Goal: Share content: Share content

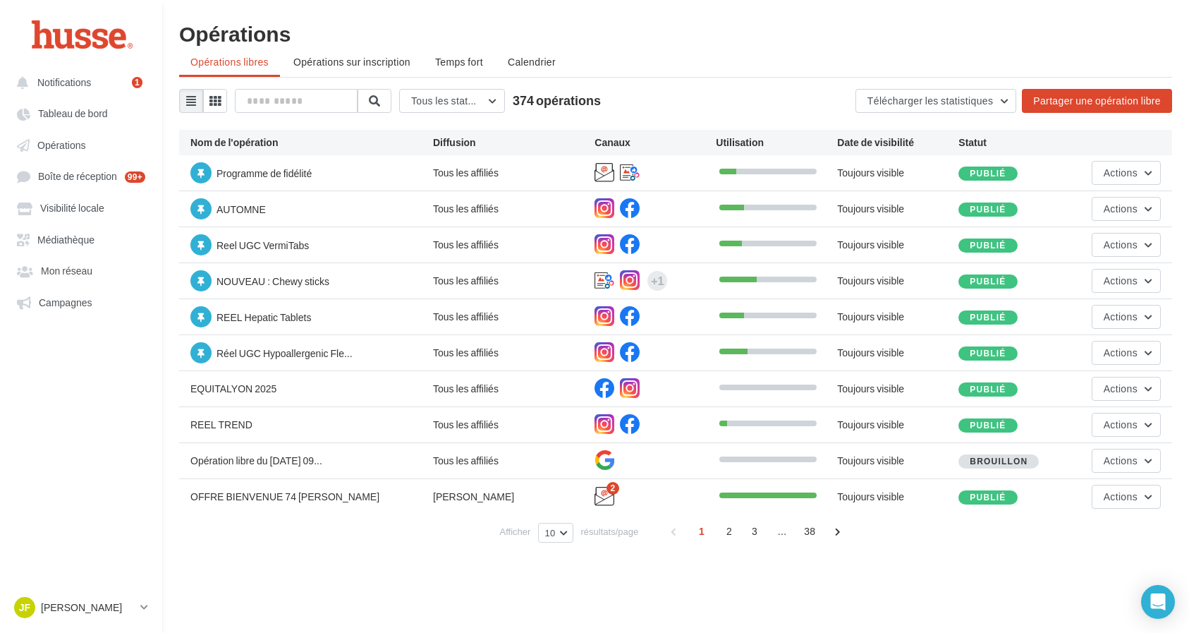
click at [772, 72] on ul "Opérations libres Opérations sur inscription Temps fort Calendrier" at bounding box center [675, 63] width 993 height 28
click at [734, 99] on div "Tous les statuts Tous les statuts Publié Brouillon 374 opérations Télécharger l…" at bounding box center [675, 101] width 993 height 24
click at [71, 140] on span "Opérations" at bounding box center [61, 145] width 48 height 12
click at [99, 147] on link "Opérations" at bounding box center [80, 144] width 145 height 25
click at [61, 152] on link "Opérations" at bounding box center [80, 144] width 145 height 25
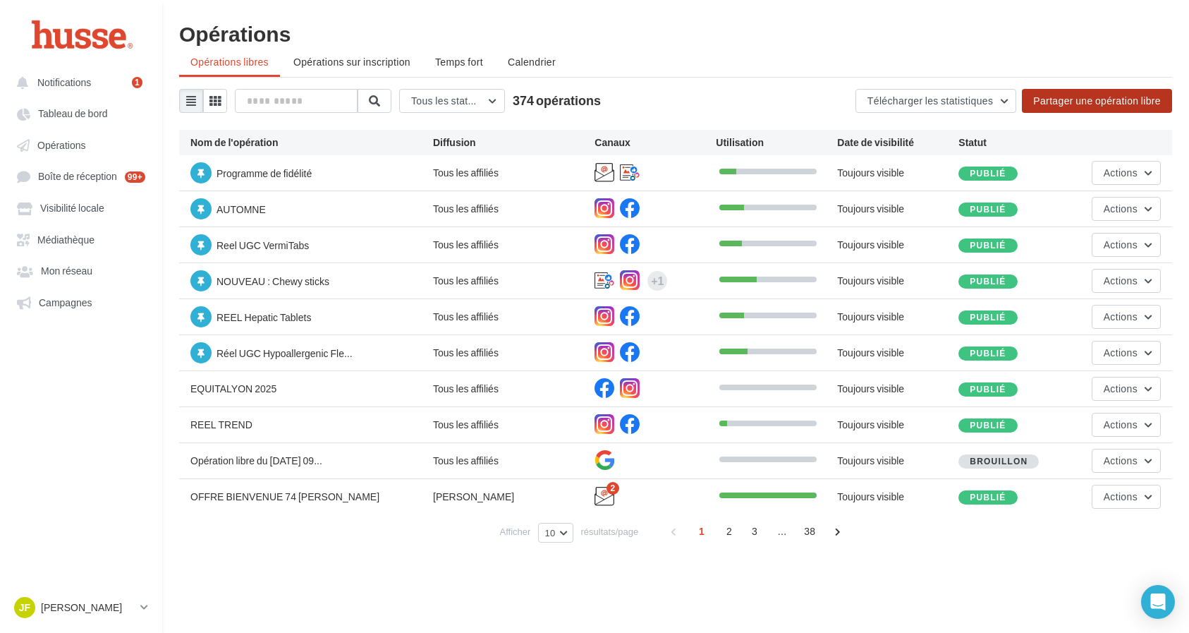
click at [1086, 107] on button "Partager une opération libre" at bounding box center [1097, 101] width 150 height 24
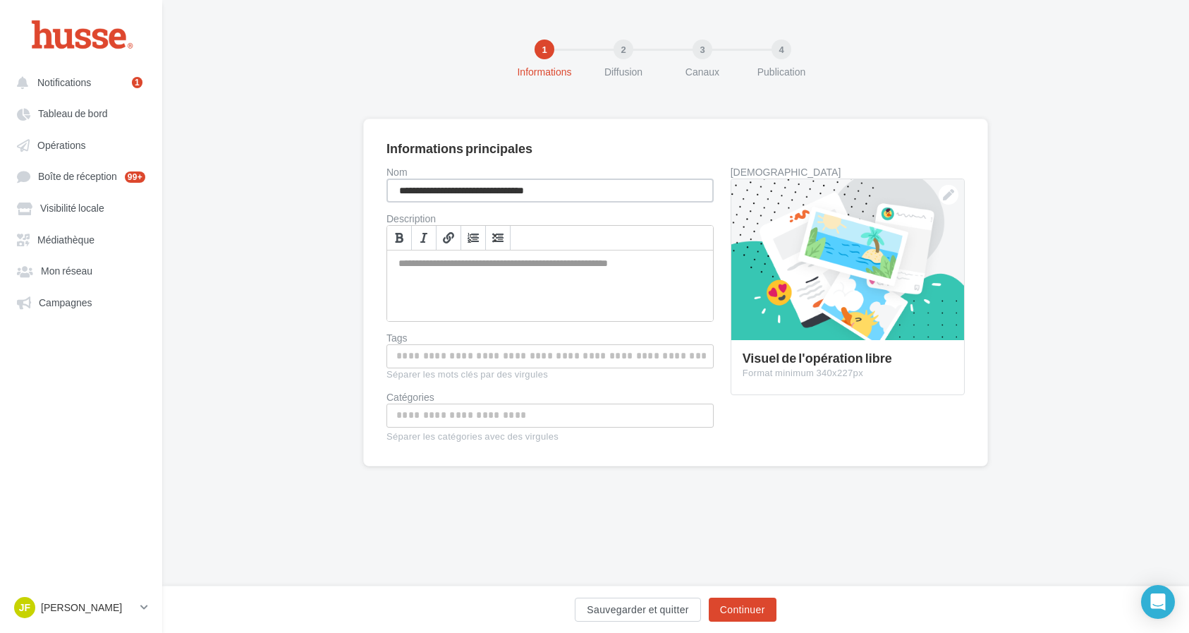
click at [573, 196] on input "**********" at bounding box center [550, 190] width 327 height 24
drag, startPoint x: 567, startPoint y: 188, endPoint x: 368, endPoint y: 186, distance: 198.9
click at [368, 186] on div "**********" at bounding box center [675, 292] width 625 height 348
click at [395, 188] on input "**********" at bounding box center [550, 190] width 327 height 24
type input "**********"
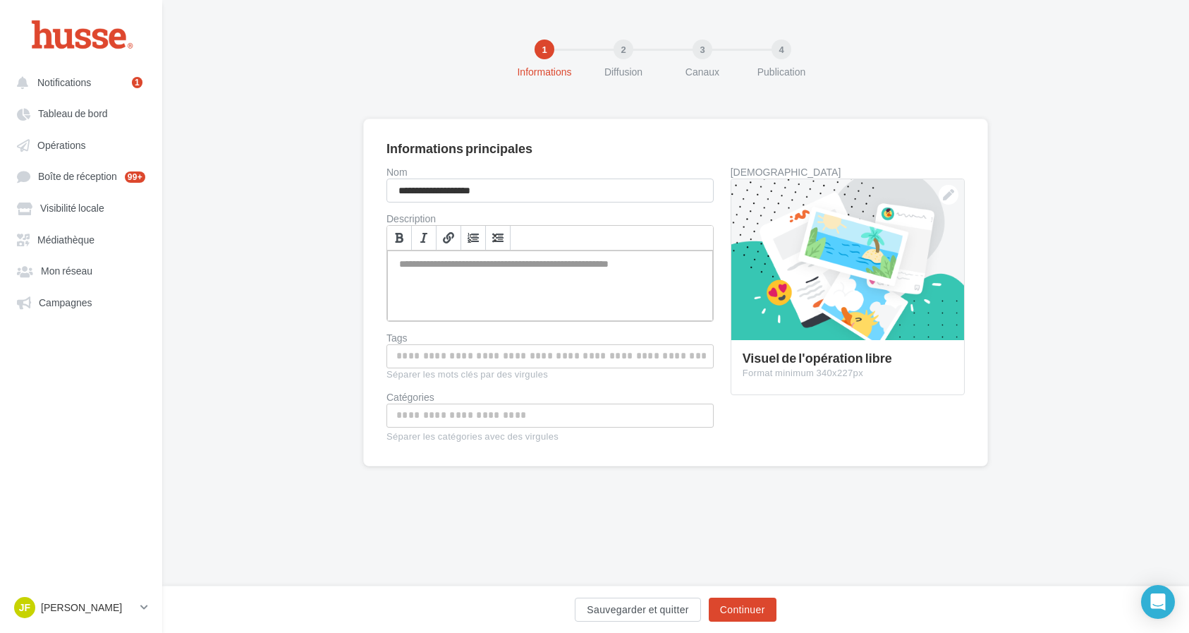
click at [494, 253] on div "Permet de préciser les enjeux de la campagne à vos affiliés" at bounding box center [550, 285] width 326 height 71
click at [491, 266] on div "Permet de préciser les enjeux de la campagne à vos affiliés" at bounding box center [550, 285] width 326 height 71
click at [868, 236] on div at bounding box center [847, 260] width 233 height 162
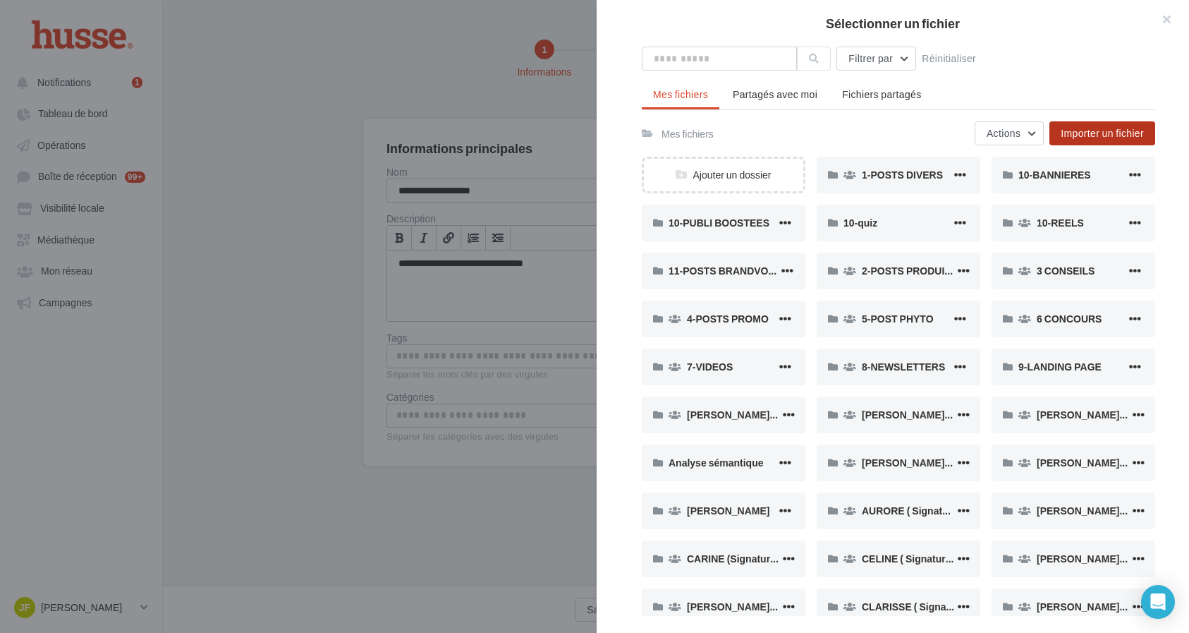
click at [1114, 135] on span "Importer un fichier" at bounding box center [1102, 133] width 83 height 12
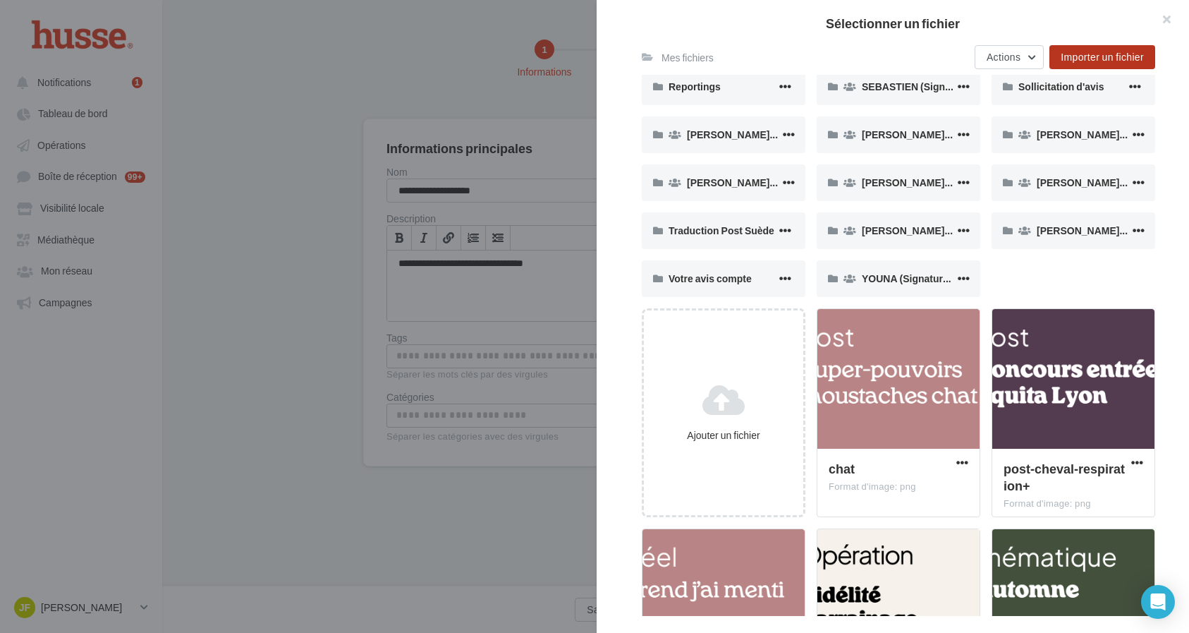
scroll to position [1195, 0]
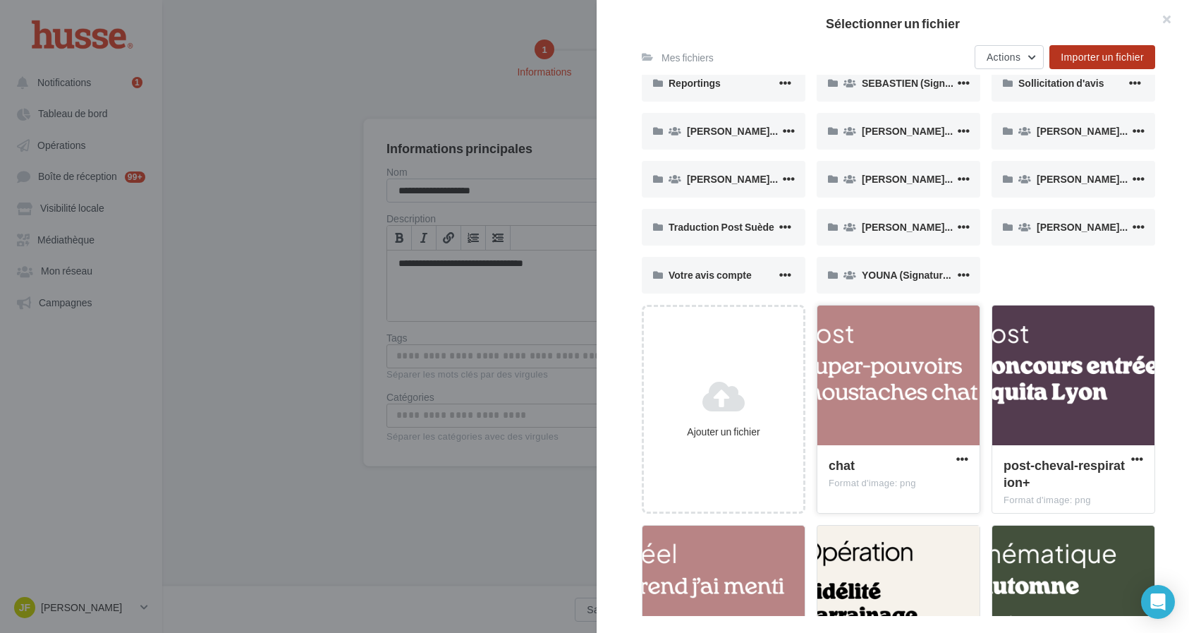
click at [893, 367] on div at bounding box center [898, 375] width 162 height 141
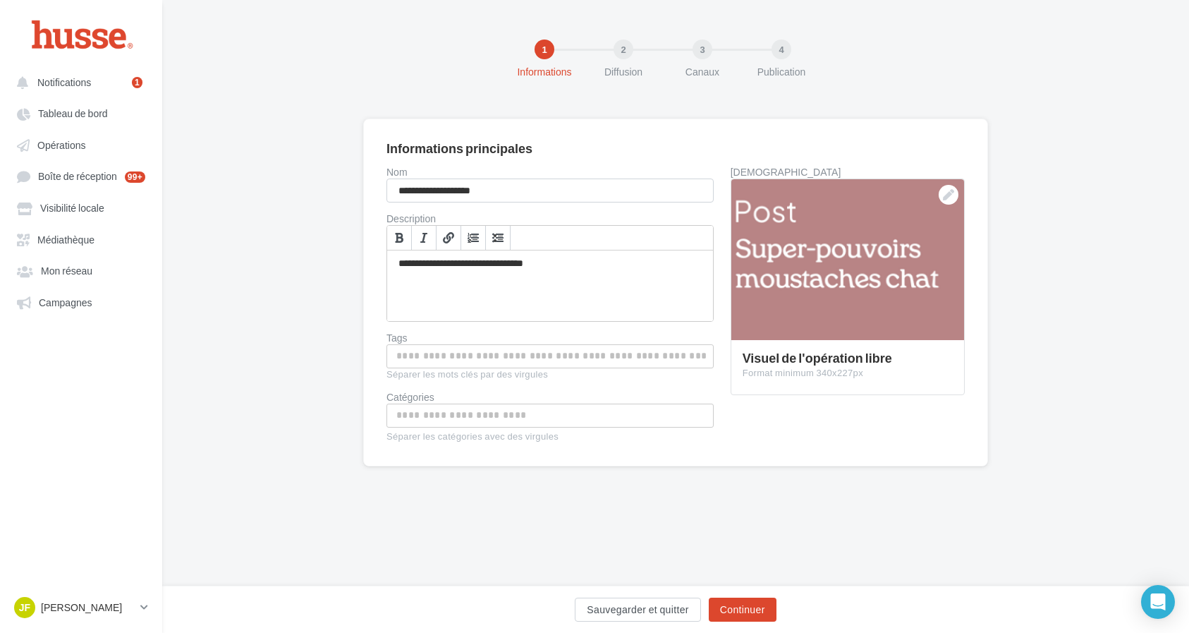
click at [604, 355] on input "Permet aux affiliés de trouver l'opération libre plus facilement" at bounding box center [550, 356] width 320 height 16
type input "****"
type input "**********"
type input "****"
click at [544, 427] on input "Choisissez une catégorie" at bounding box center [550, 419] width 320 height 16
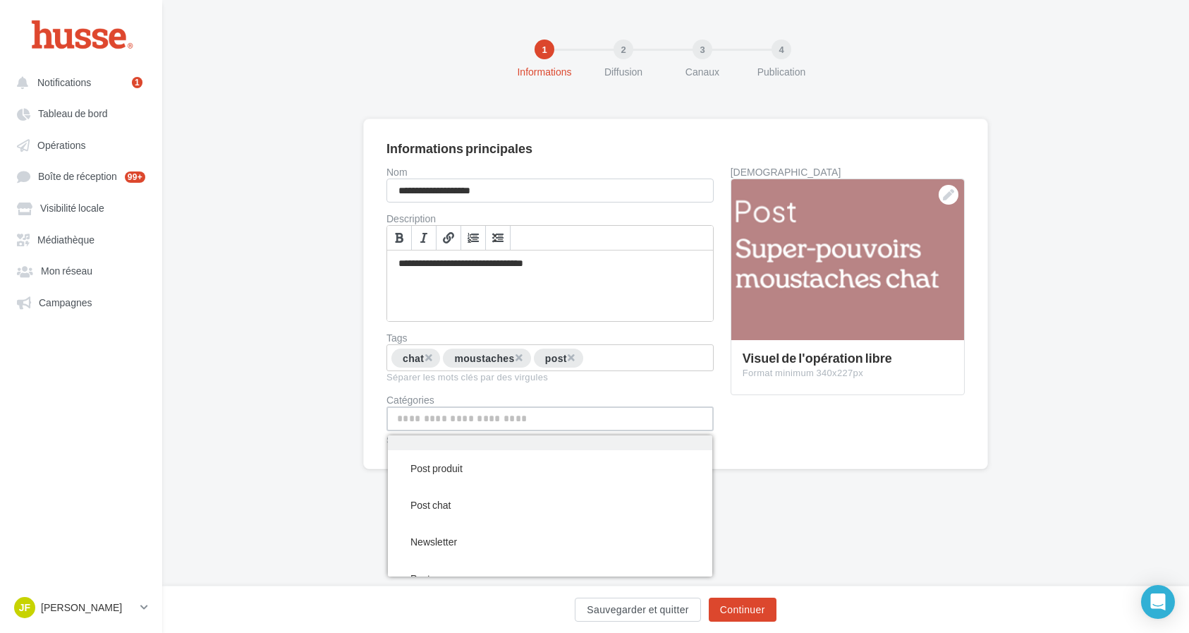
scroll to position [81, 0]
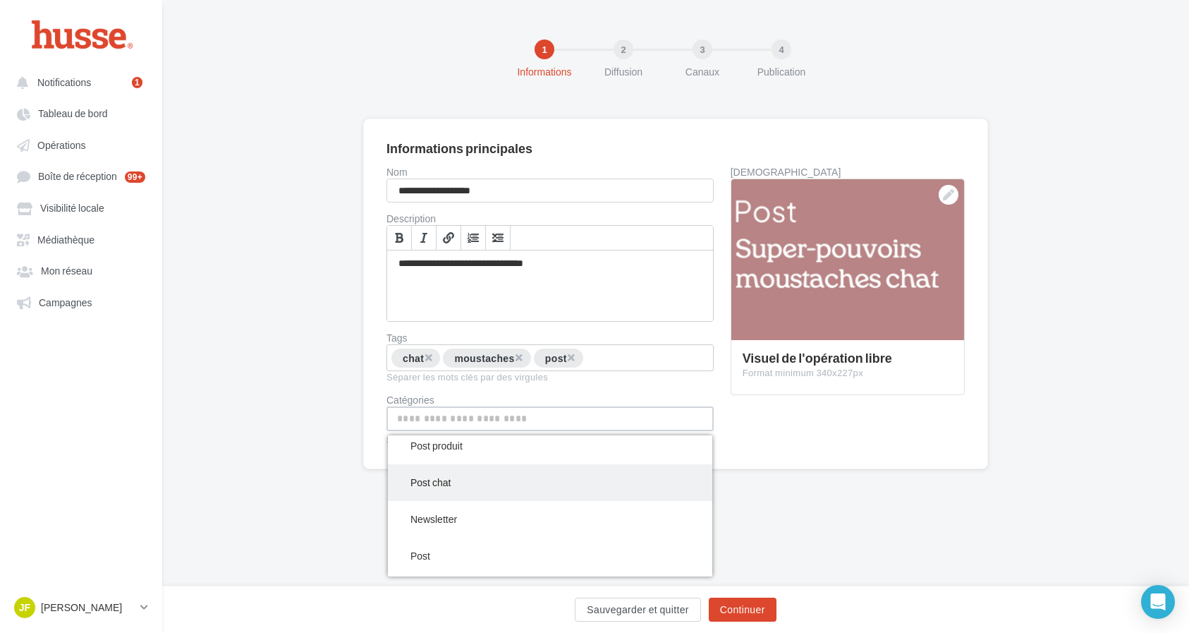
click at [521, 501] on span "Post chat" at bounding box center [550, 482] width 324 height 37
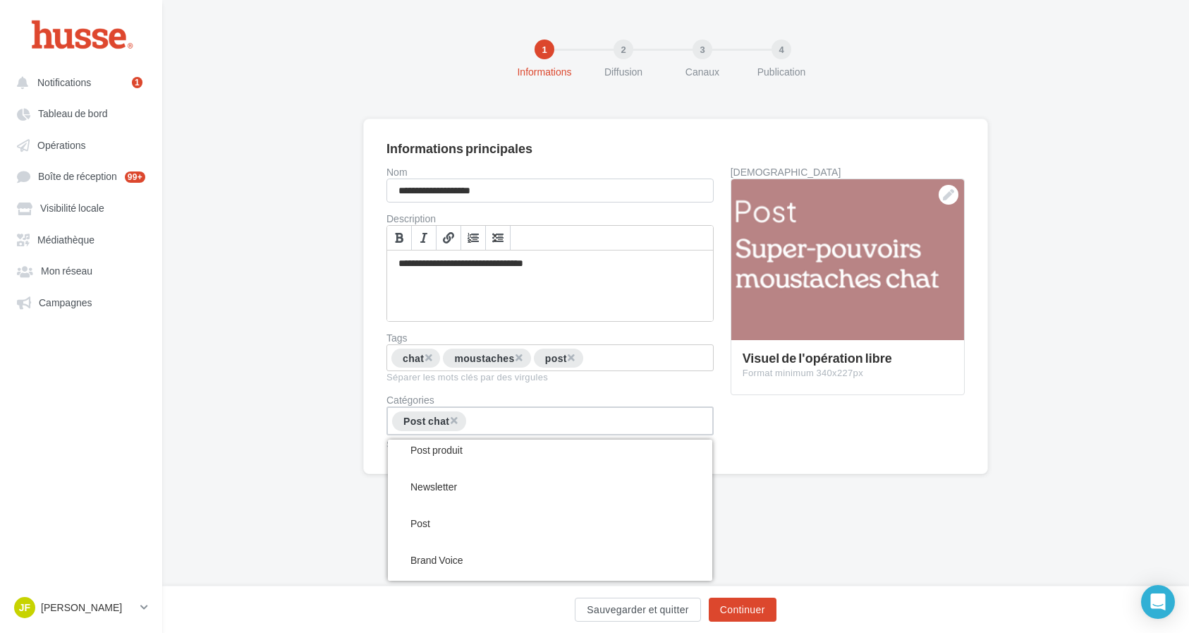
click at [690, 409] on div "**********" at bounding box center [559, 309] width 344 height 284
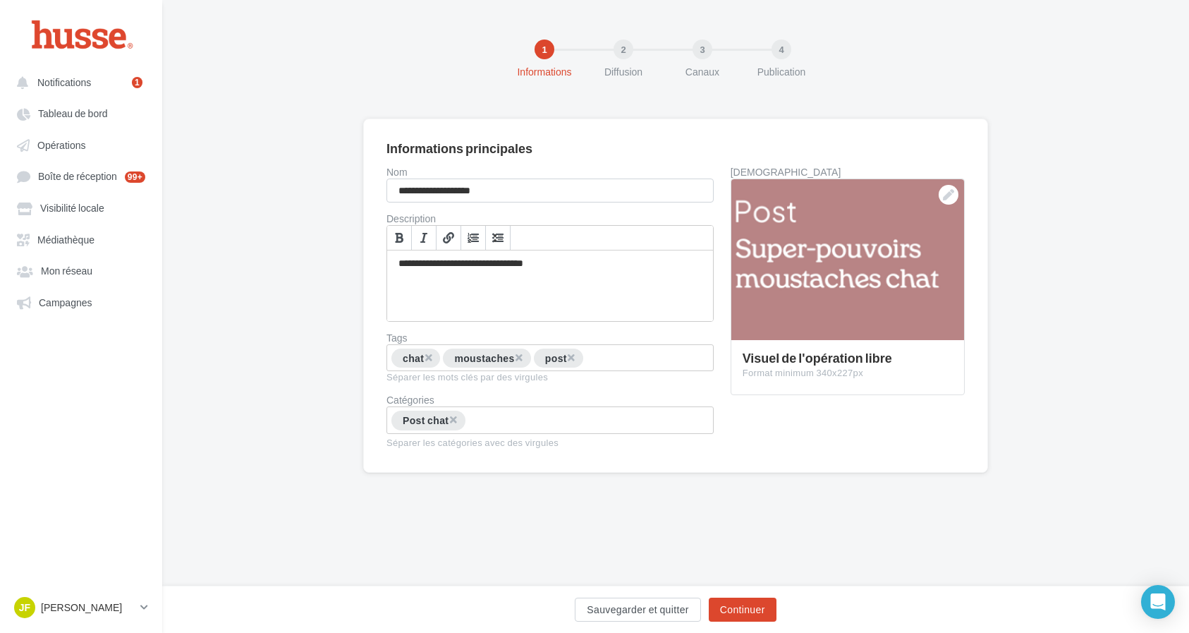
scroll to position [0, 0]
click at [734, 607] on button "Continuer" at bounding box center [743, 609] width 68 height 24
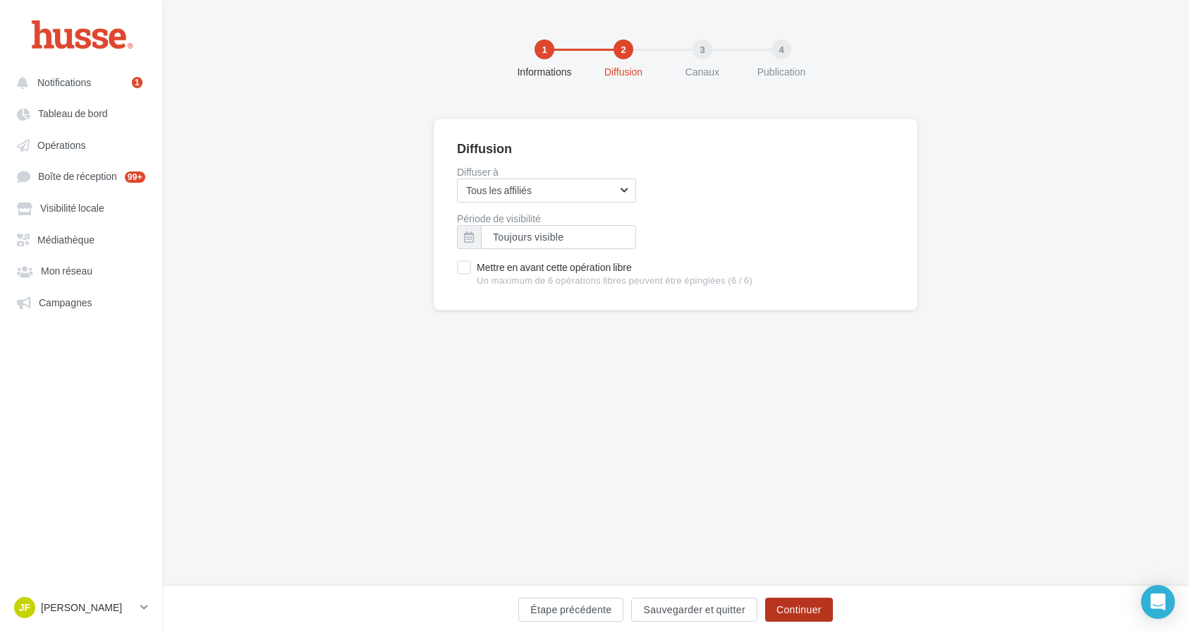
click at [788, 610] on button "Continuer" at bounding box center [799, 609] width 68 height 24
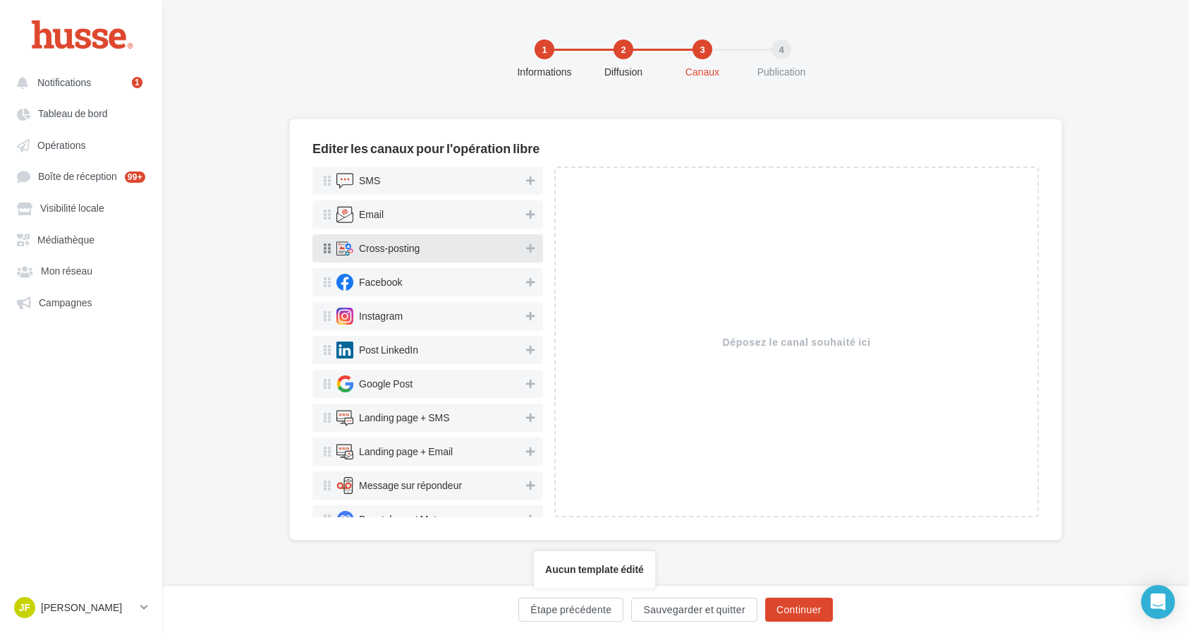
click at [479, 249] on div "Cross-posting" at bounding box center [428, 248] width 185 height 17
click at [529, 249] on icon at bounding box center [530, 248] width 8 height 10
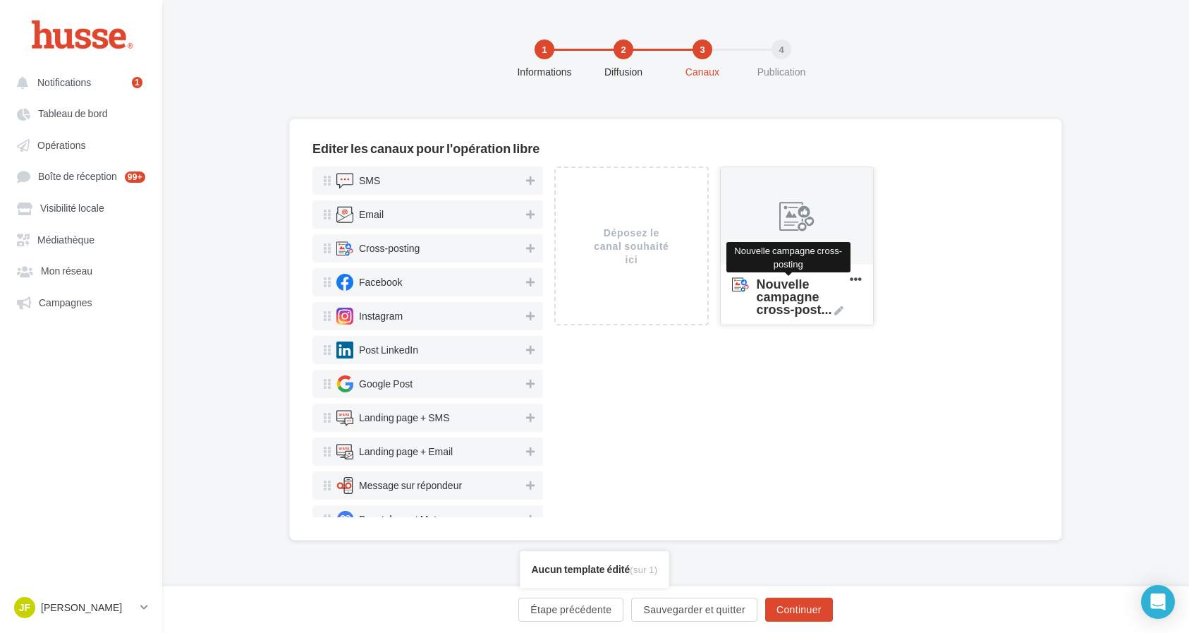
click at [822, 284] on span "Nouvelle campagne cross-post ..." at bounding box center [800, 296] width 87 height 38
click at [822, 284] on textarea "Nouvelle campagne cross-post ... Nouvelle campagne cross-posting" at bounding box center [782, 296] width 114 height 54
click at [837, 263] on div at bounding box center [797, 216] width 152 height 99
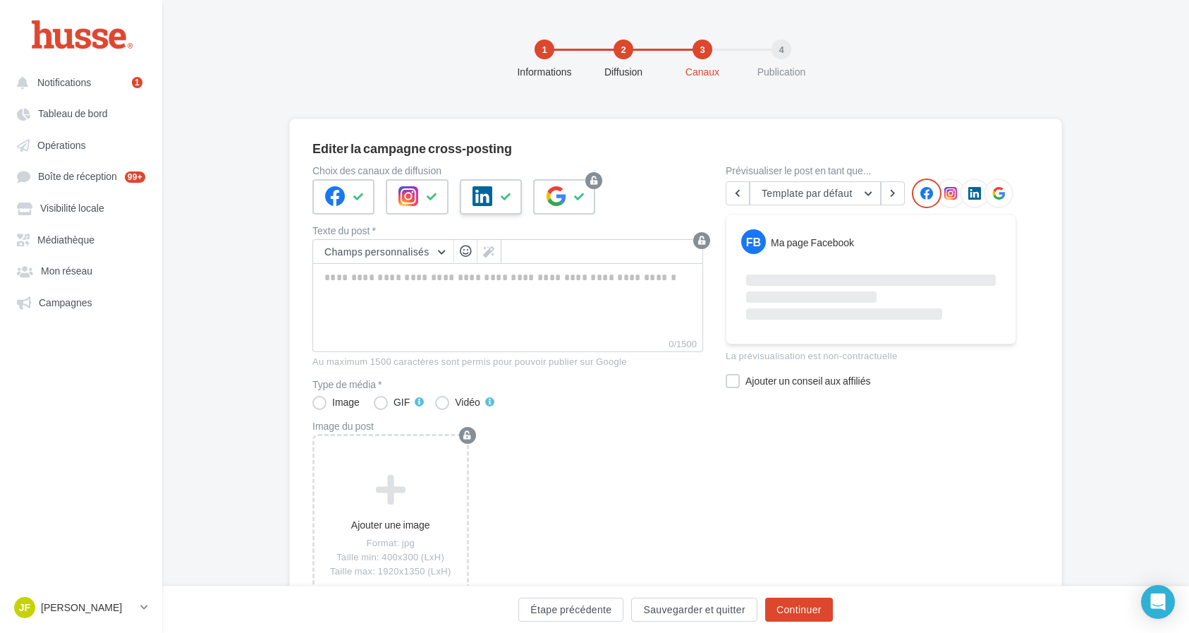
click at [487, 204] on icon at bounding box center [483, 196] width 20 height 20
click at [557, 209] on div at bounding box center [564, 196] width 62 height 35
click at [434, 298] on textarea "0/2200" at bounding box center [507, 299] width 391 height 73
paste textarea "**********"
type textarea "**********"
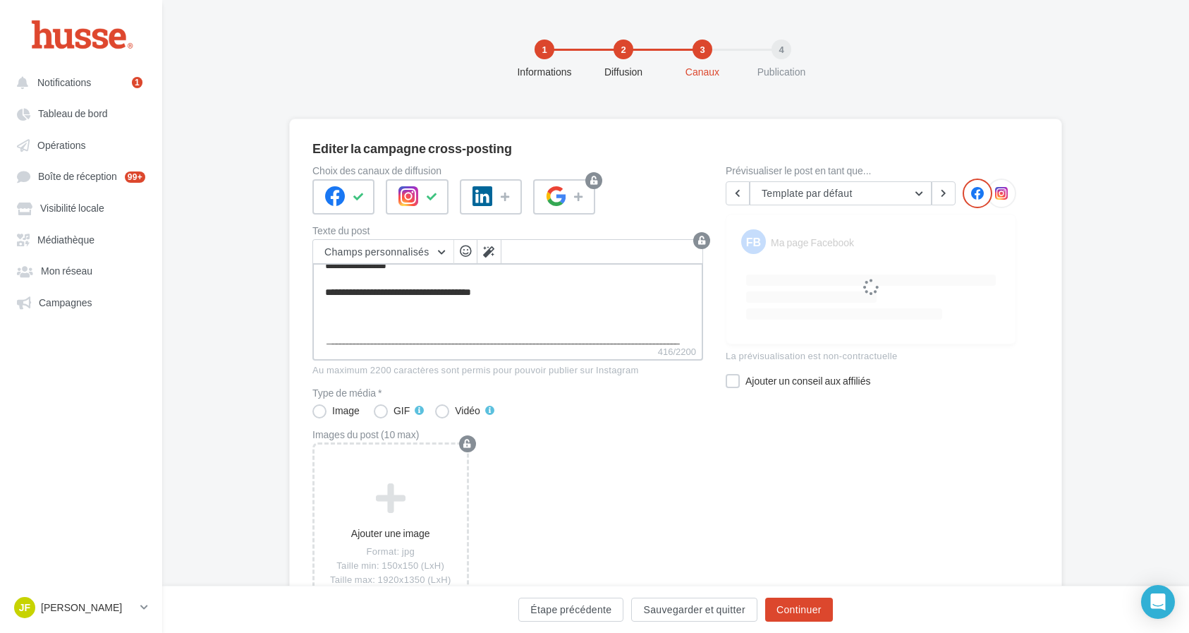
scroll to position [115, 0]
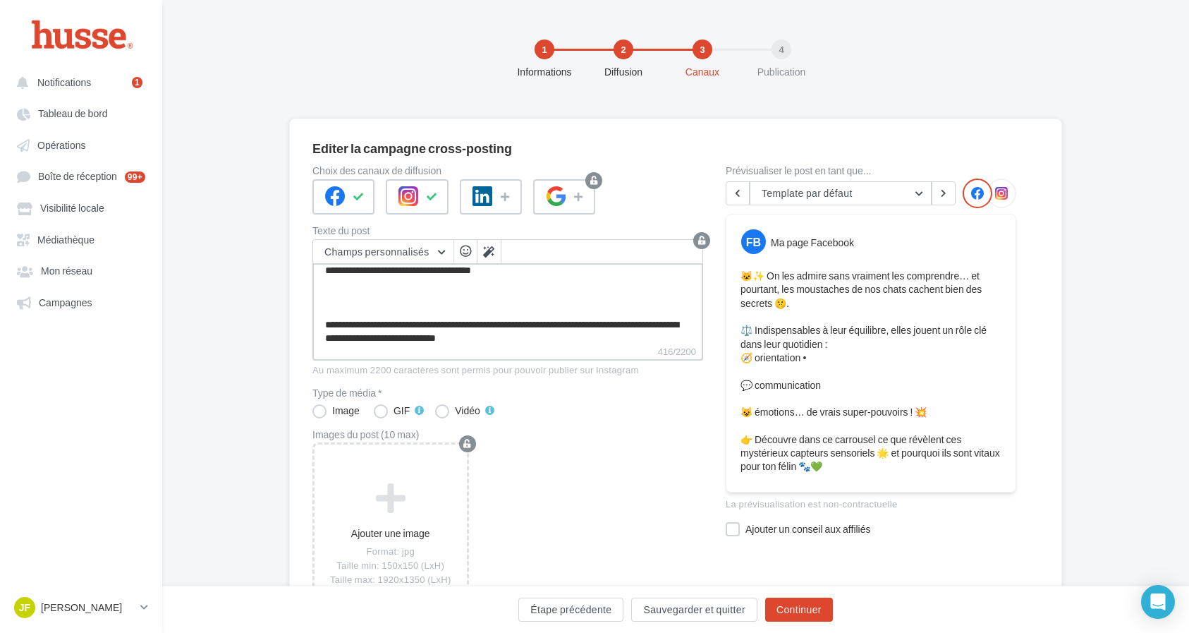
click at [351, 308] on textarea "**********" at bounding box center [507, 303] width 391 height 81
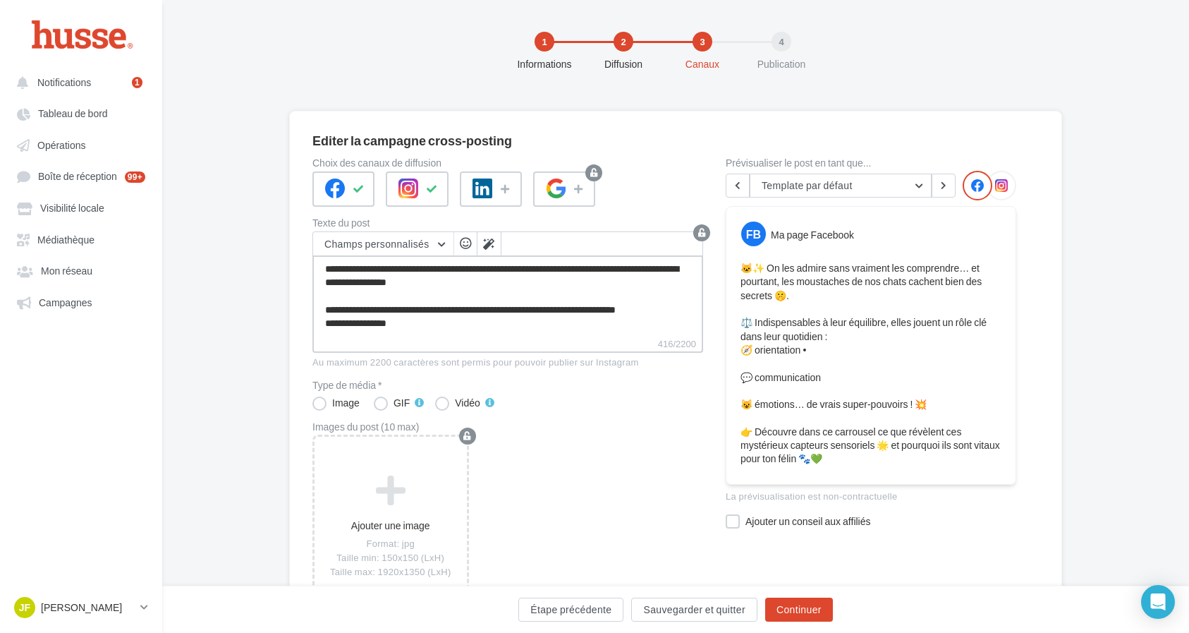
scroll to position [0, 0]
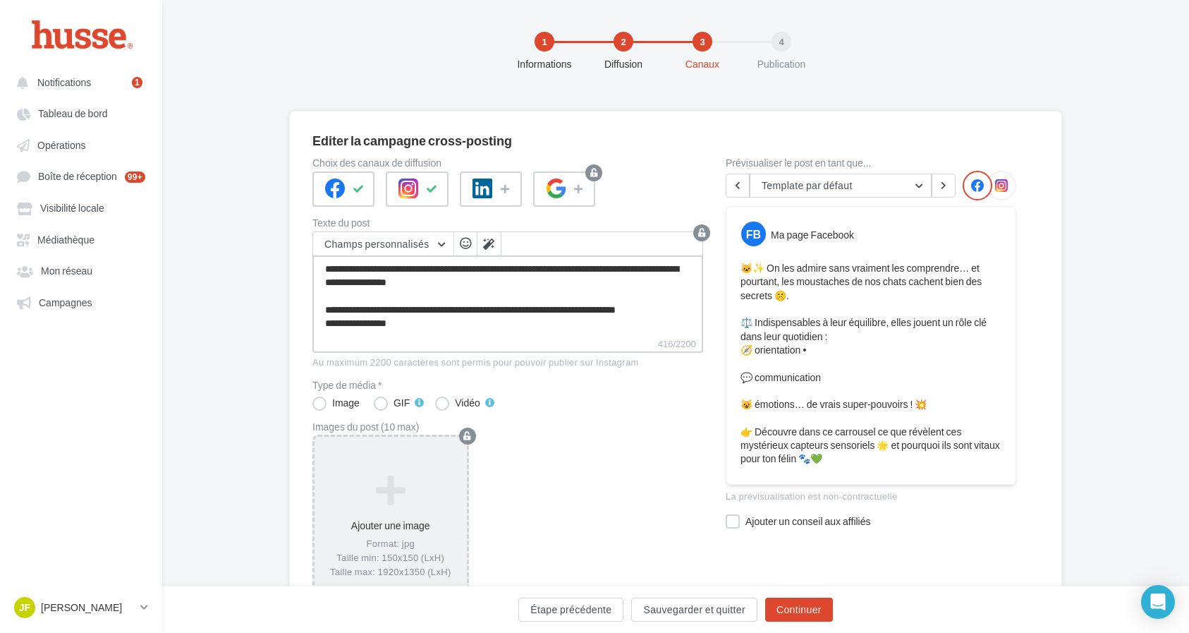
type textarea "**********"
click at [381, 492] on icon at bounding box center [390, 489] width 141 height 34
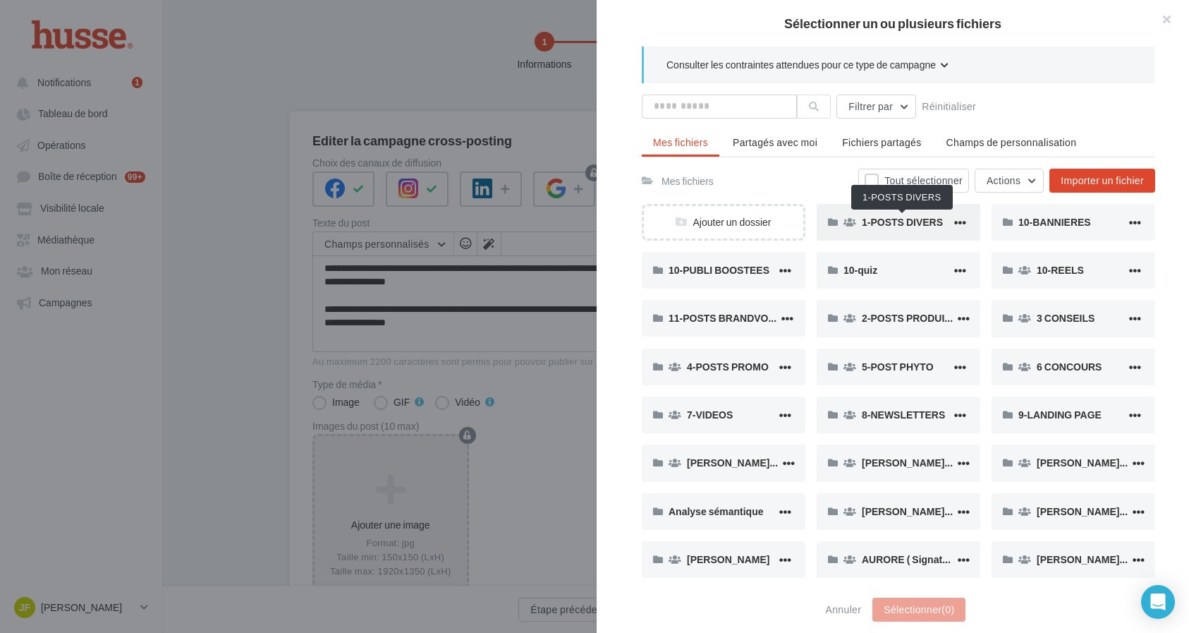
click at [885, 226] on span "1-POSTS DIVERS" at bounding box center [902, 222] width 81 height 12
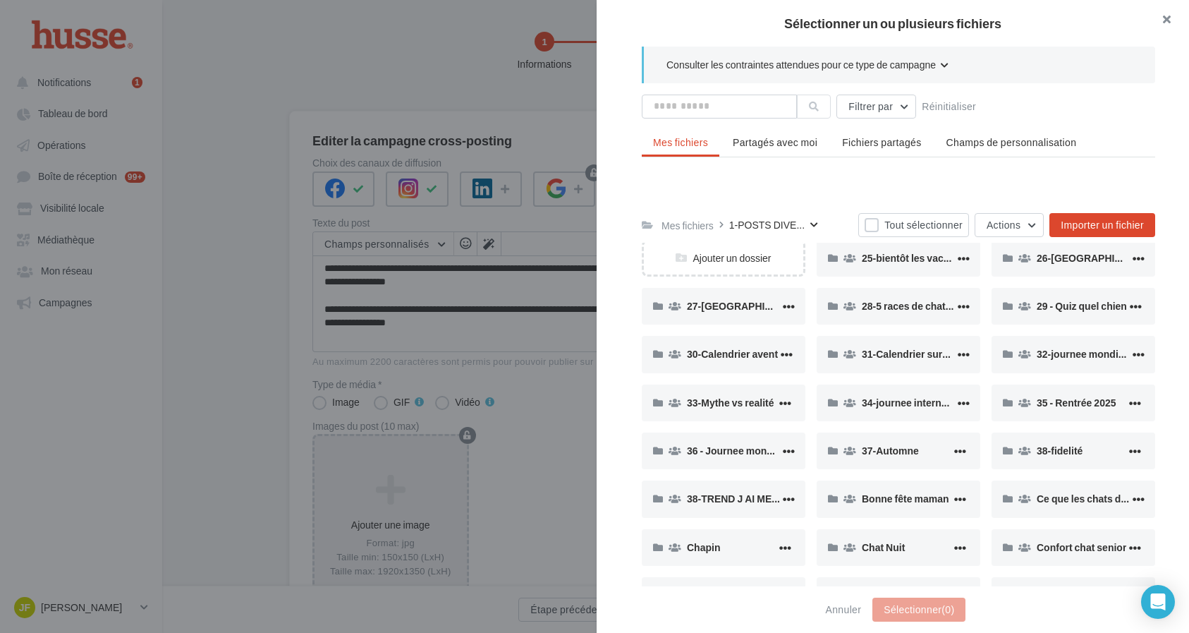
click at [1175, 19] on button "button" at bounding box center [1161, 21] width 56 height 42
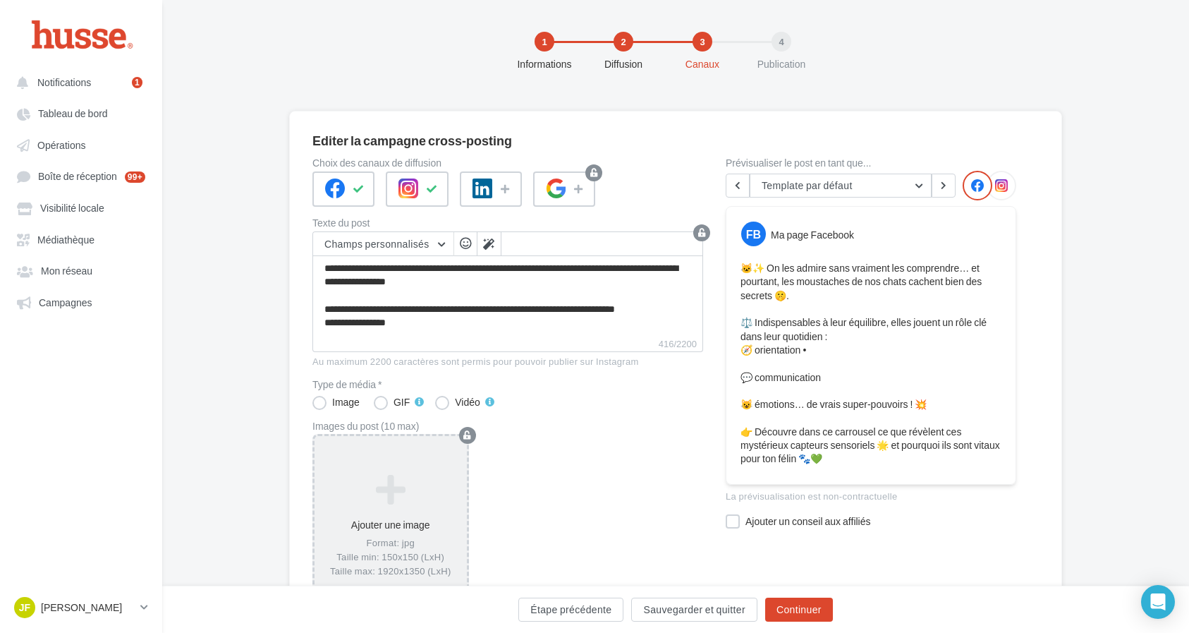
click at [400, 514] on div "Ajouter une image Format: jpg Taille min: 150x150 (LxH) Taille max: 1920x1350 (…" at bounding box center [391, 525] width 152 height 118
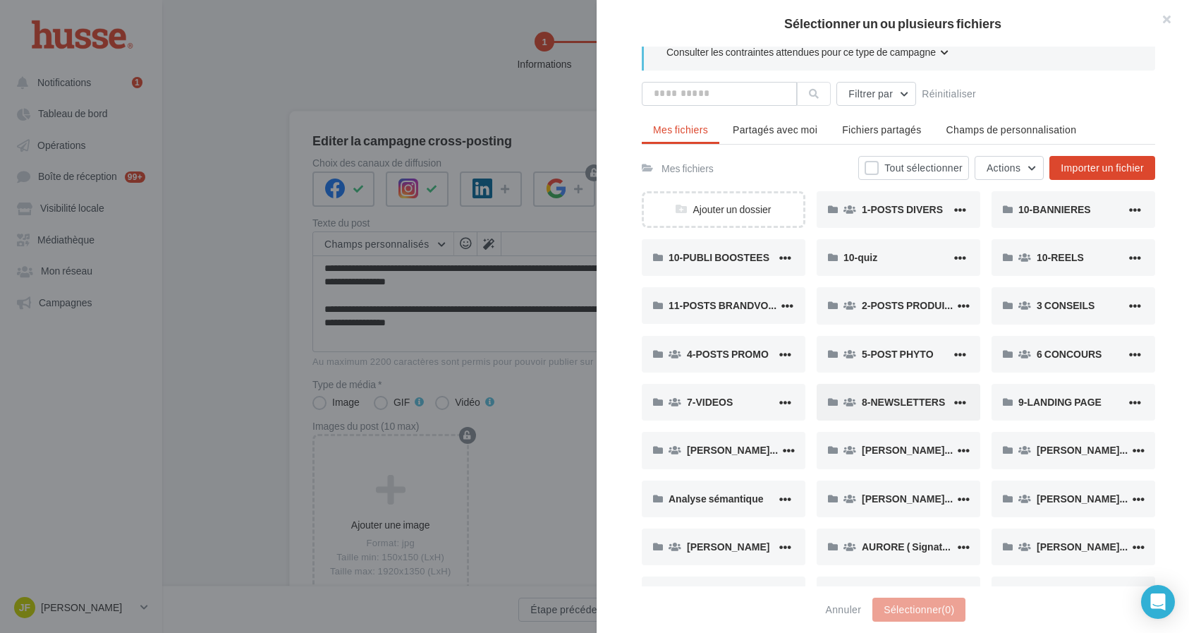
scroll to position [18, 0]
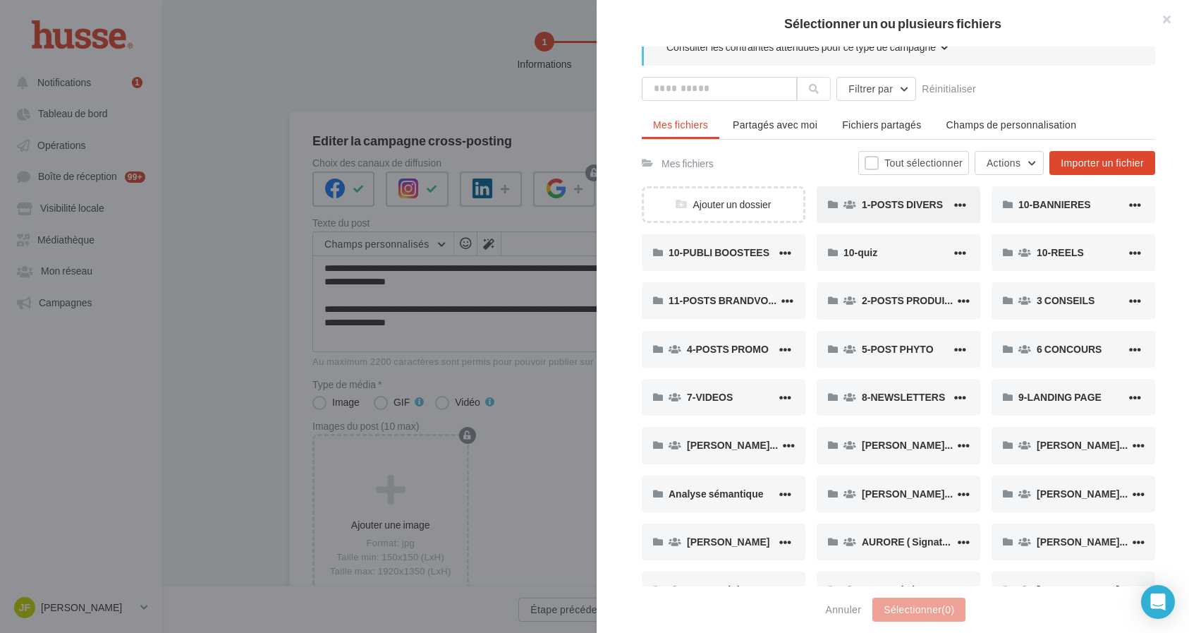
click at [885, 205] on span "1-POSTS DIVERS" at bounding box center [902, 204] width 81 height 12
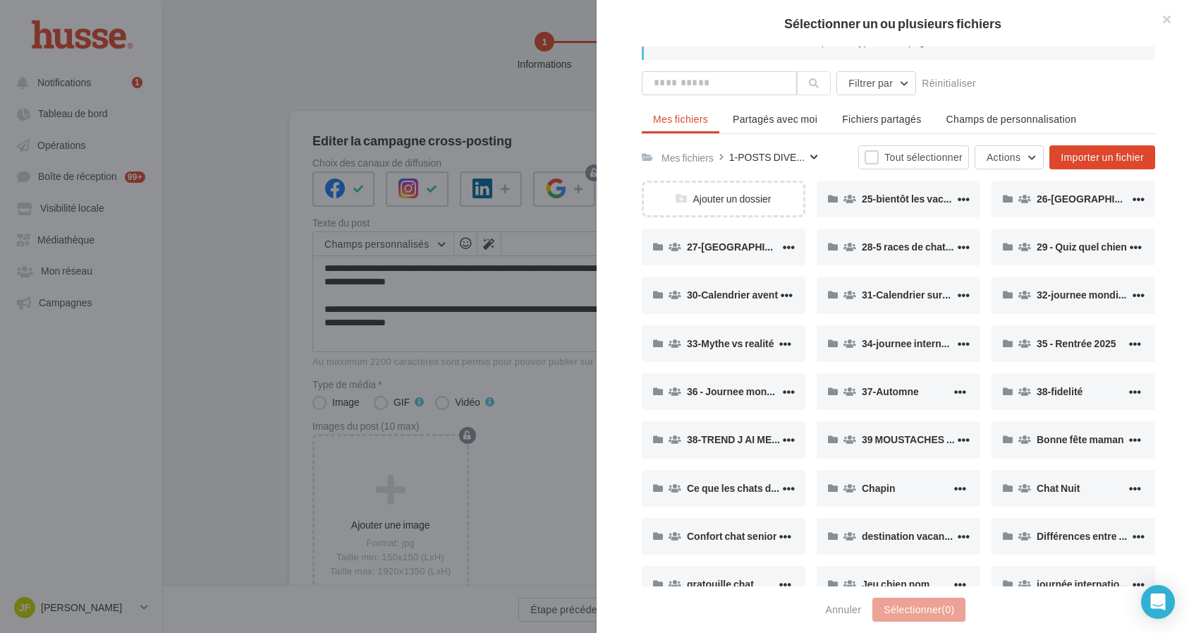
scroll to position [25, 0]
click at [913, 444] on div "39 MOUSTACHES CHAT" at bounding box center [908, 437] width 93 height 13
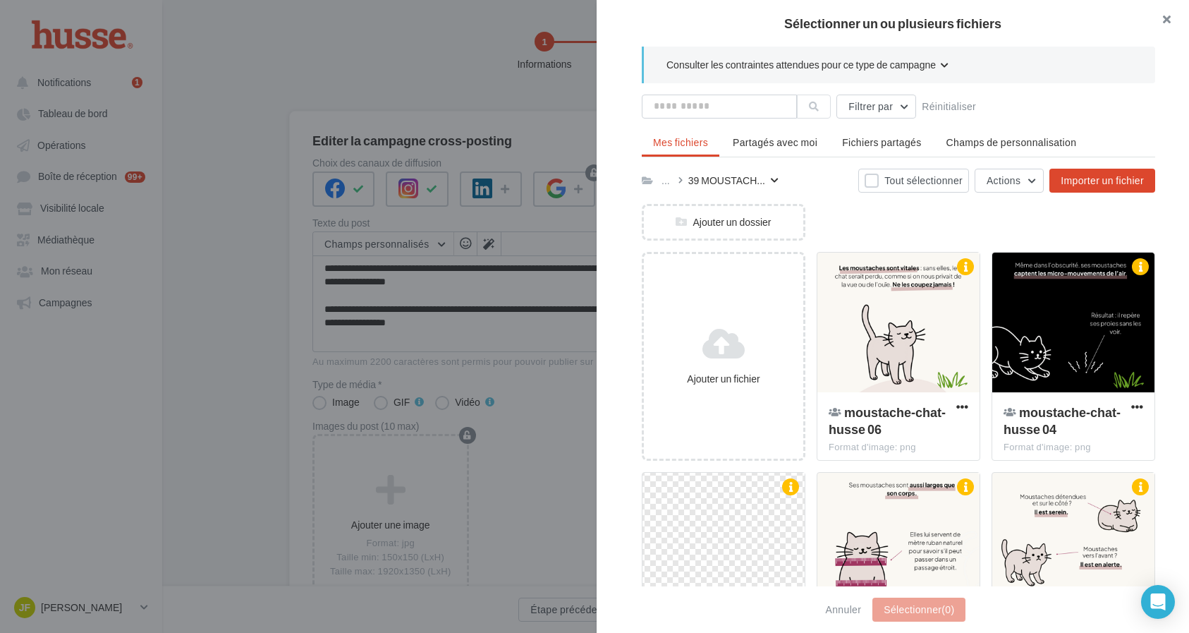
scroll to position [0, 0]
click at [1160, 19] on button "button" at bounding box center [1161, 21] width 56 height 42
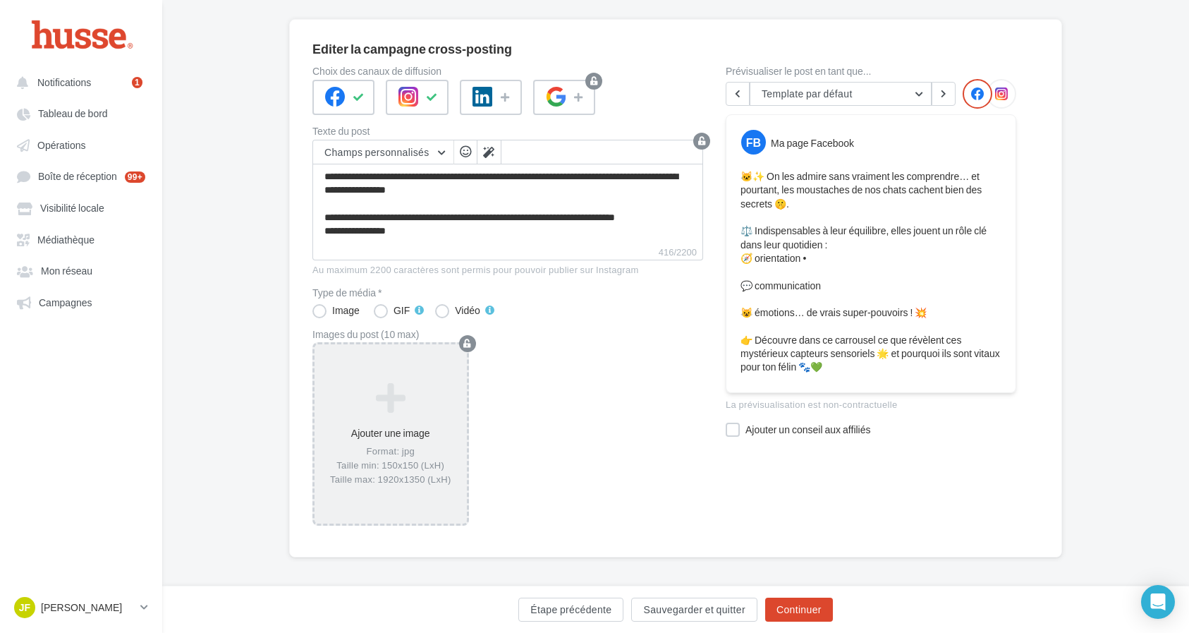
scroll to position [100, 0]
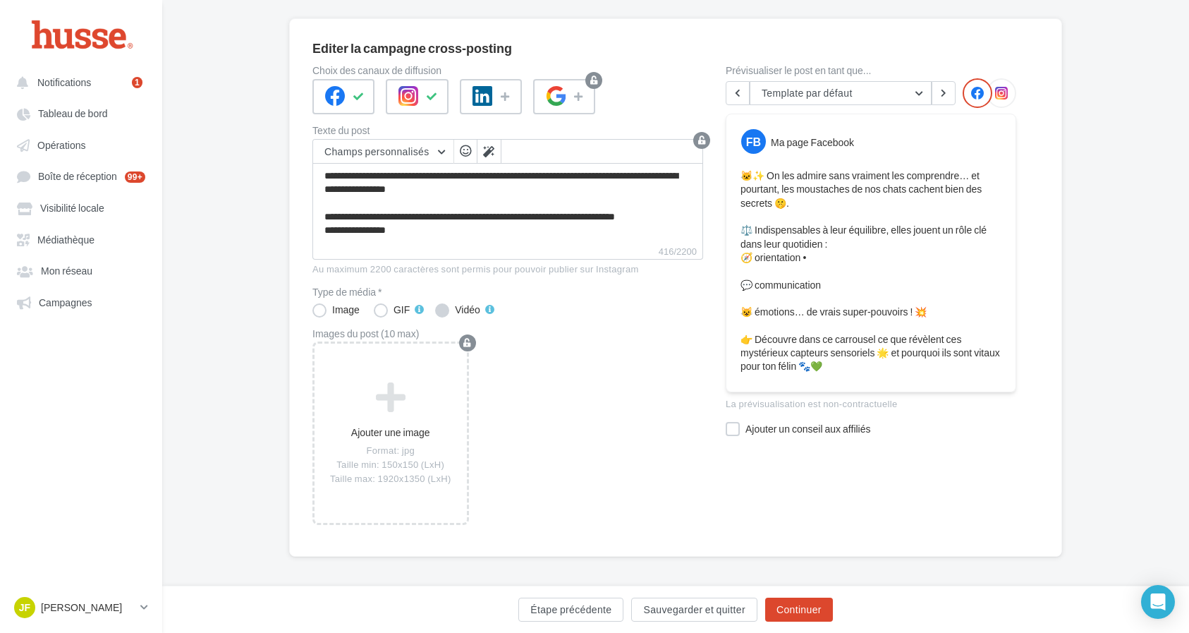
click at [437, 312] on label "Vidéo" at bounding box center [464, 310] width 59 height 14
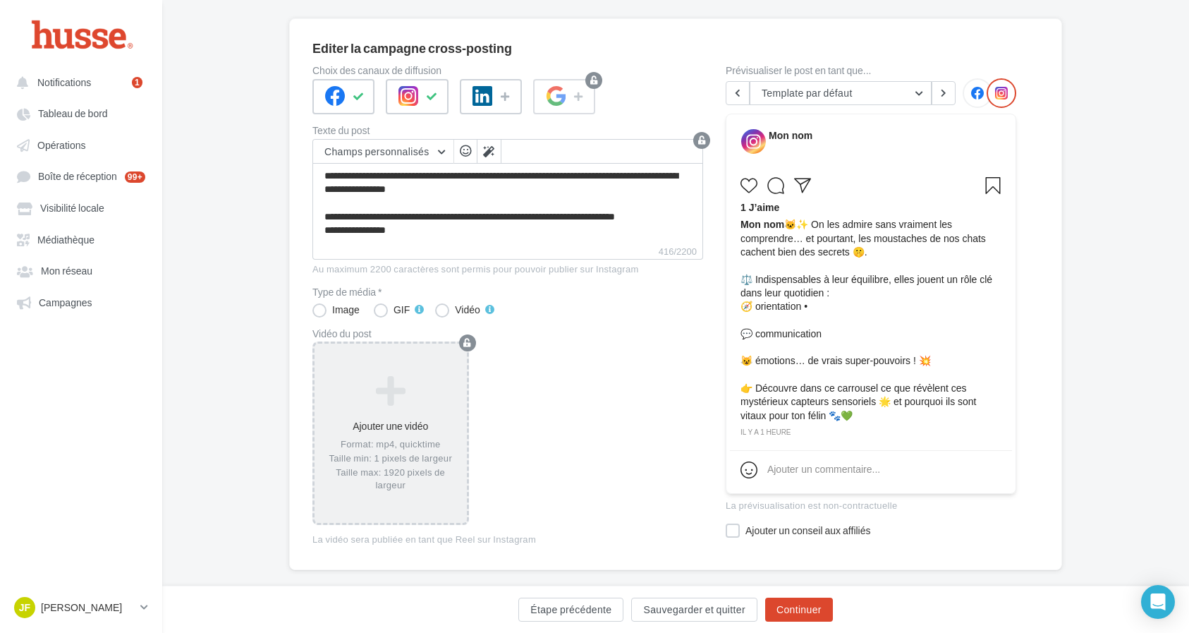
click at [396, 402] on icon at bounding box center [390, 390] width 141 height 34
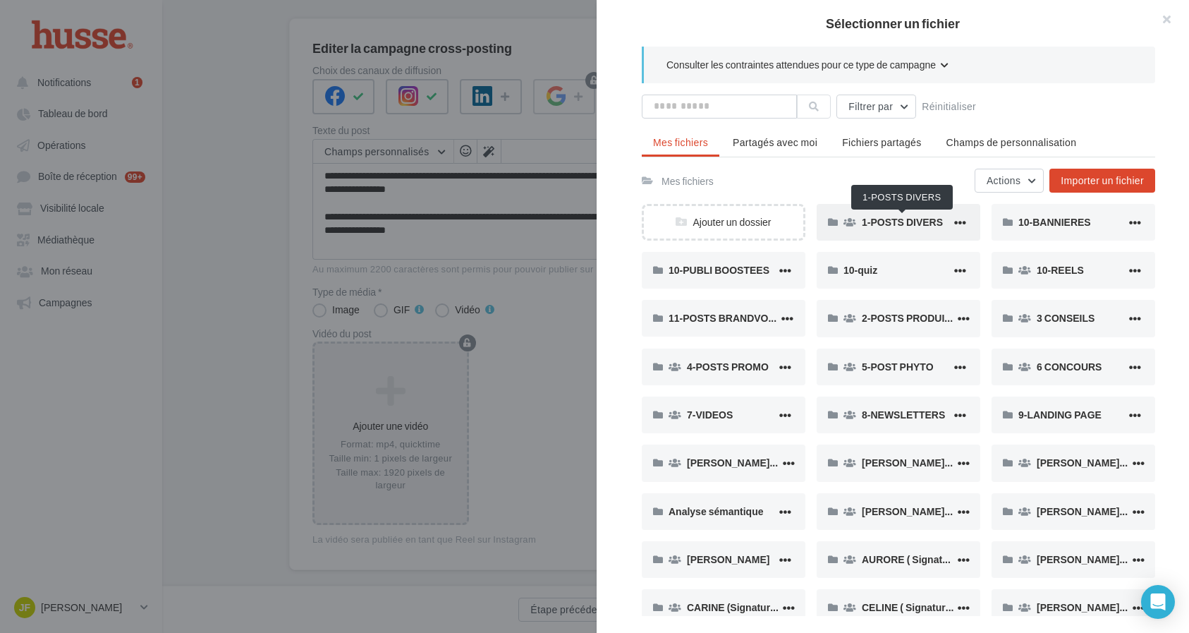
click at [898, 226] on span "1-POSTS DIVERS" at bounding box center [902, 222] width 81 height 12
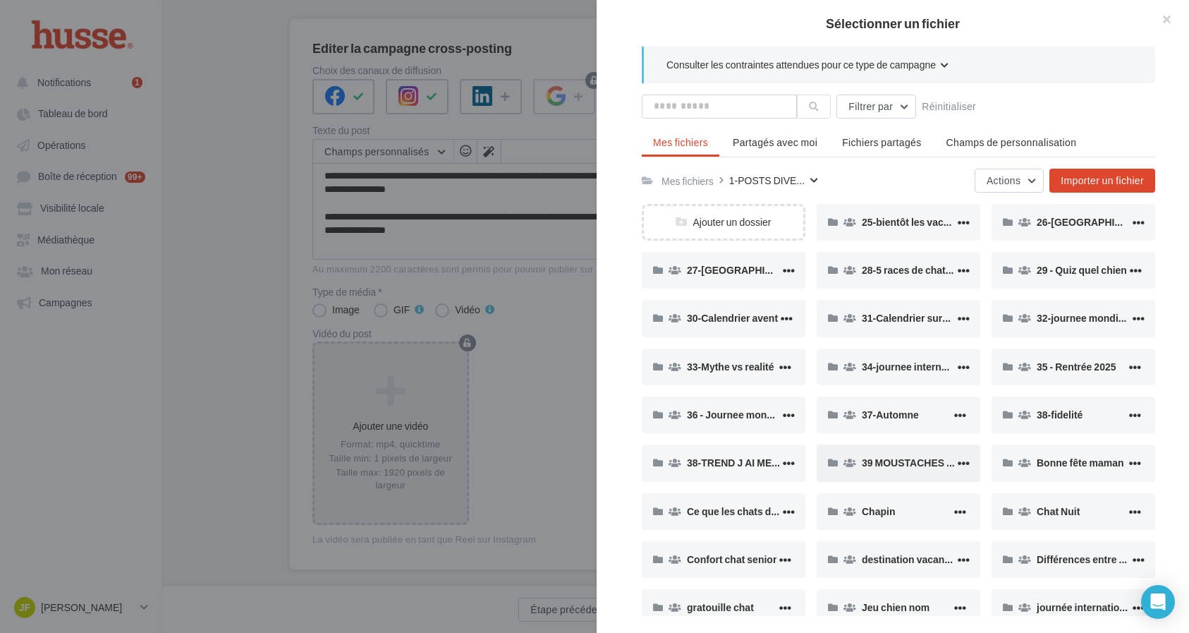
click at [905, 454] on div "39 MOUSTACHES CHAT" at bounding box center [899, 462] width 164 height 37
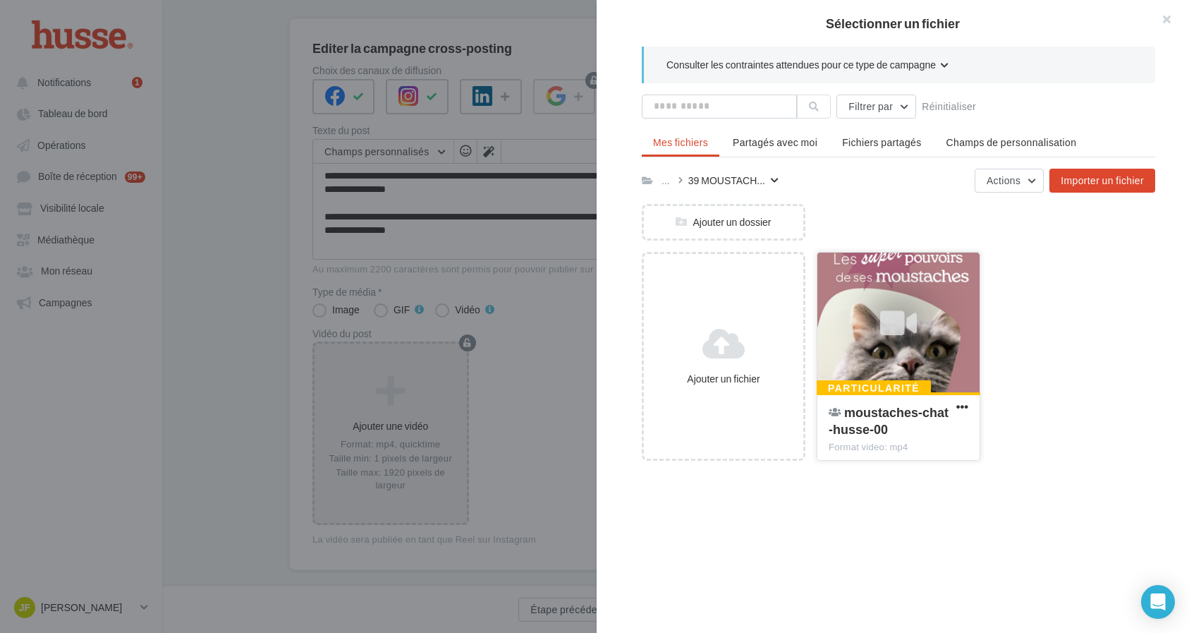
click at [920, 324] on div at bounding box center [898, 322] width 53 height 53
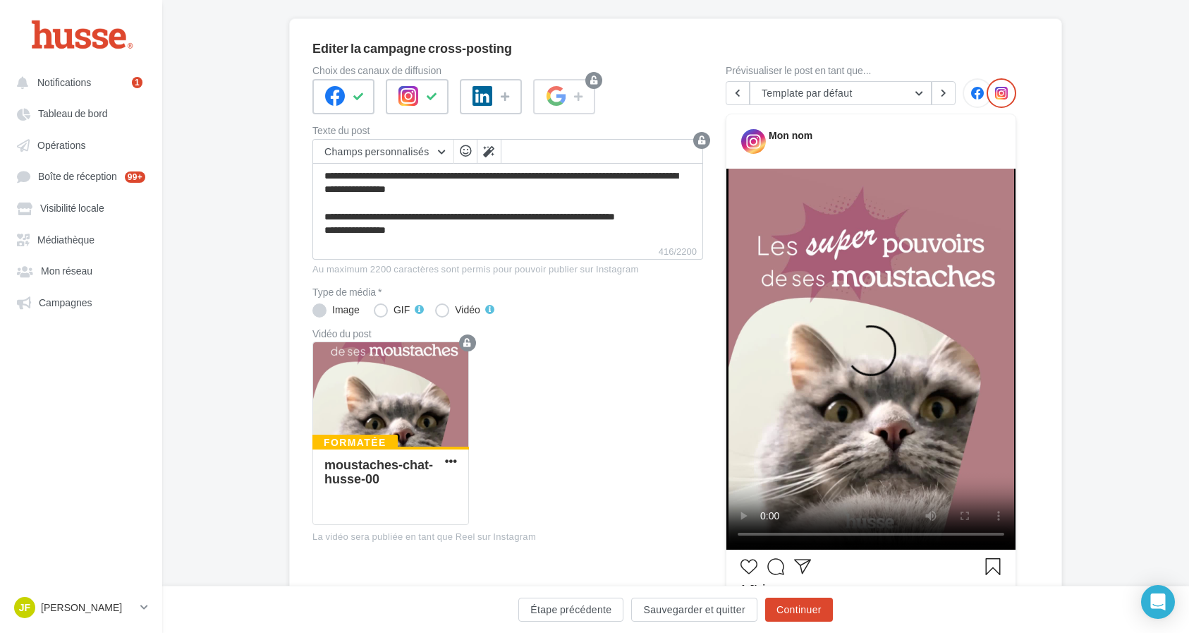
click at [324, 312] on label "Image" at bounding box center [337, 310] width 50 height 14
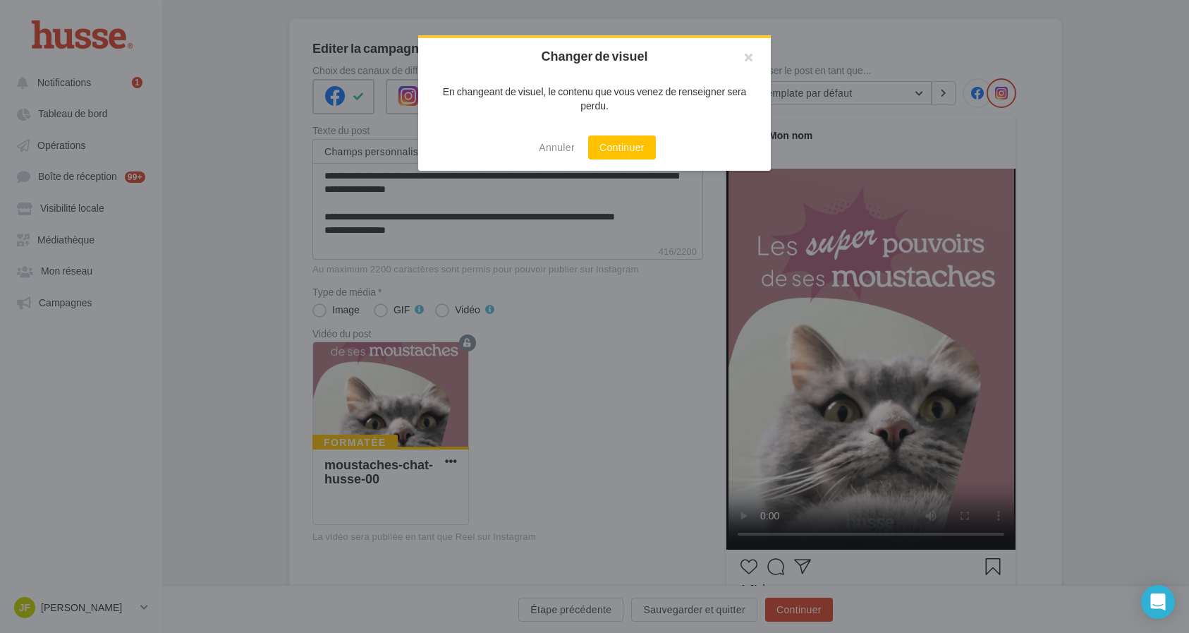
click at [633, 328] on div at bounding box center [594, 316] width 1189 height 633
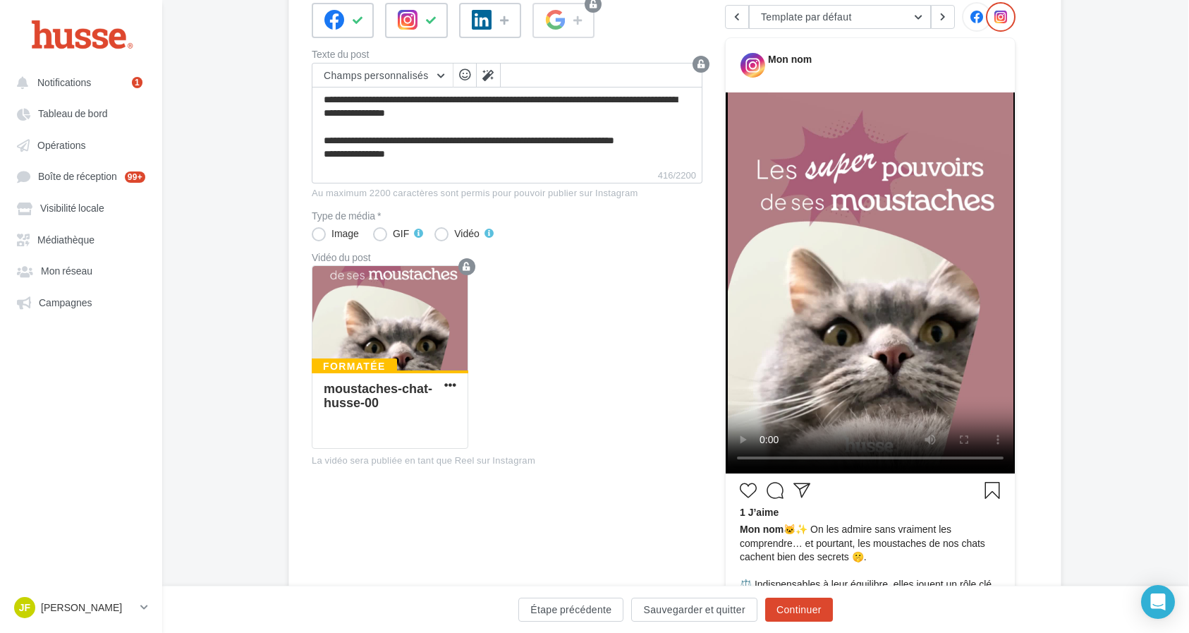
scroll to position [171, 1]
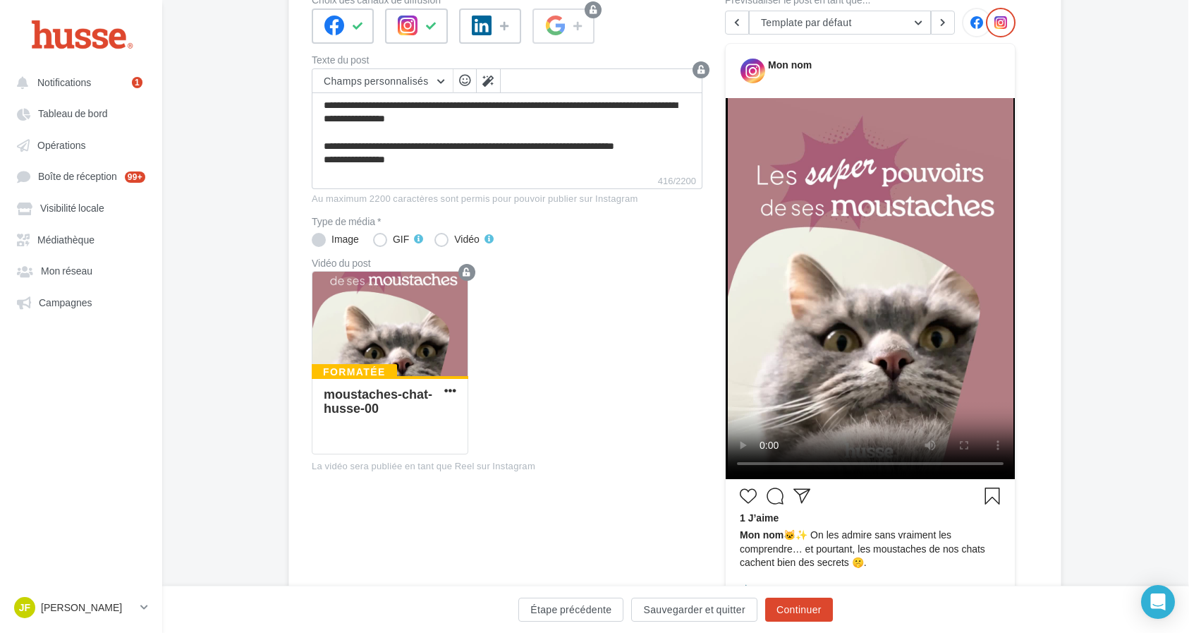
click at [326, 236] on label "Image" at bounding box center [337, 240] width 50 height 14
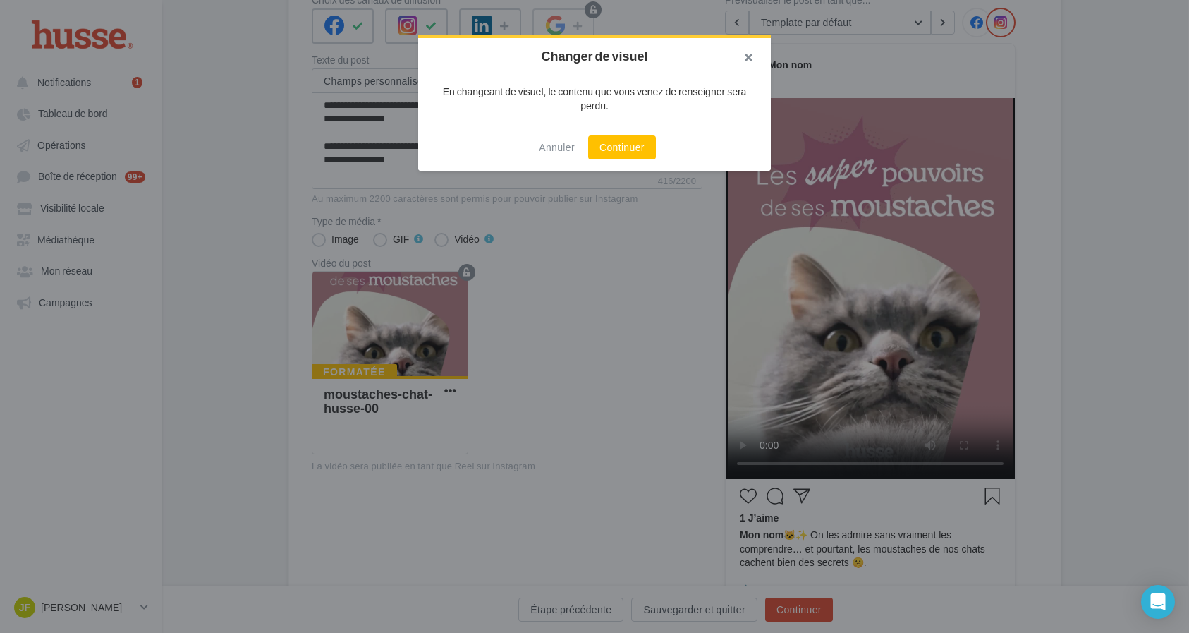
click at [747, 61] on button "button" at bounding box center [742, 59] width 56 height 42
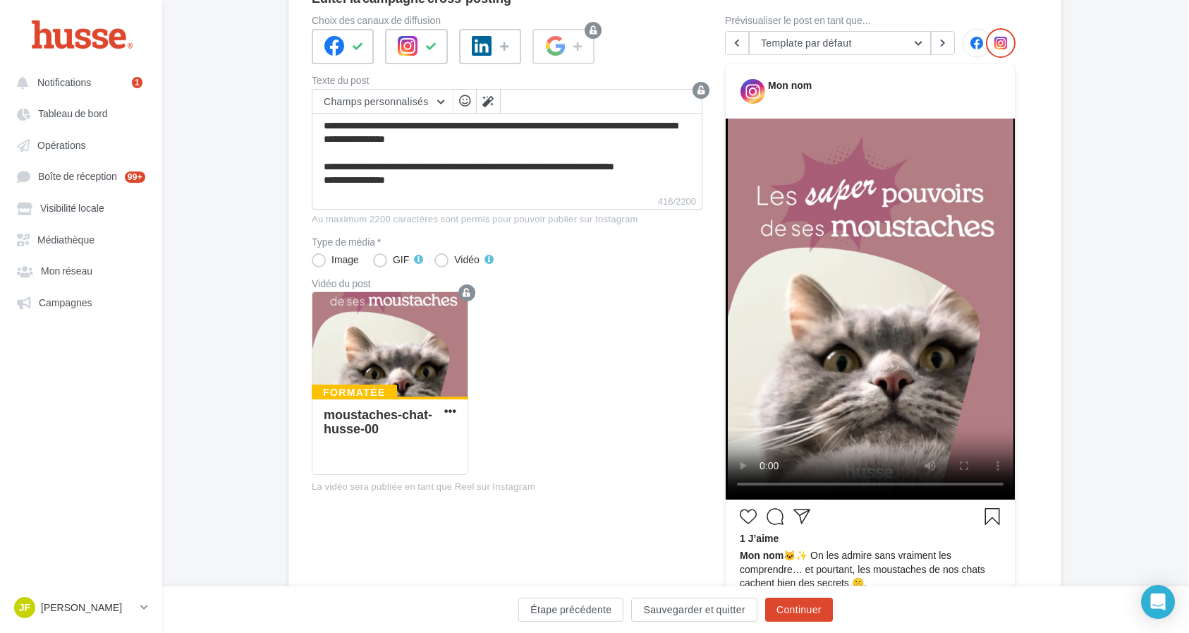
scroll to position [164, 1]
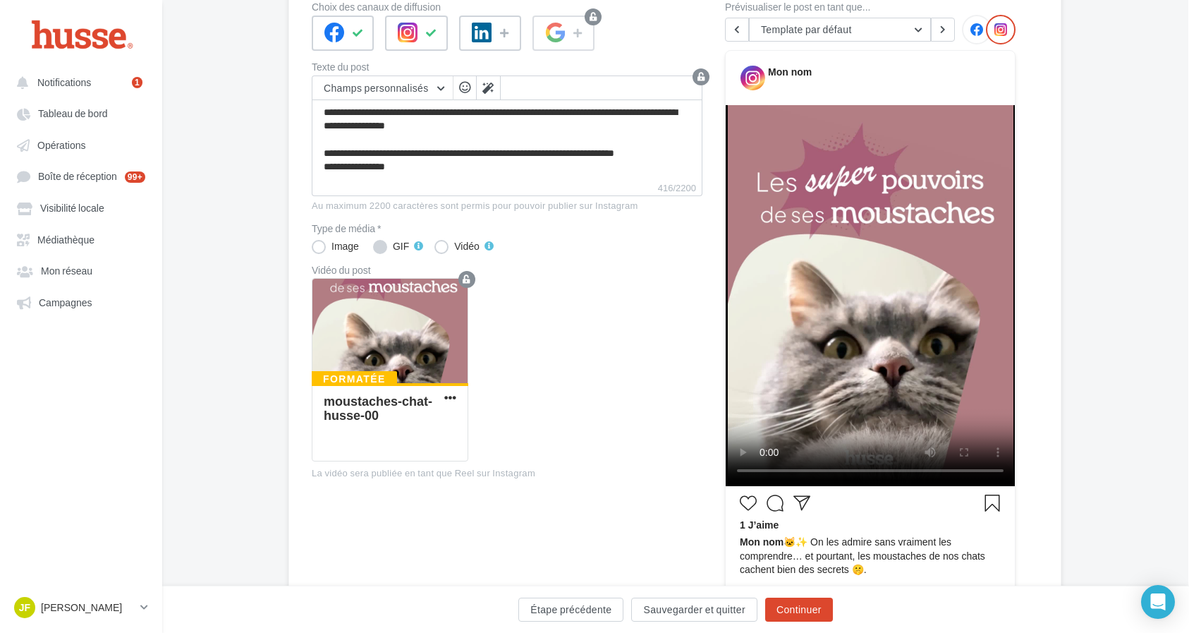
click at [386, 246] on label "GIF" at bounding box center [398, 247] width 50 height 14
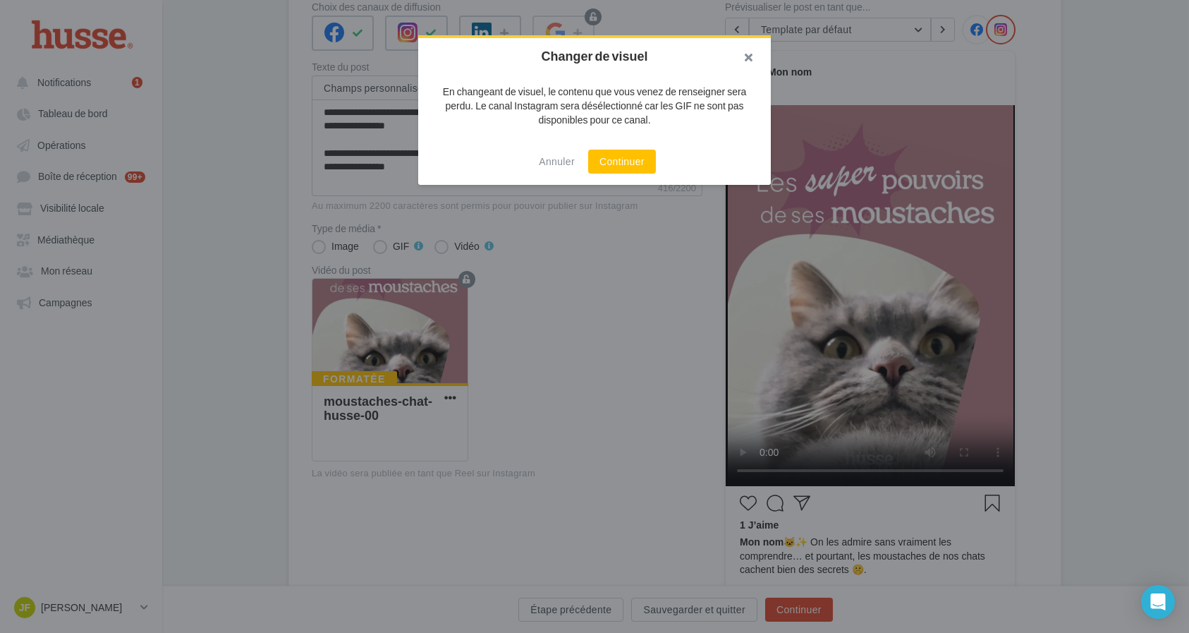
click at [748, 62] on button "button" at bounding box center [742, 59] width 56 height 42
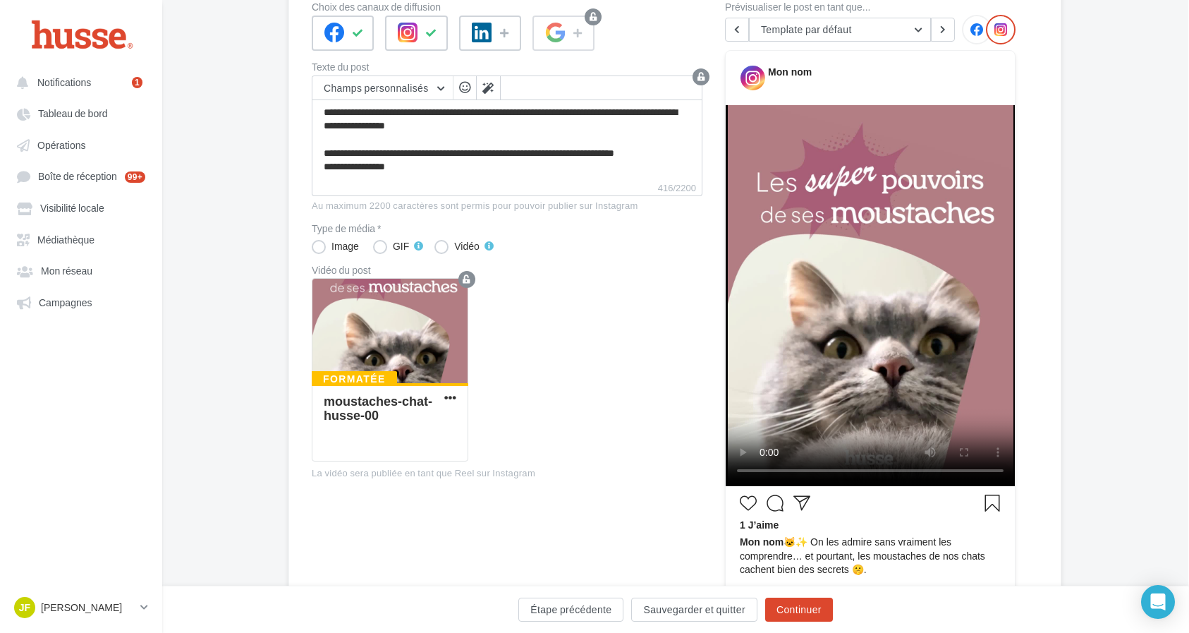
click at [507, 340] on div "Formatée moustaches-chat-husse-00" at bounding box center [513, 375] width 402 height 195
click at [333, 248] on div "Image" at bounding box center [346, 246] width 28 height 10
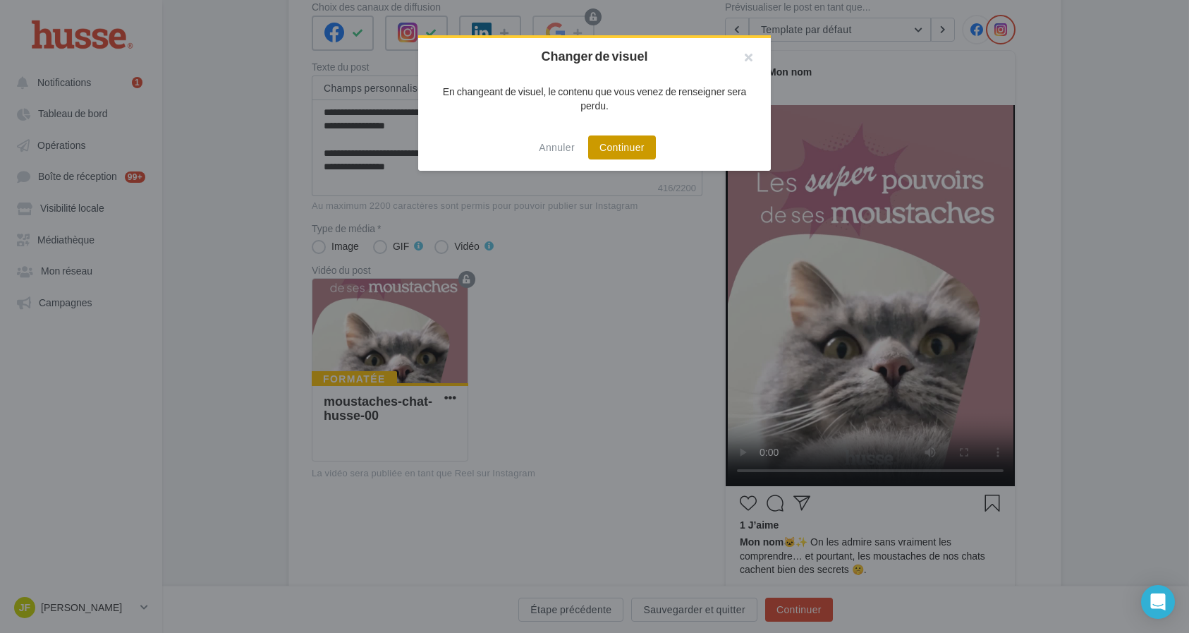
click at [631, 138] on button "Continuer" at bounding box center [622, 147] width 68 height 24
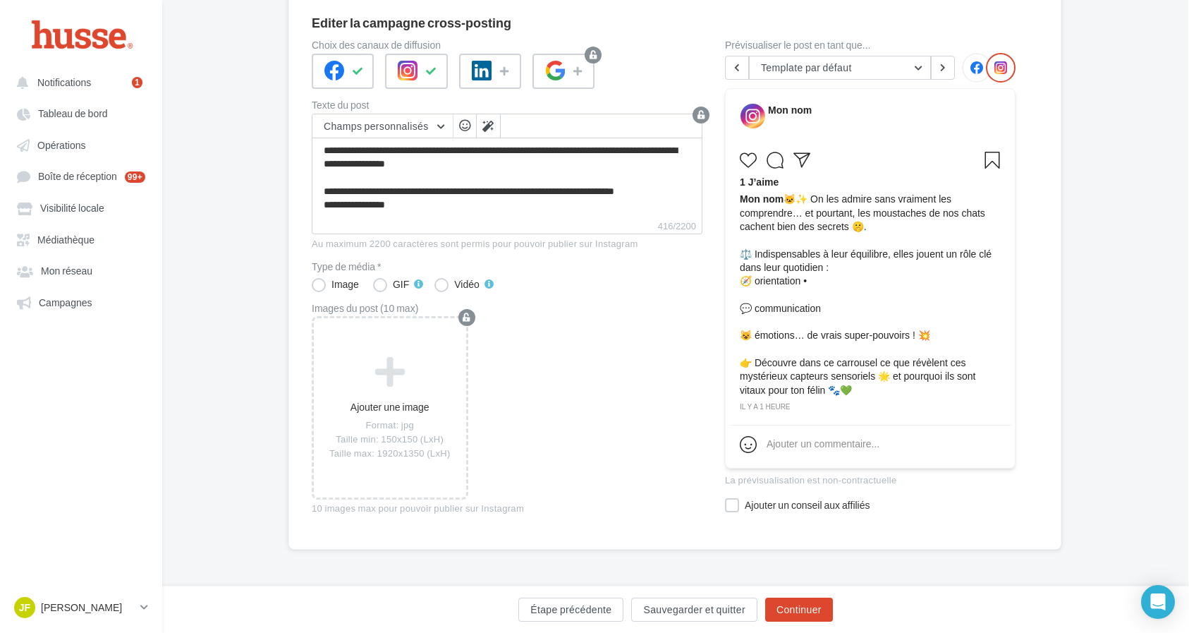
scroll to position [124, 1]
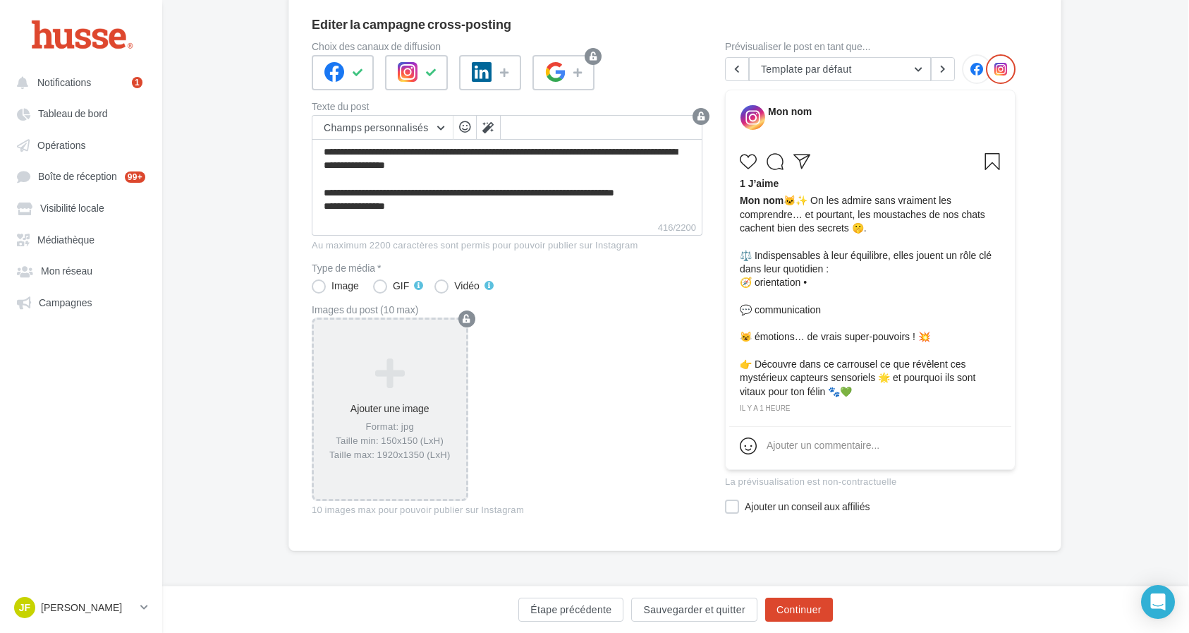
click at [383, 415] on div "Ajouter une image Format: jpg Taille min: 150x150 (LxH) Taille max: 1920x1350 (…" at bounding box center [390, 409] width 152 height 118
click at [375, 362] on icon at bounding box center [390, 372] width 141 height 34
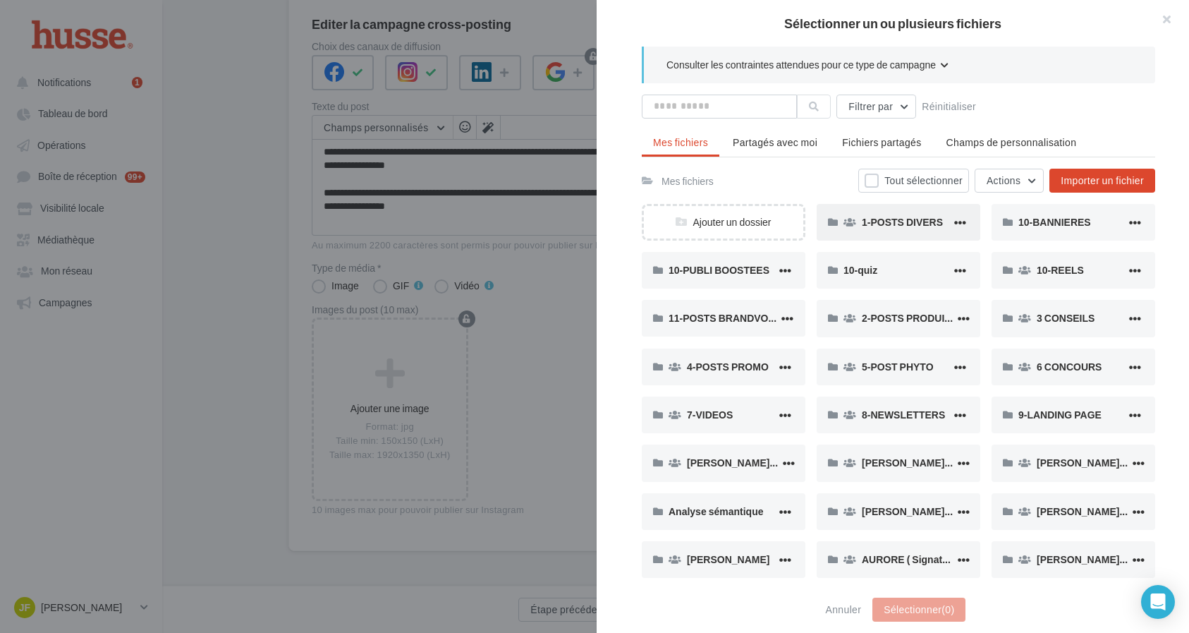
click at [923, 233] on div "1-POSTS DIVERS" at bounding box center [899, 222] width 164 height 37
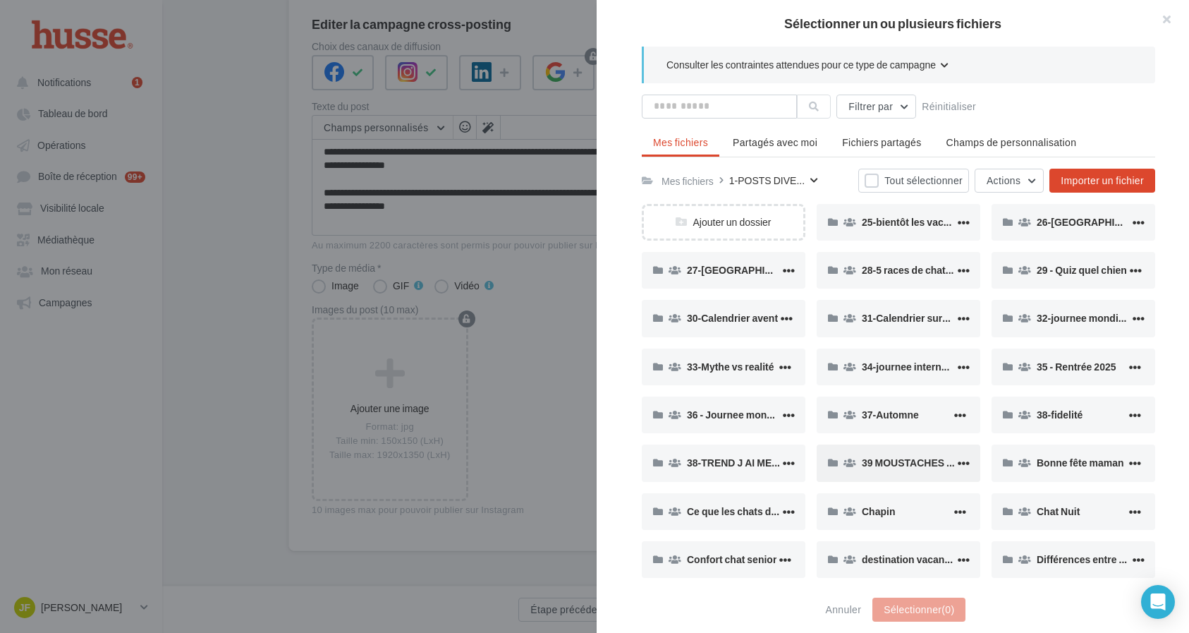
click at [895, 468] on span "39 MOUSTACHES CHAT" at bounding box center [917, 462] width 111 height 12
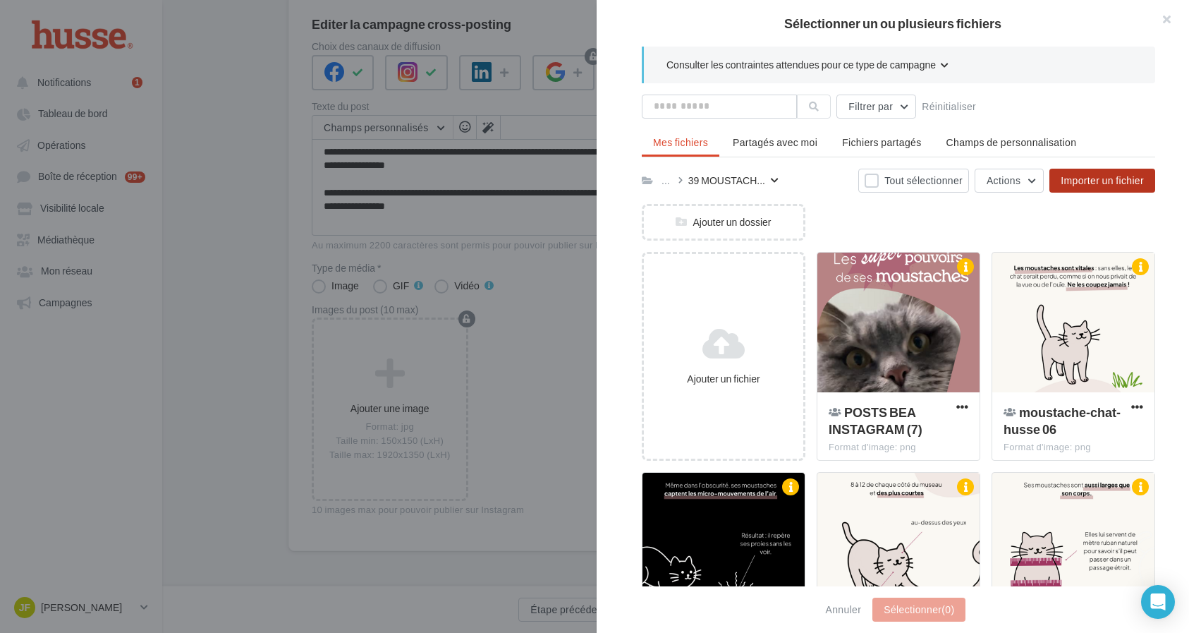
click at [1105, 177] on span "Importer un fichier" at bounding box center [1102, 180] width 83 height 12
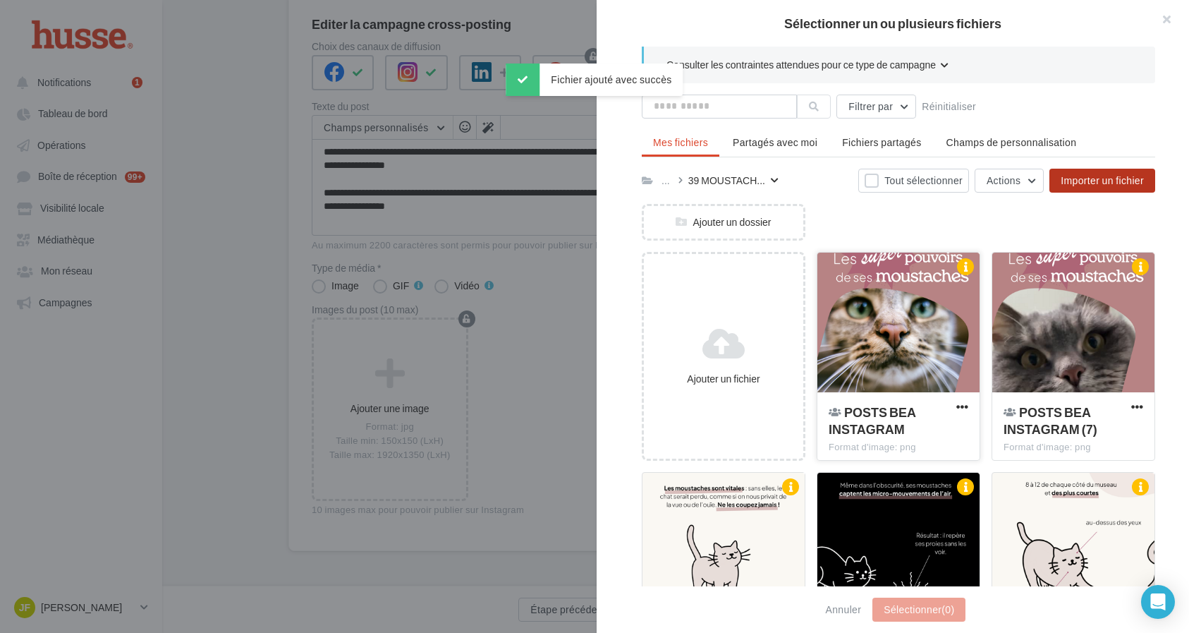
click at [900, 401] on div "POSTS BEA INSTAGRAM Format d'image: png" at bounding box center [898, 425] width 162 height 66
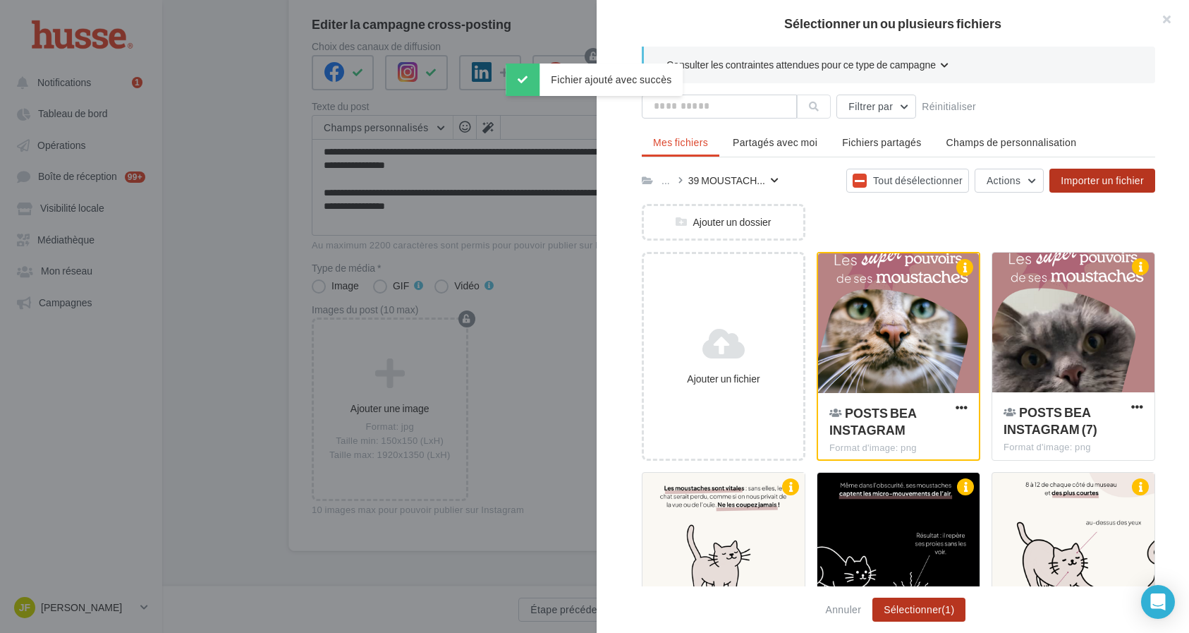
click at [904, 612] on button "Sélectionner (1)" at bounding box center [918, 609] width 93 height 24
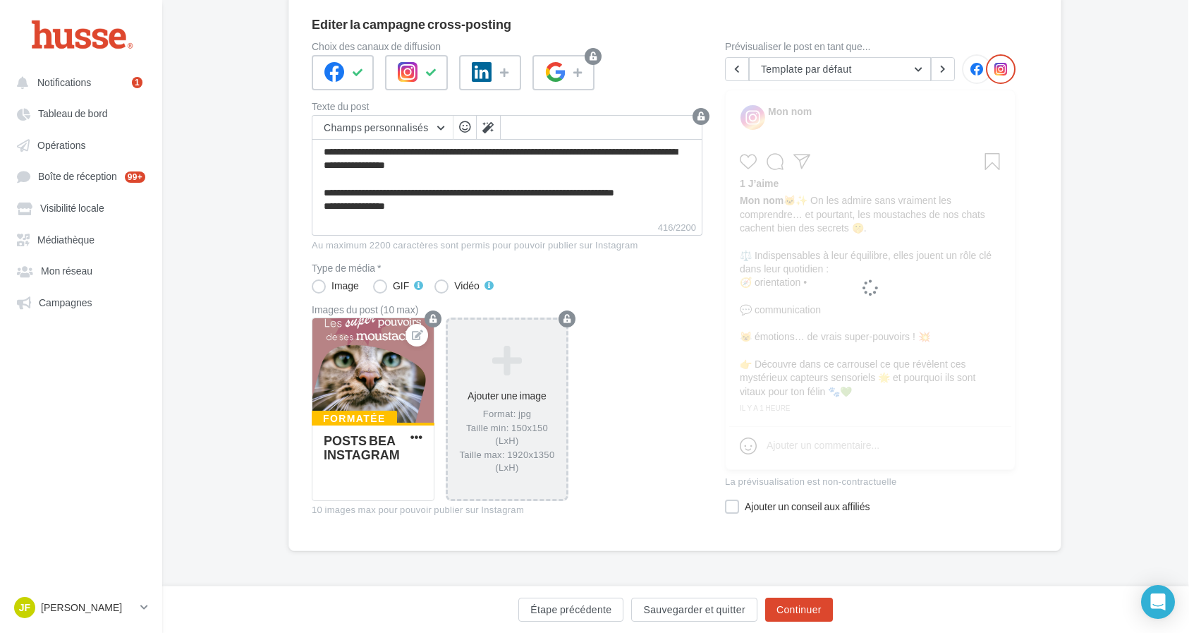
click at [497, 377] on icon at bounding box center [507, 360] width 107 height 34
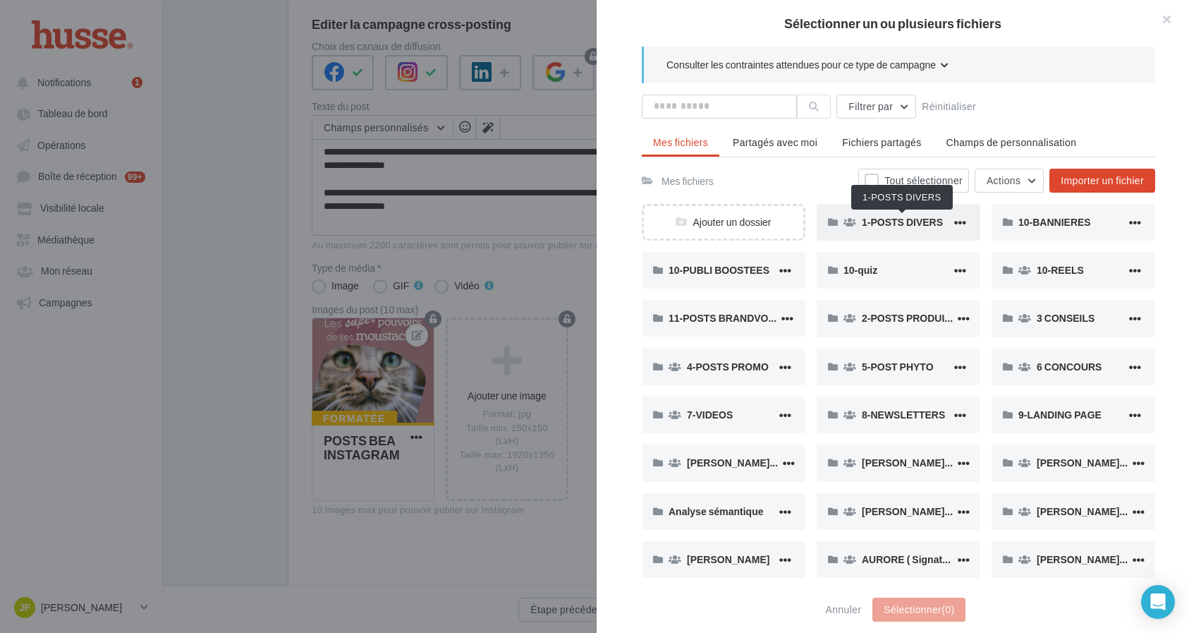
click at [897, 220] on span "1-POSTS DIVERS" at bounding box center [902, 222] width 81 height 12
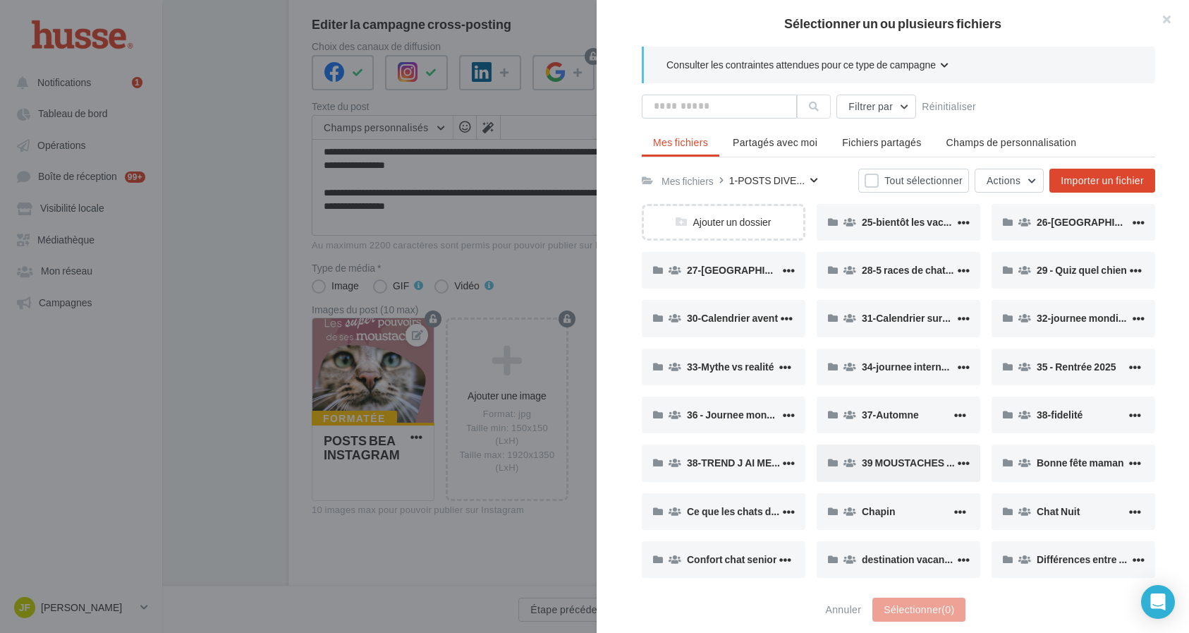
click at [890, 456] on span "39 MOUSTACHES CHAT" at bounding box center [917, 462] width 111 height 12
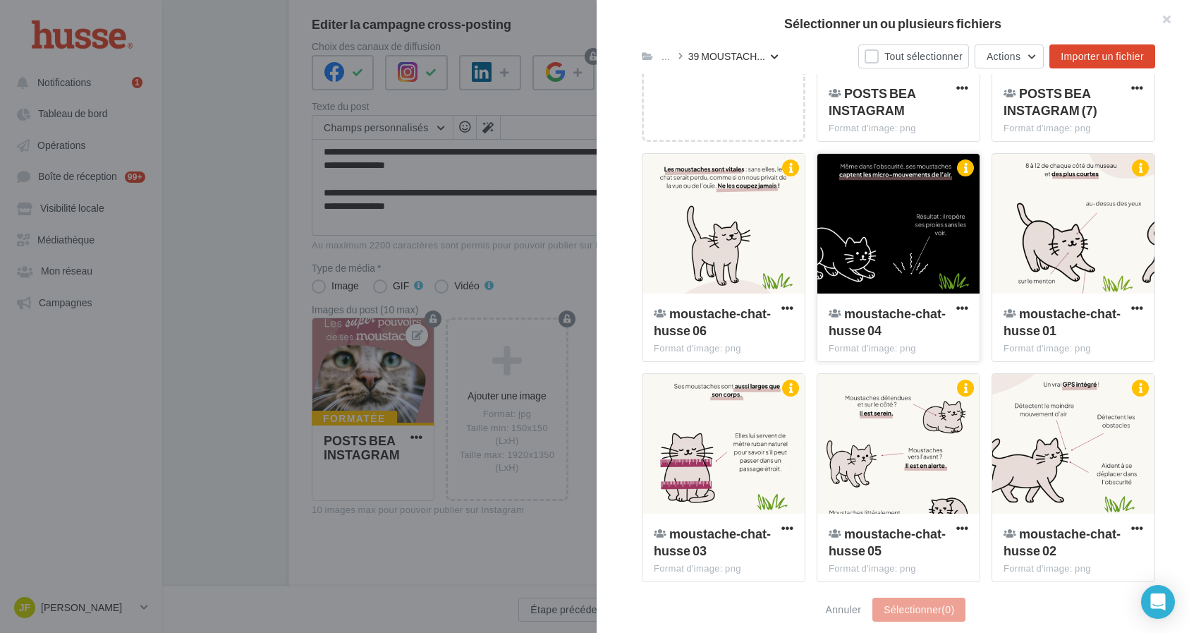
scroll to position [349, 0]
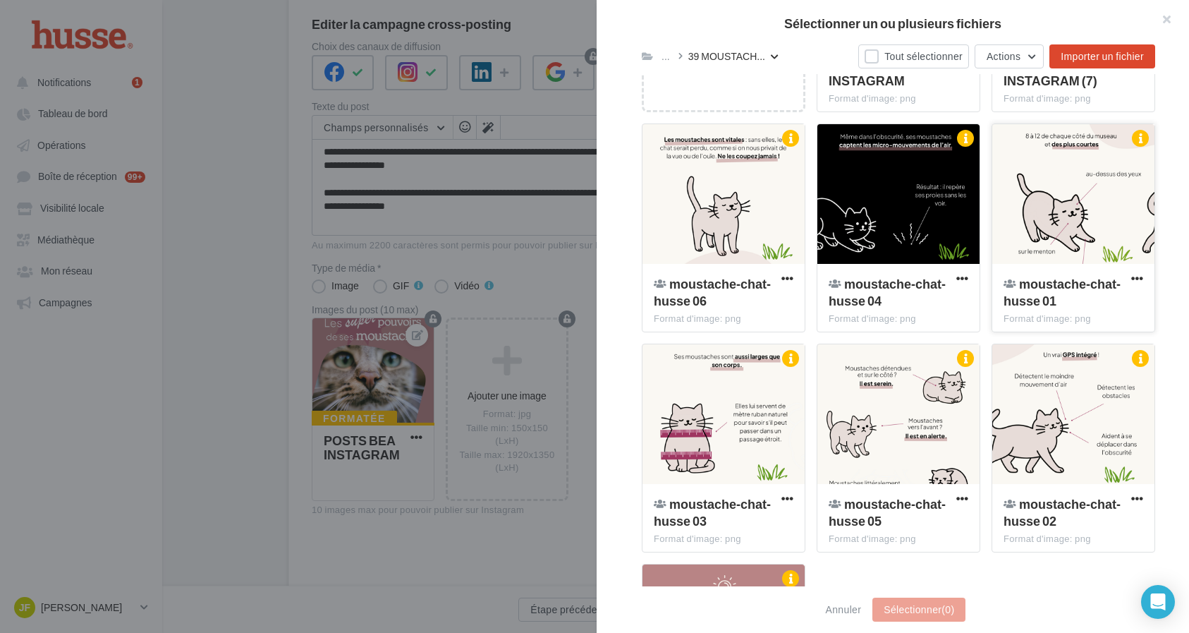
click at [1059, 242] on div at bounding box center [1073, 194] width 162 height 141
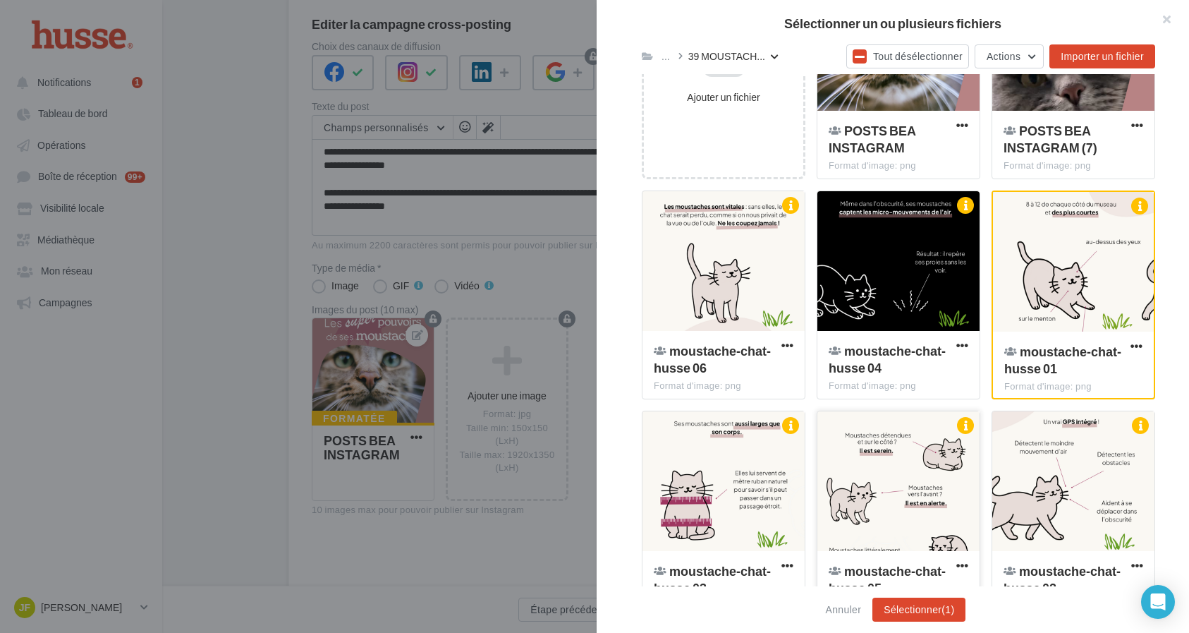
scroll to position [280, 0]
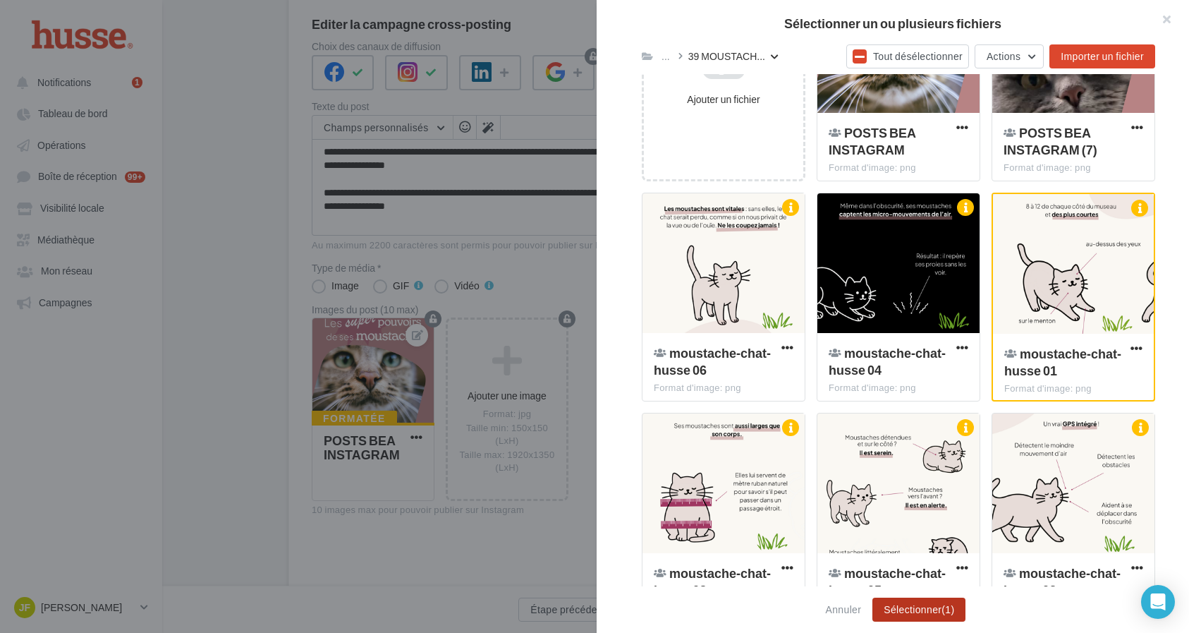
click at [929, 609] on button "Sélectionner (1)" at bounding box center [918, 609] width 93 height 24
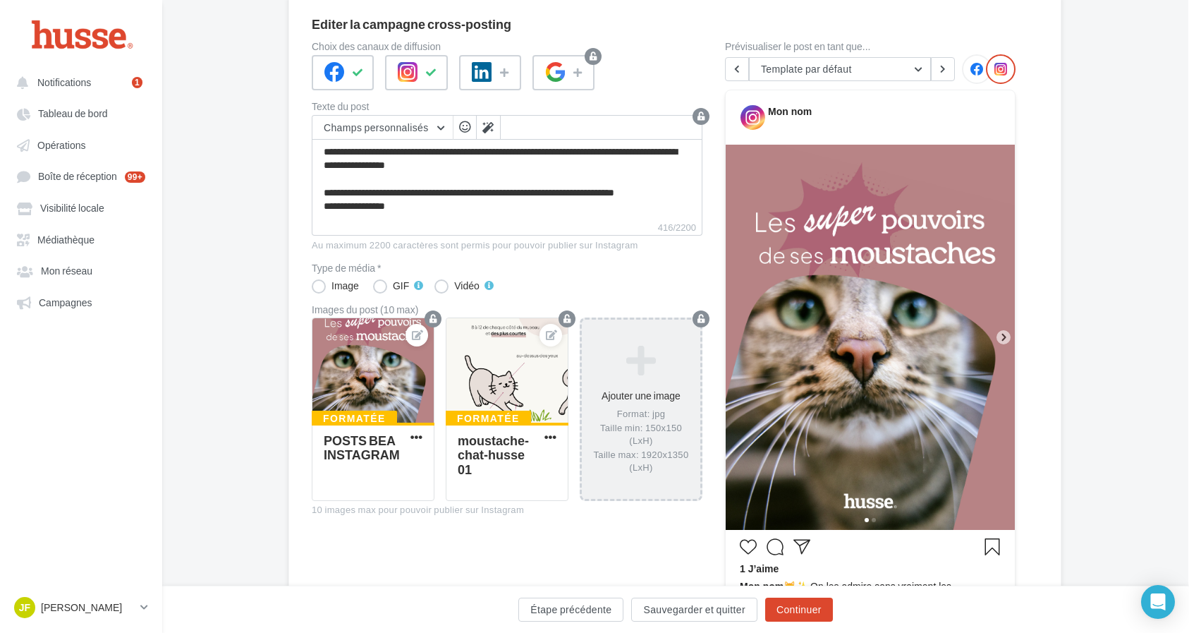
click at [656, 410] on div "Ajouter une image Format: jpg Taille min: 150x150 (LxH) Taille max: 1920x1350 (…" at bounding box center [641, 409] width 118 height 143
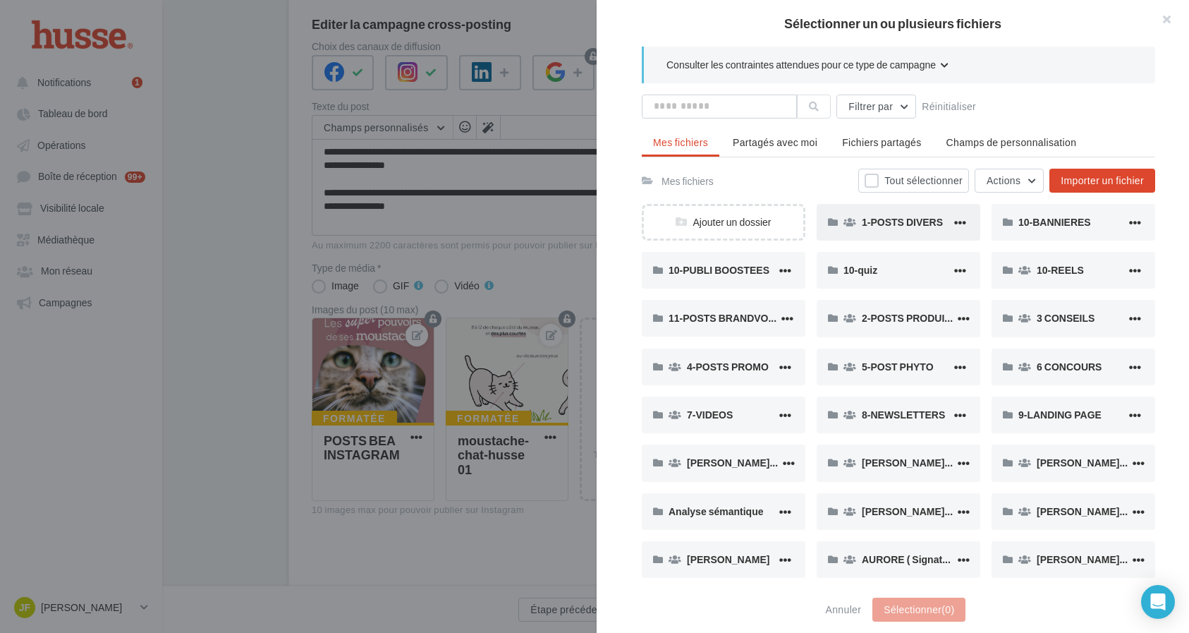
click at [909, 233] on div "1-POSTS DIVERS" at bounding box center [899, 222] width 164 height 37
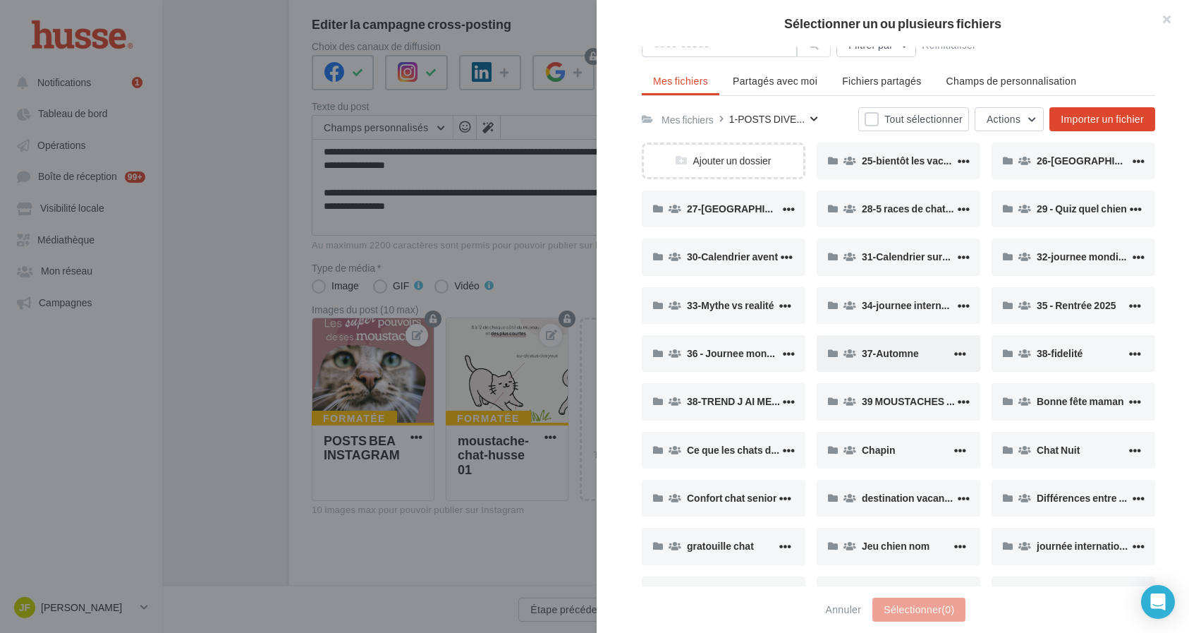
scroll to position [66, 0]
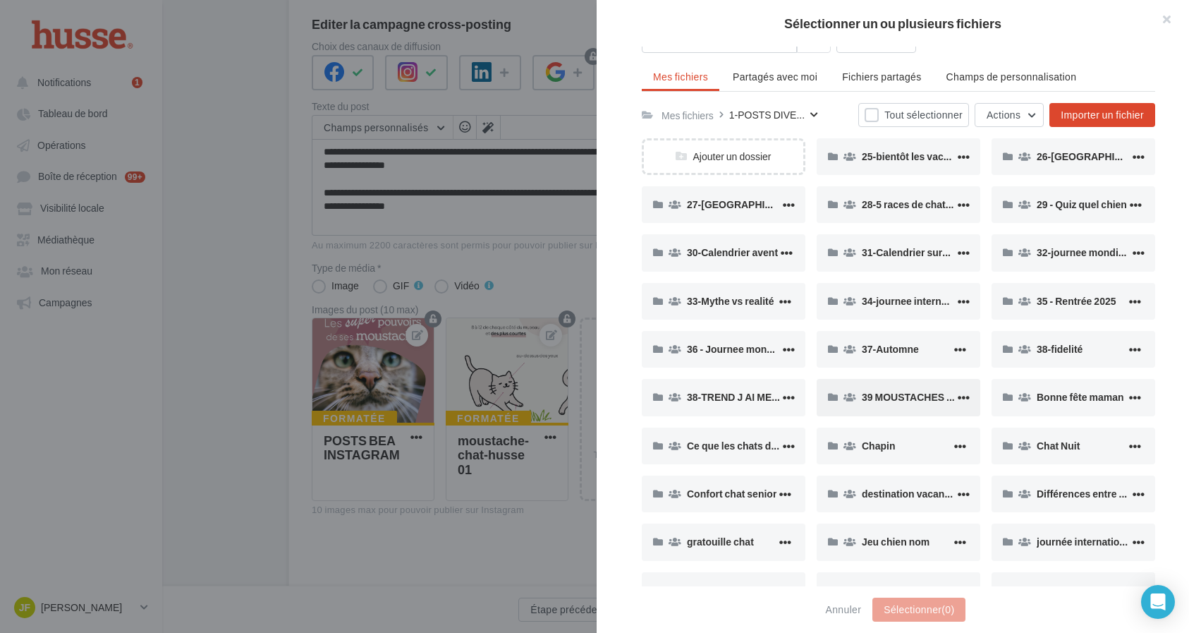
click at [902, 394] on span "39 MOUSTACHES CHAT" at bounding box center [917, 397] width 111 height 12
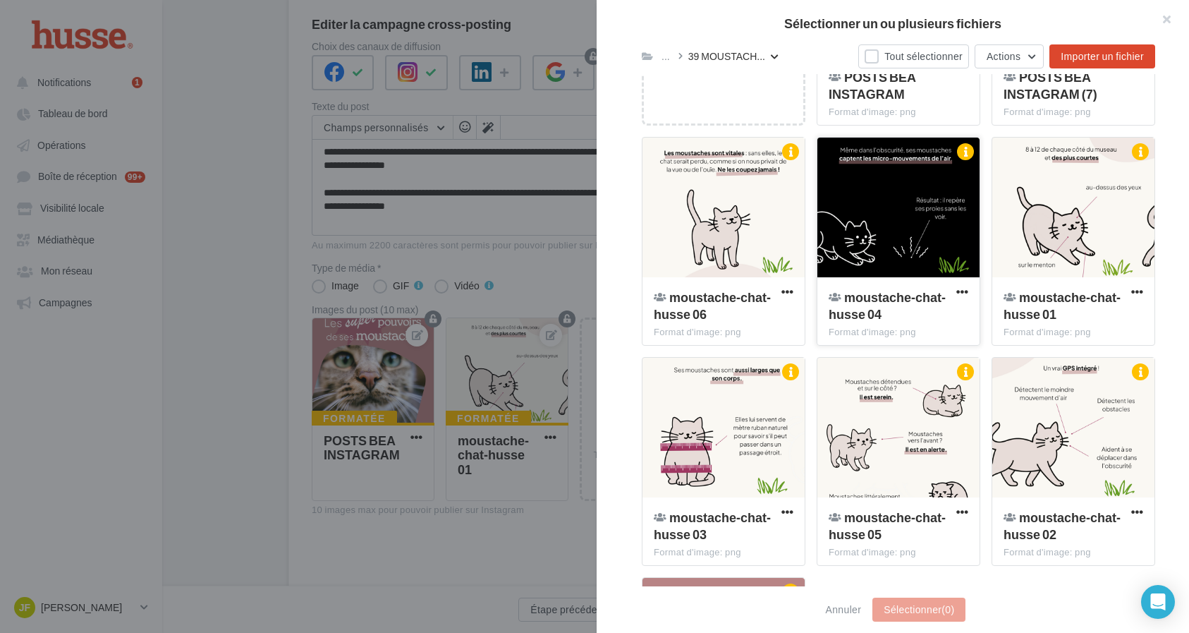
scroll to position [342, 0]
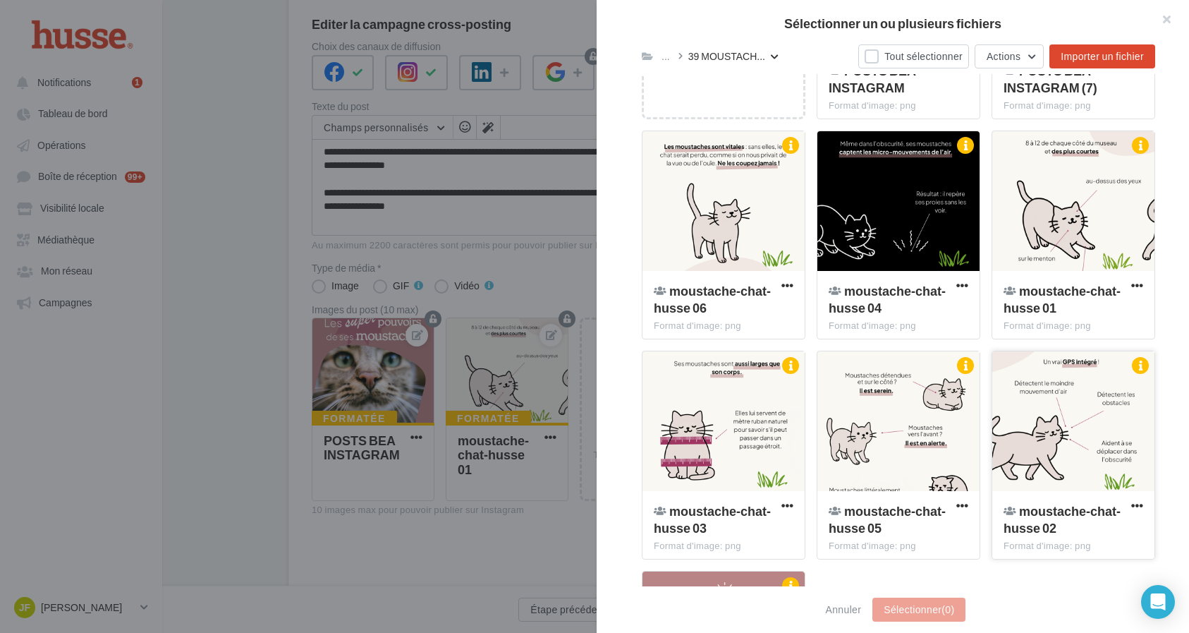
click at [1062, 433] on div at bounding box center [1073, 421] width 162 height 141
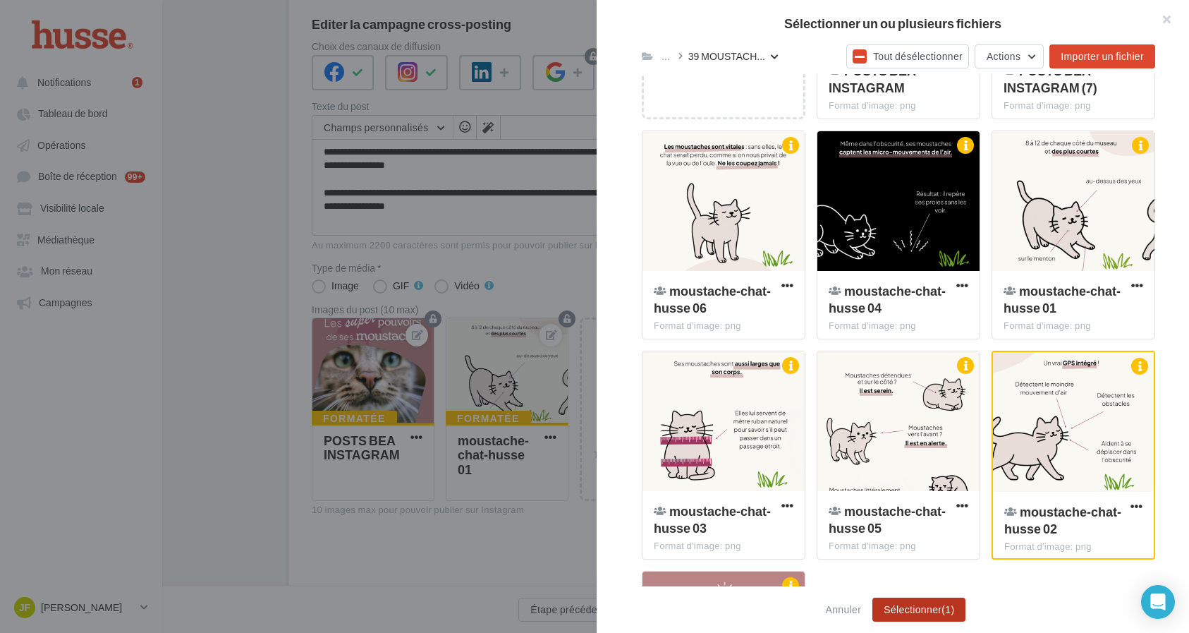
click at [928, 610] on button "Sélectionner (1)" at bounding box center [918, 609] width 93 height 24
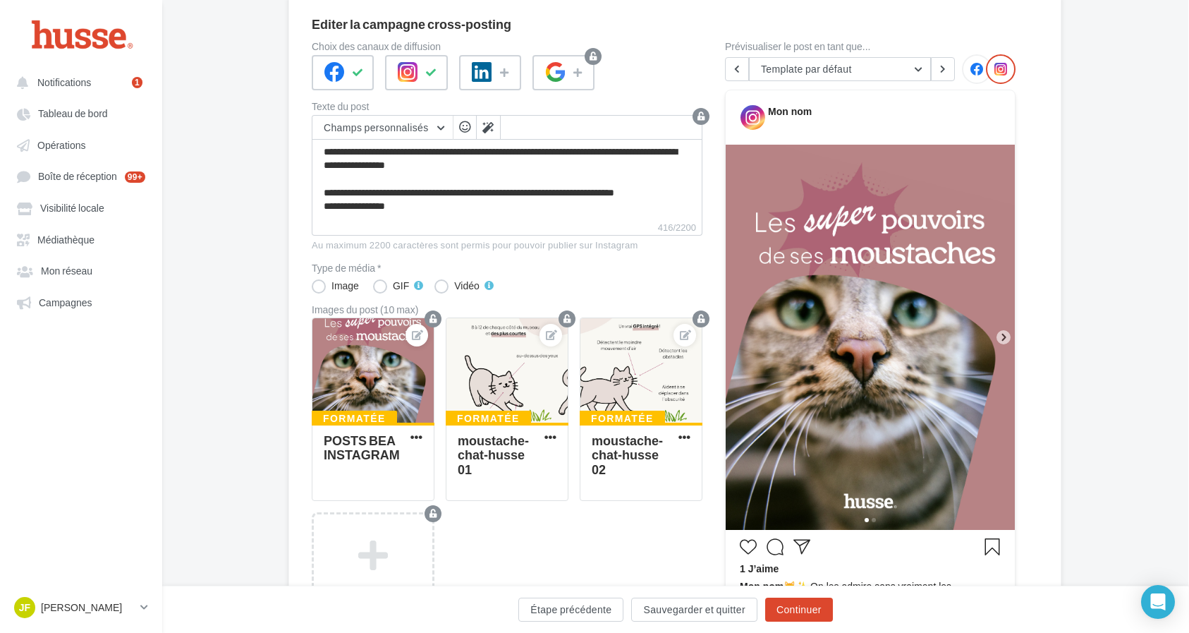
click at [997, 341] on icon at bounding box center [1003, 337] width 13 height 13
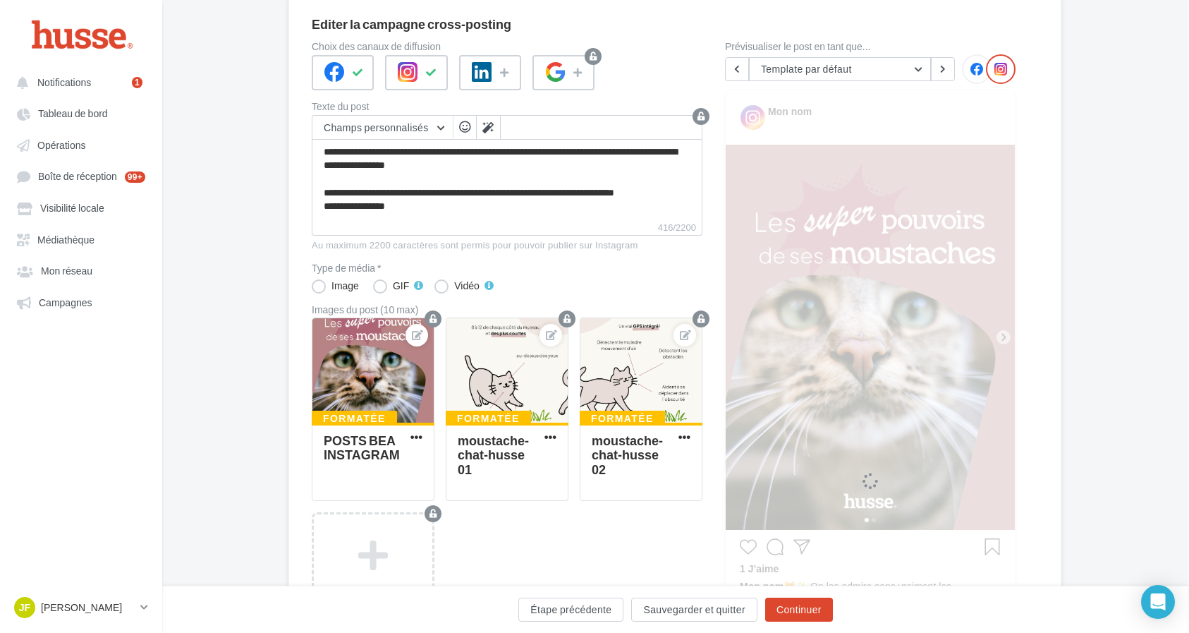
click at [1007, 338] on icon at bounding box center [1003, 337] width 13 height 13
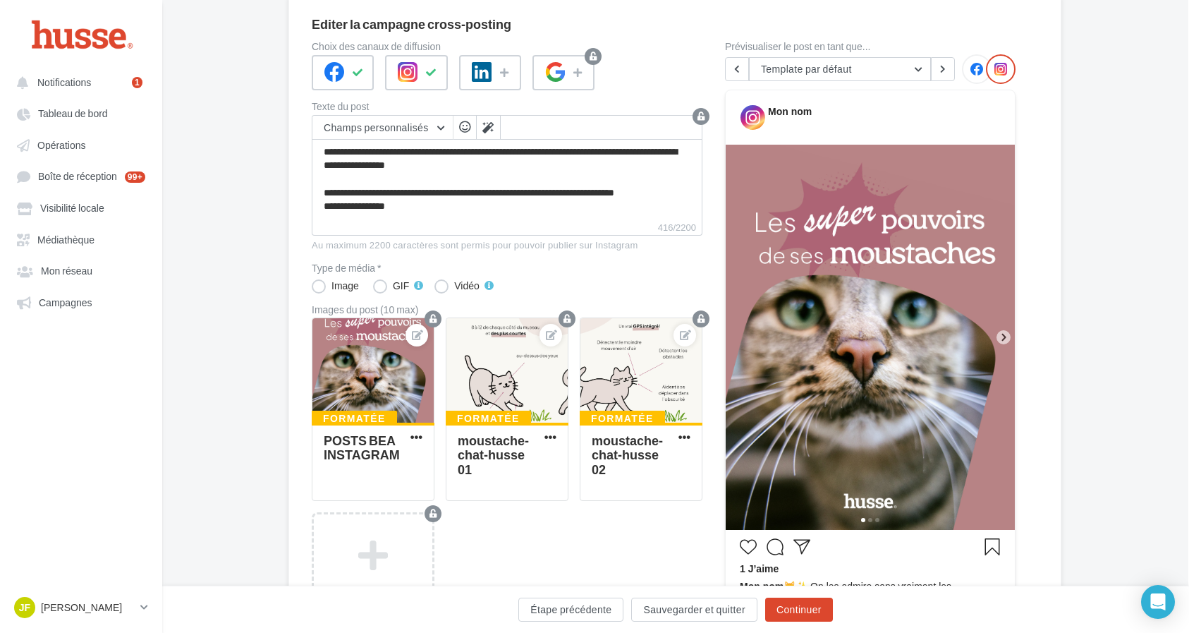
click at [1002, 336] on icon at bounding box center [1003, 337] width 13 height 13
click at [1006, 339] on icon at bounding box center [1003, 337] width 13 height 13
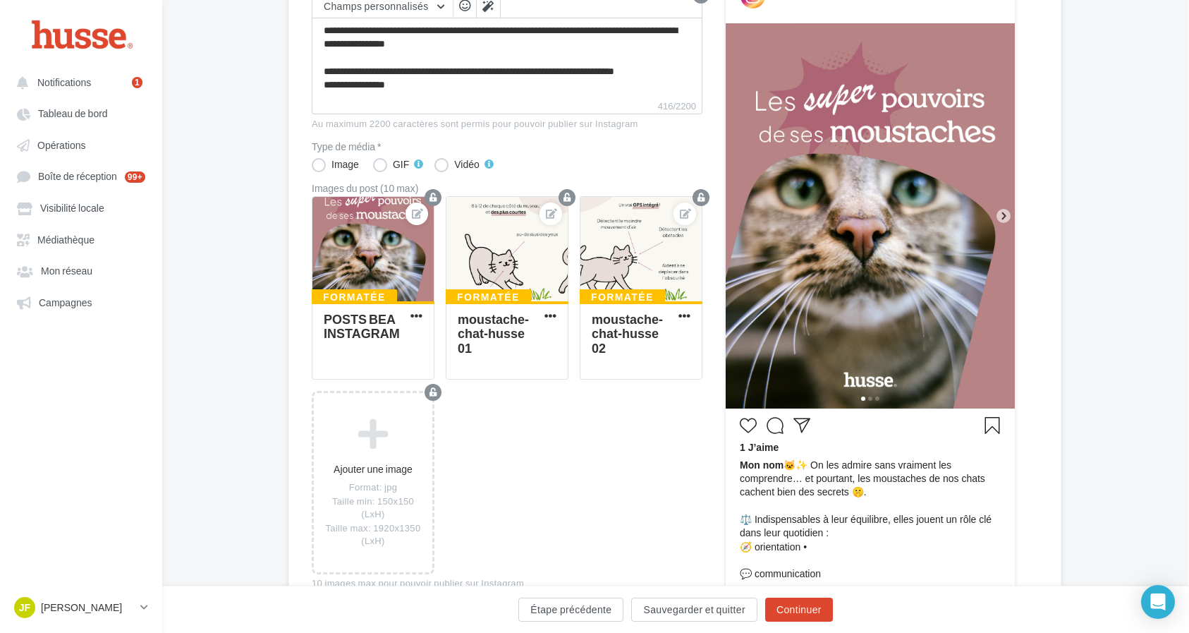
scroll to position [262, 1]
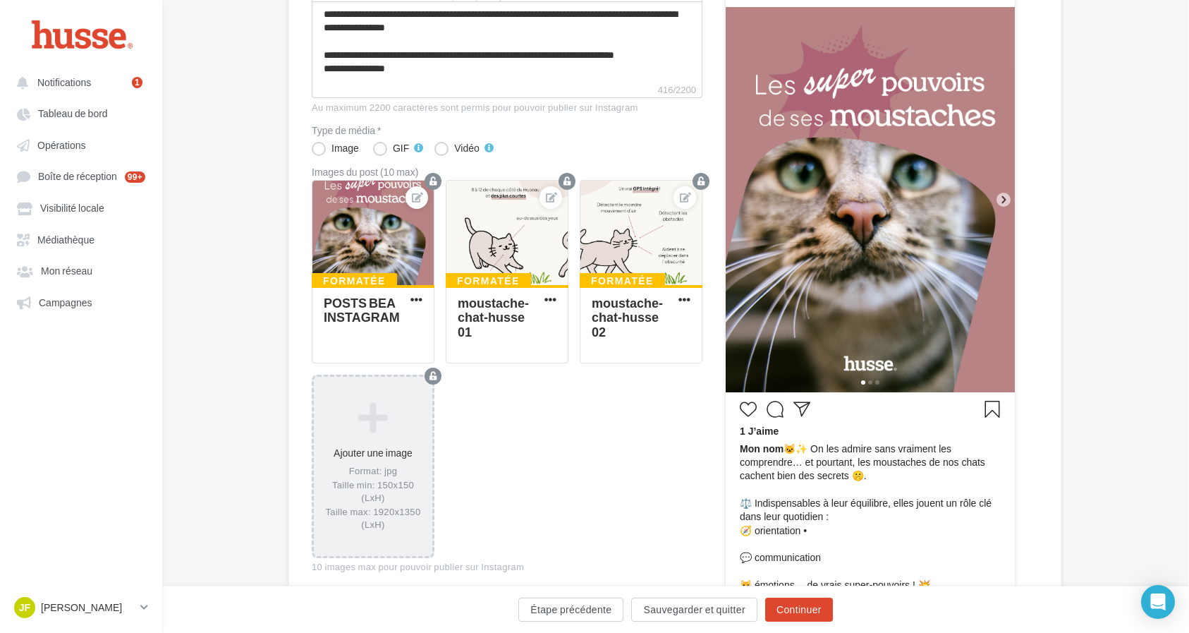
click at [394, 456] on div "Ajouter une image Format: jpg Taille min: 150x150 (LxH) Taille max: 1920x1350 (…" at bounding box center [373, 466] width 118 height 143
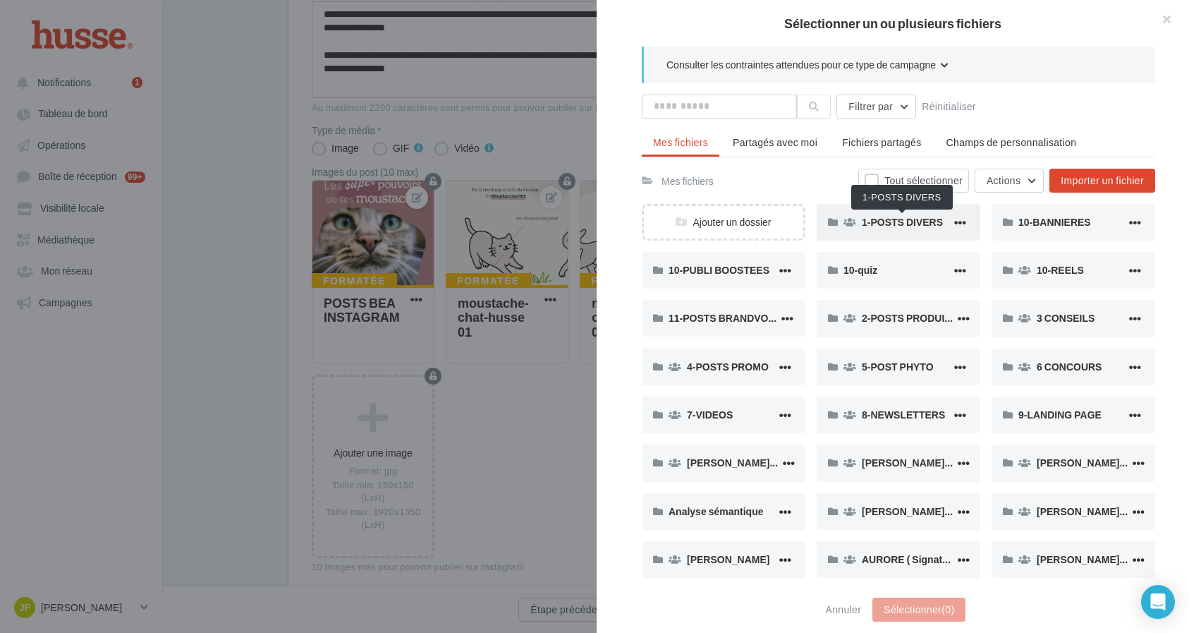
click at [892, 228] on span "1-POSTS DIVERS" at bounding box center [902, 222] width 81 height 12
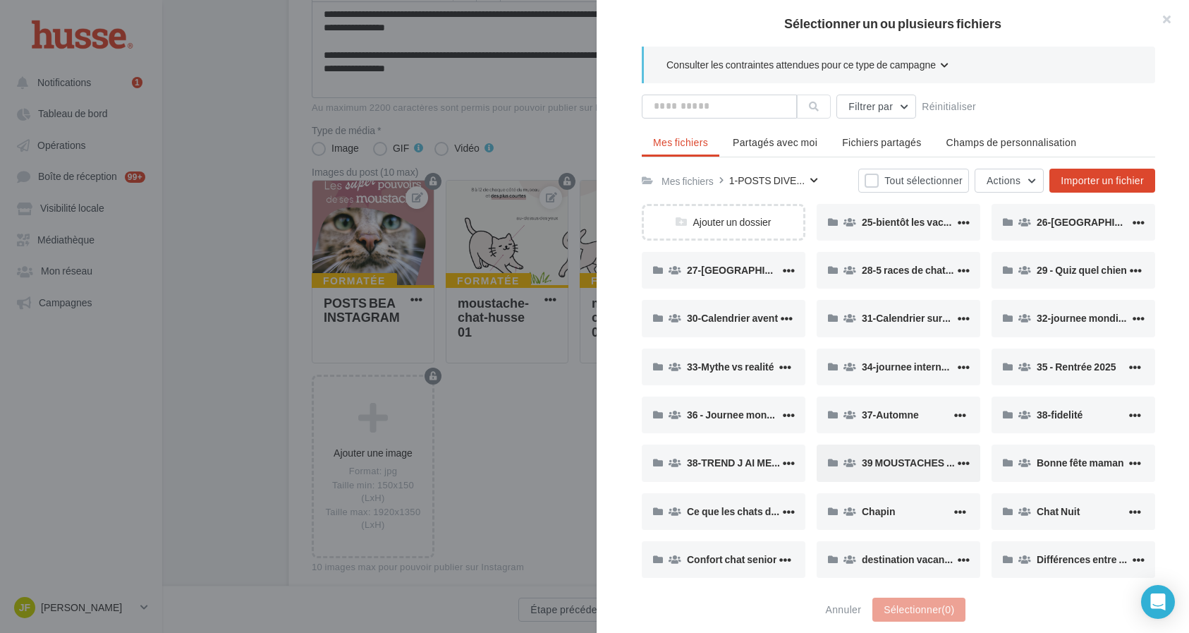
click at [894, 458] on span "39 MOUSTACHES CHAT" at bounding box center [917, 462] width 111 height 12
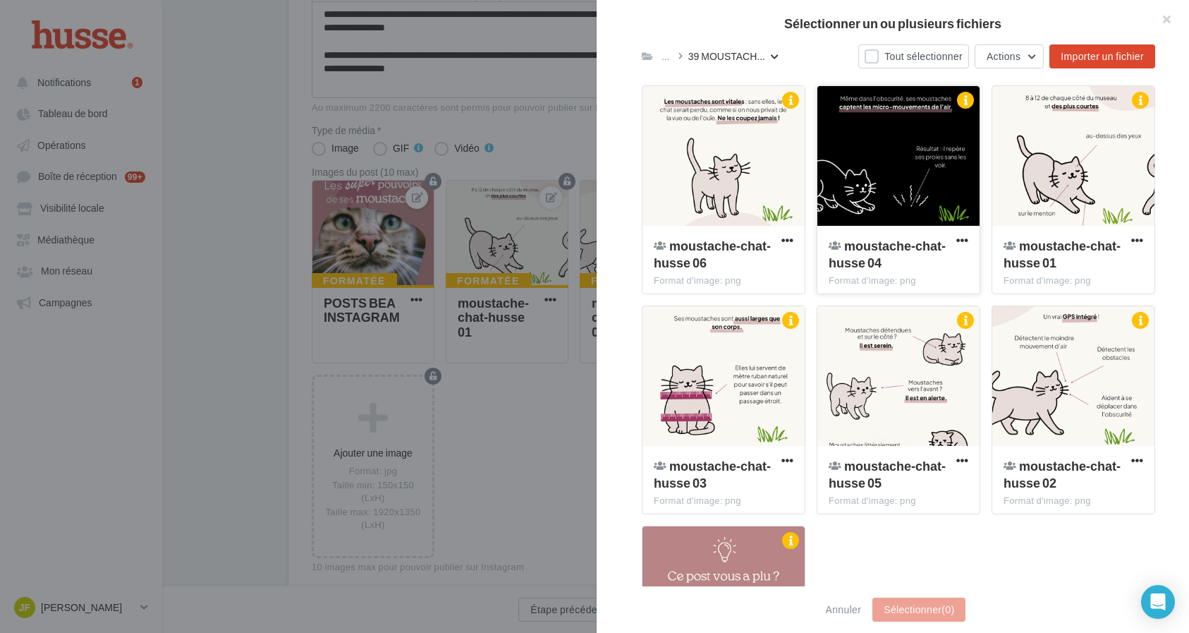
scroll to position [391, 0]
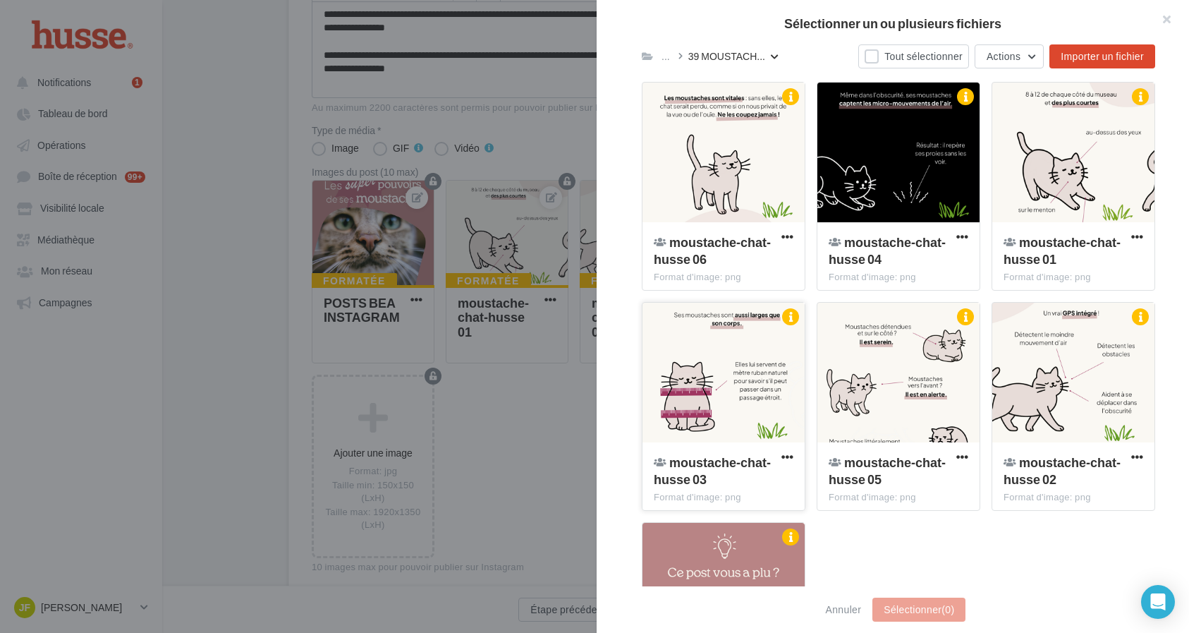
click at [756, 408] on div at bounding box center [724, 373] width 162 height 141
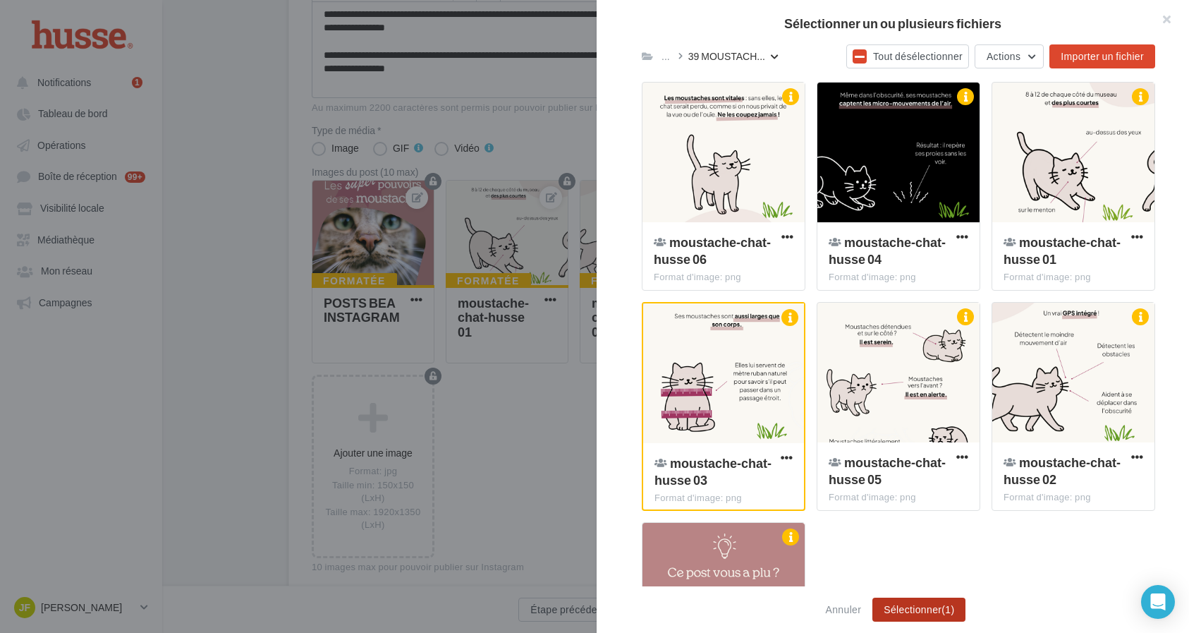
click at [911, 613] on button "Sélectionner (1)" at bounding box center [918, 609] width 93 height 24
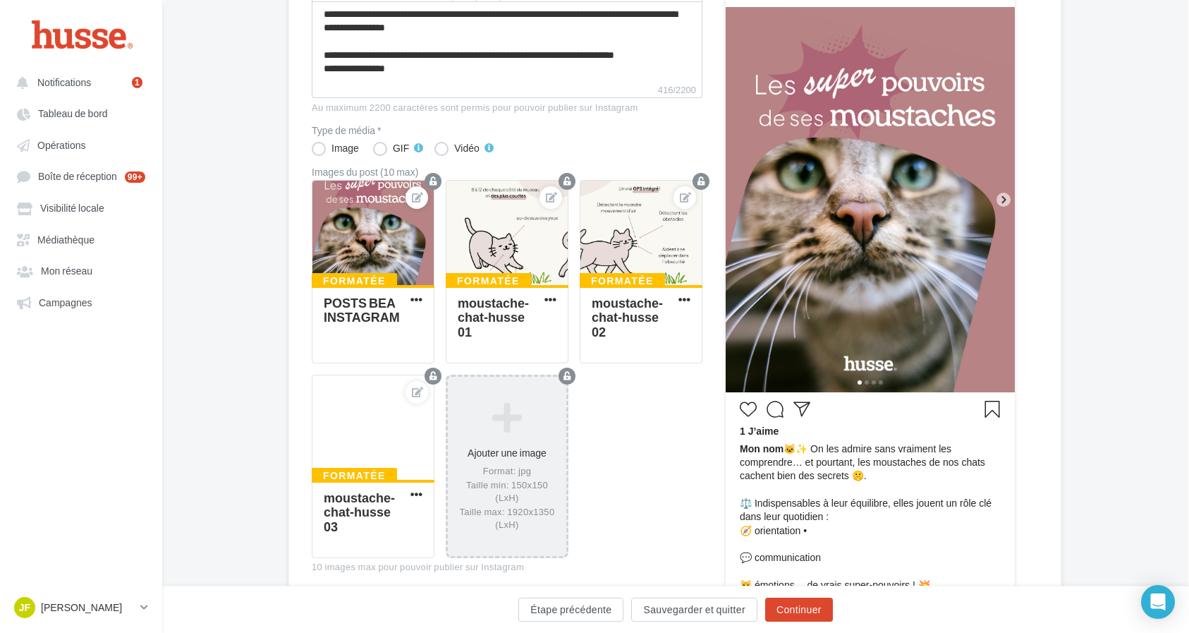
click at [493, 426] on icon at bounding box center [507, 418] width 107 height 34
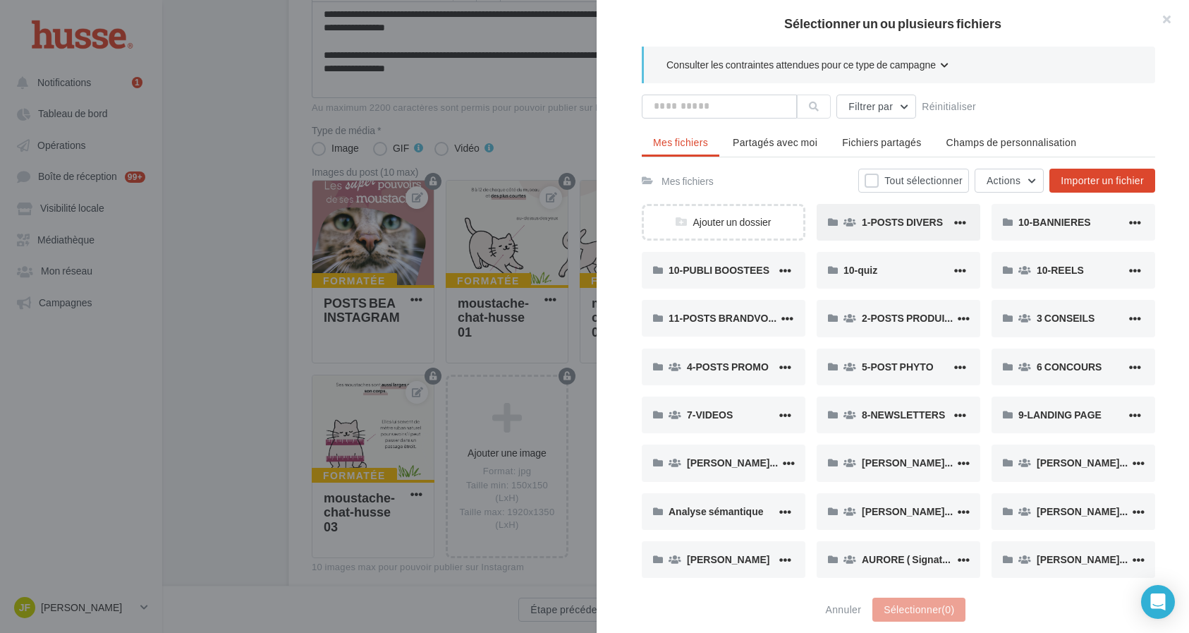
click at [888, 237] on div "1-POSTS DIVERS" at bounding box center [899, 222] width 164 height 37
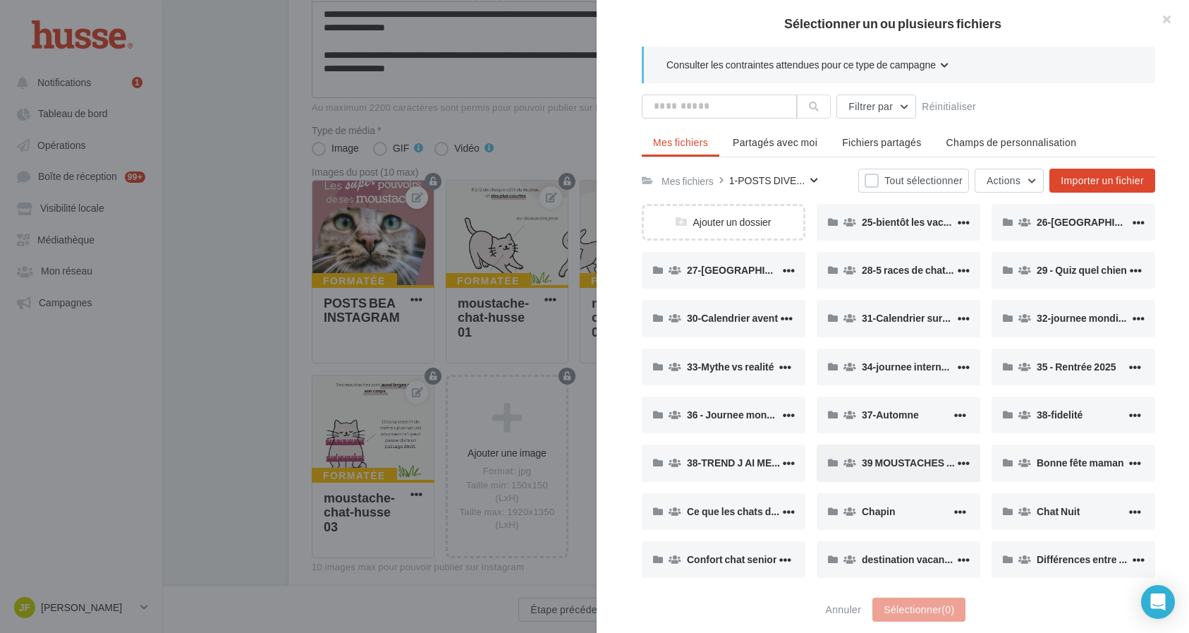
click at [880, 463] on span "39 MOUSTACHES CHAT" at bounding box center [917, 462] width 111 height 12
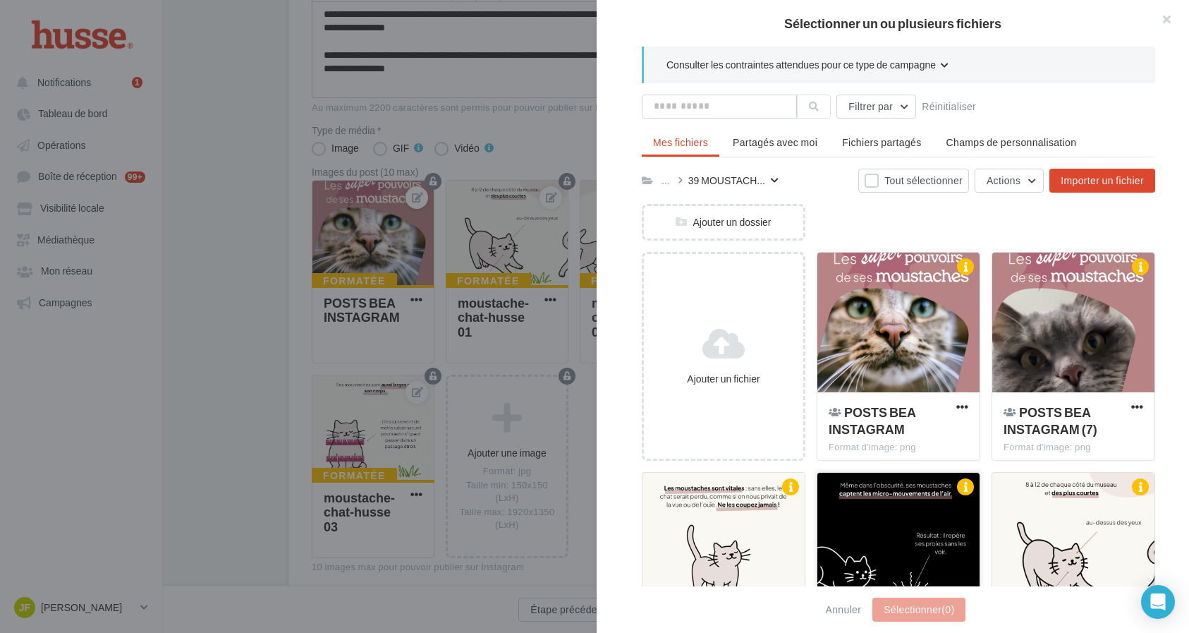
click at [920, 525] on div at bounding box center [898, 543] width 162 height 141
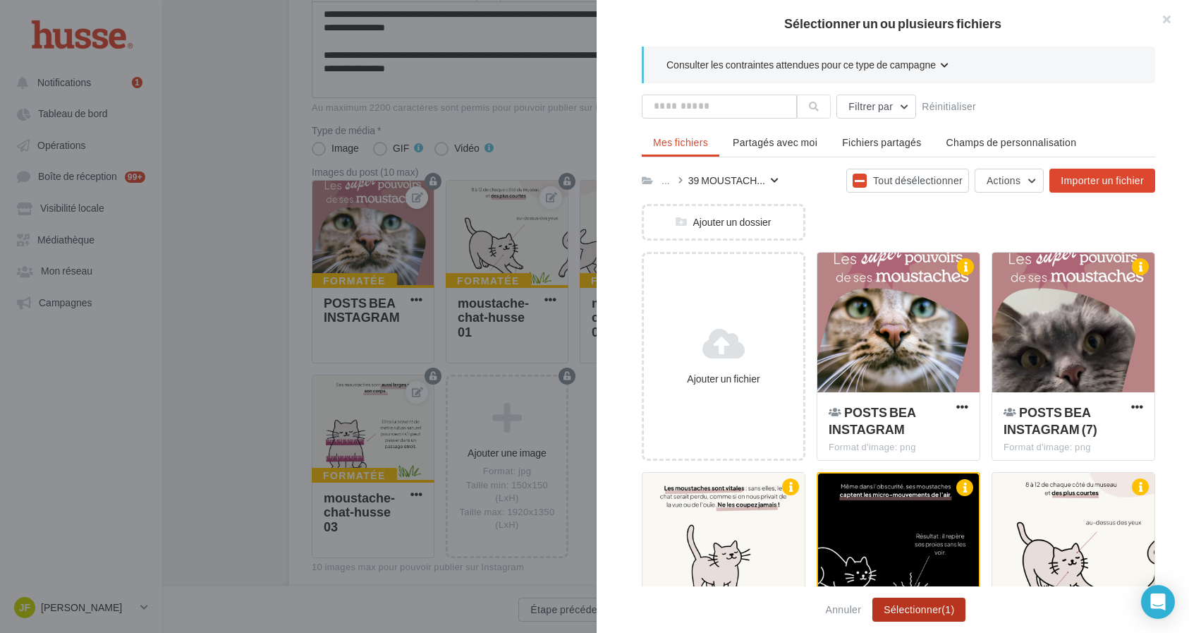
click at [925, 609] on button "Sélectionner (1)" at bounding box center [918, 609] width 93 height 24
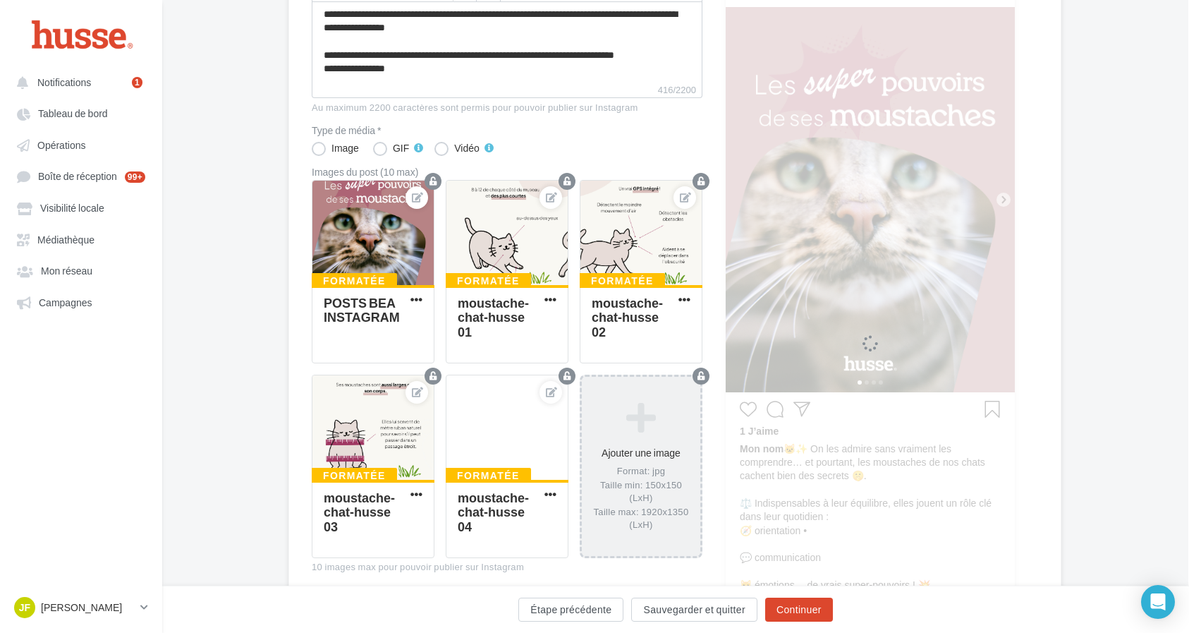
click at [651, 425] on icon at bounding box center [641, 418] width 107 height 34
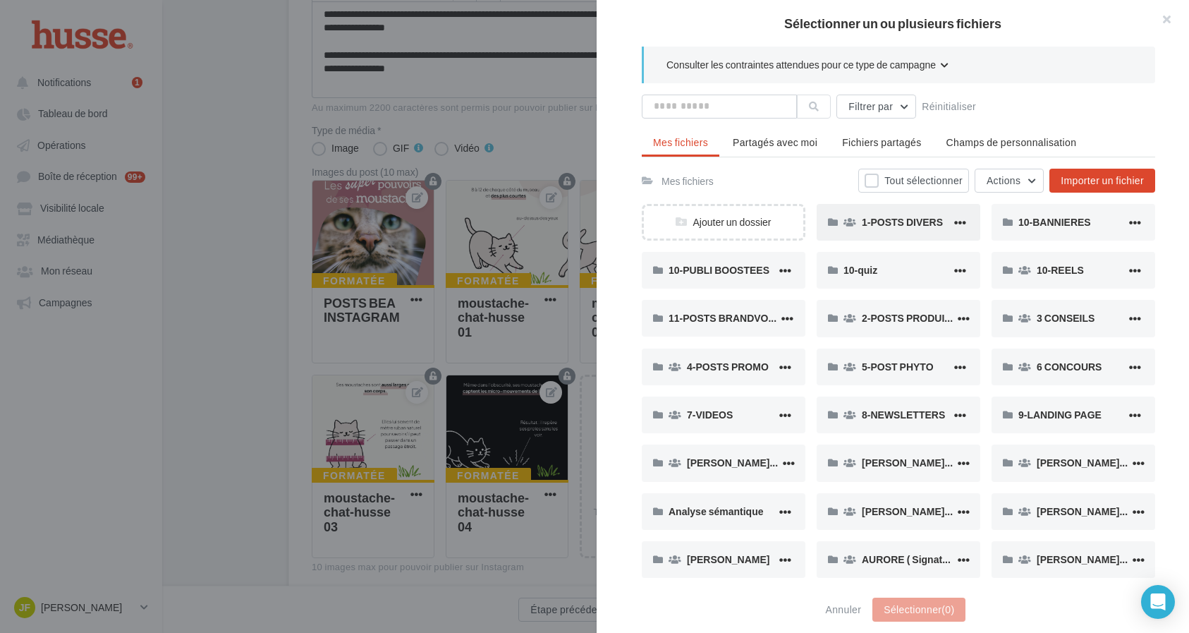
click at [934, 229] on div "1-POSTS DIVERS" at bounding box center [907, 221] width 90 height 13
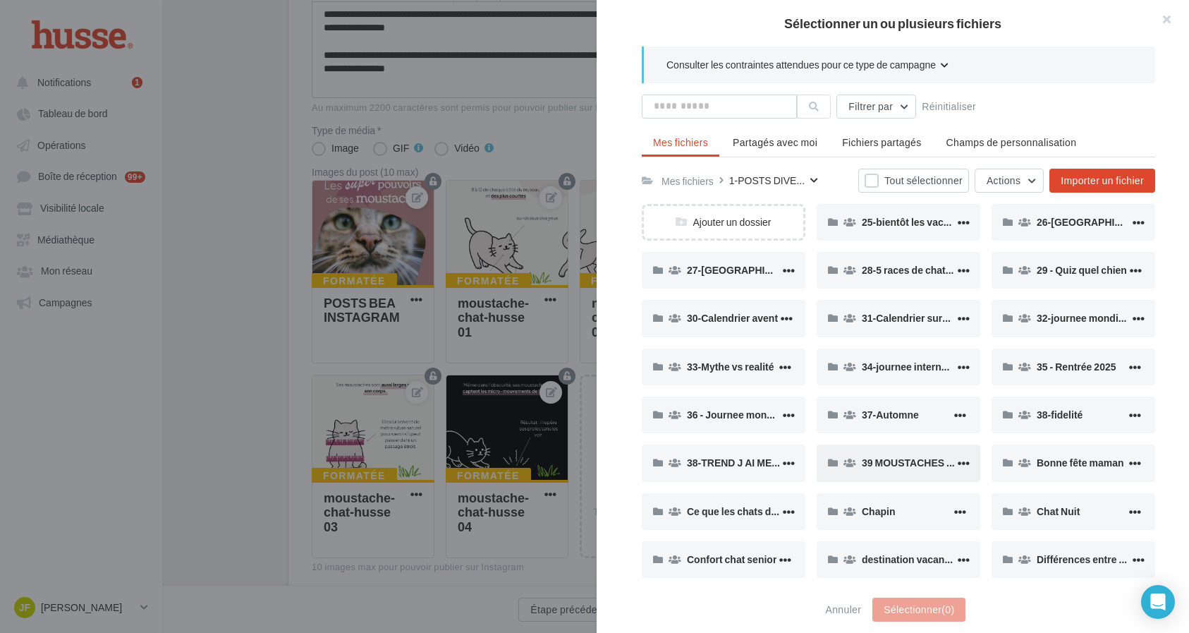
click at [908, 456] on span "39 MOUSTACHES CHAT" at bounding box center [917, 462] width 111 height 12
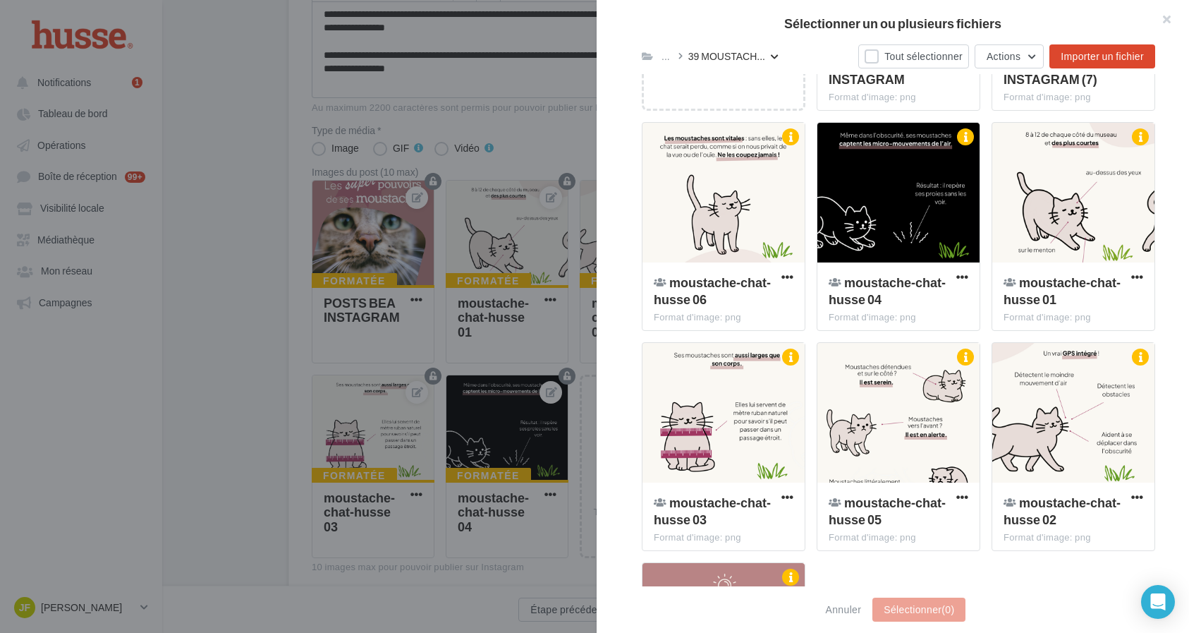
scroll to position [360, 0]
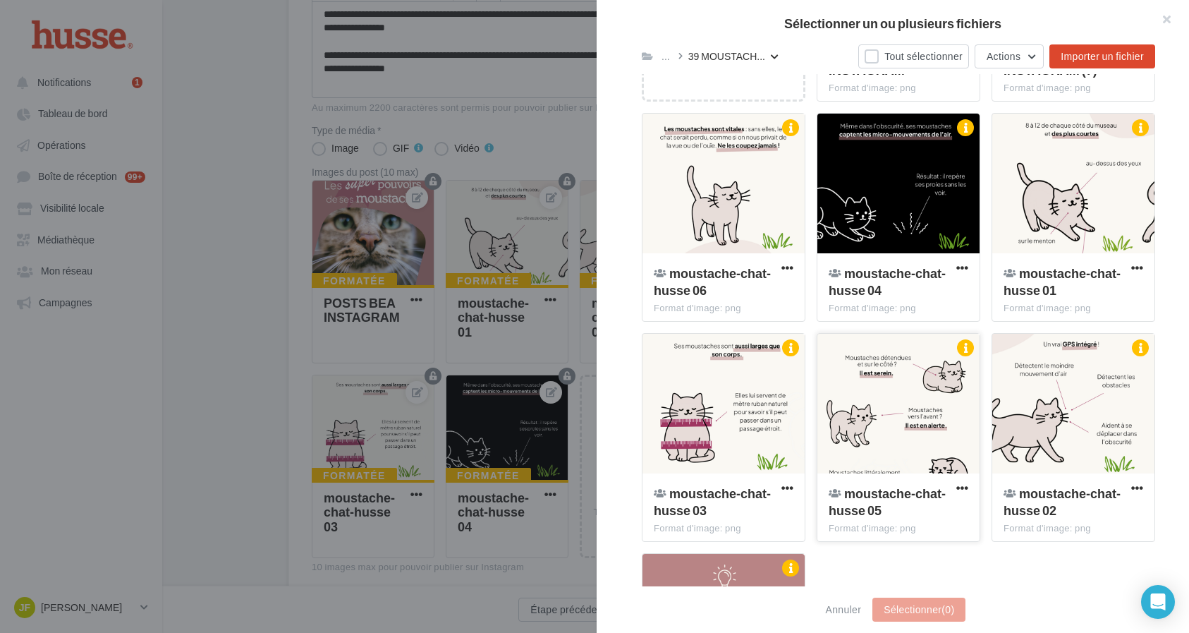
click at [849, 368] on div at bounding box center [898, 404] width 162 height 141
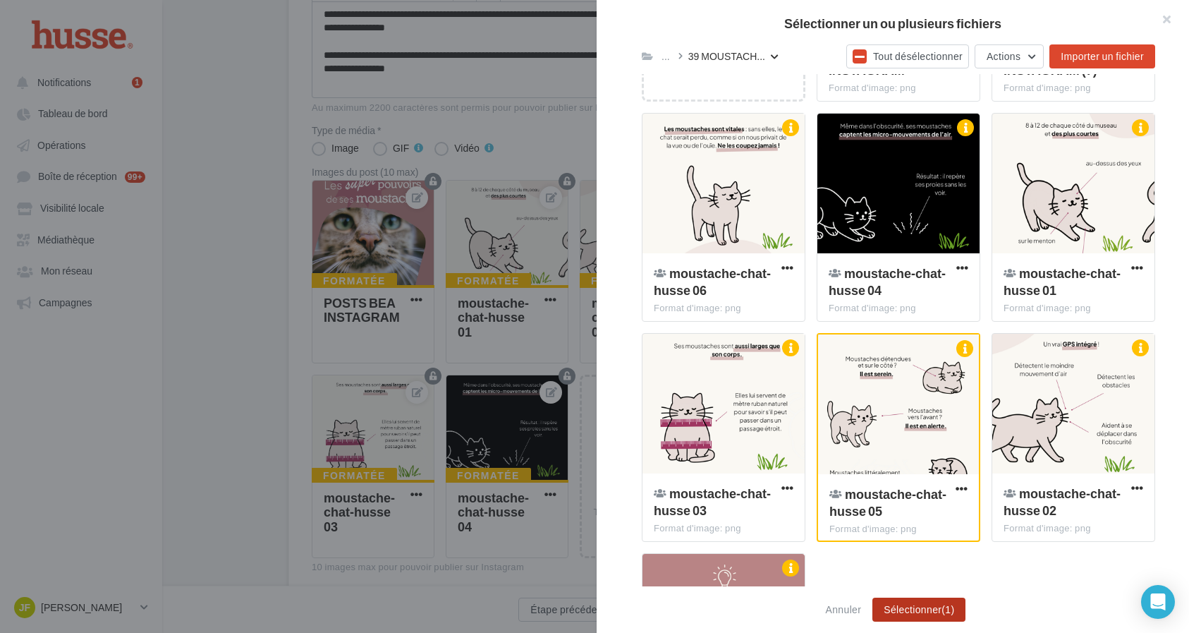
click at [919, 602] on button "Sélectionner (1)" at bounding box center [918, 609] width 93 height 24
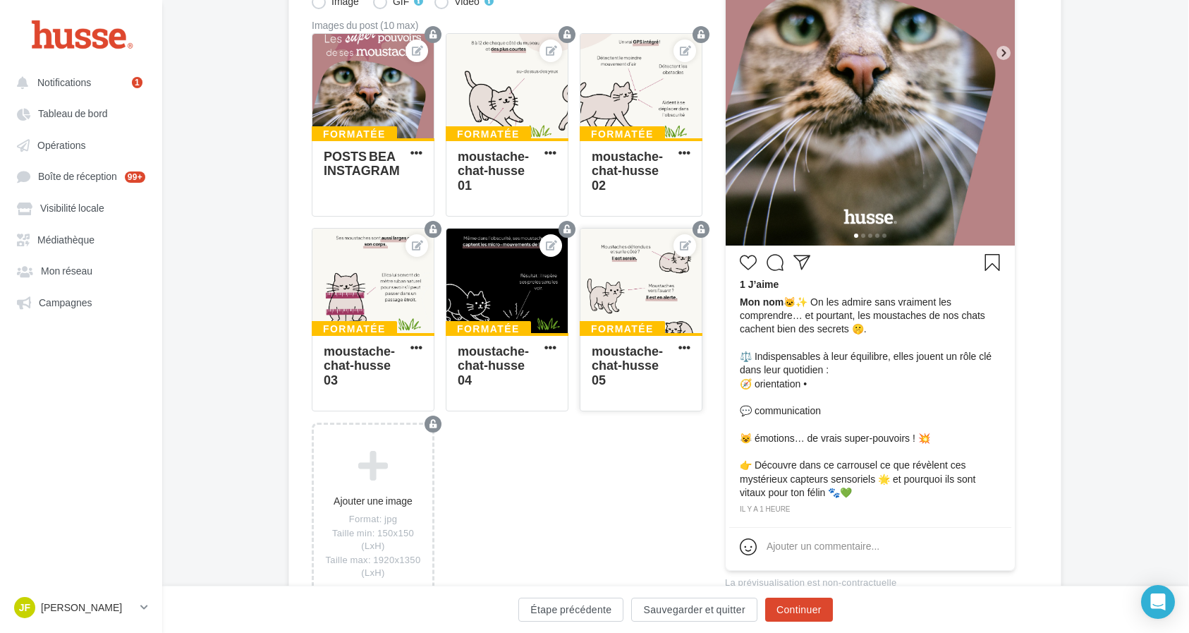
scroll to position [409, 0]
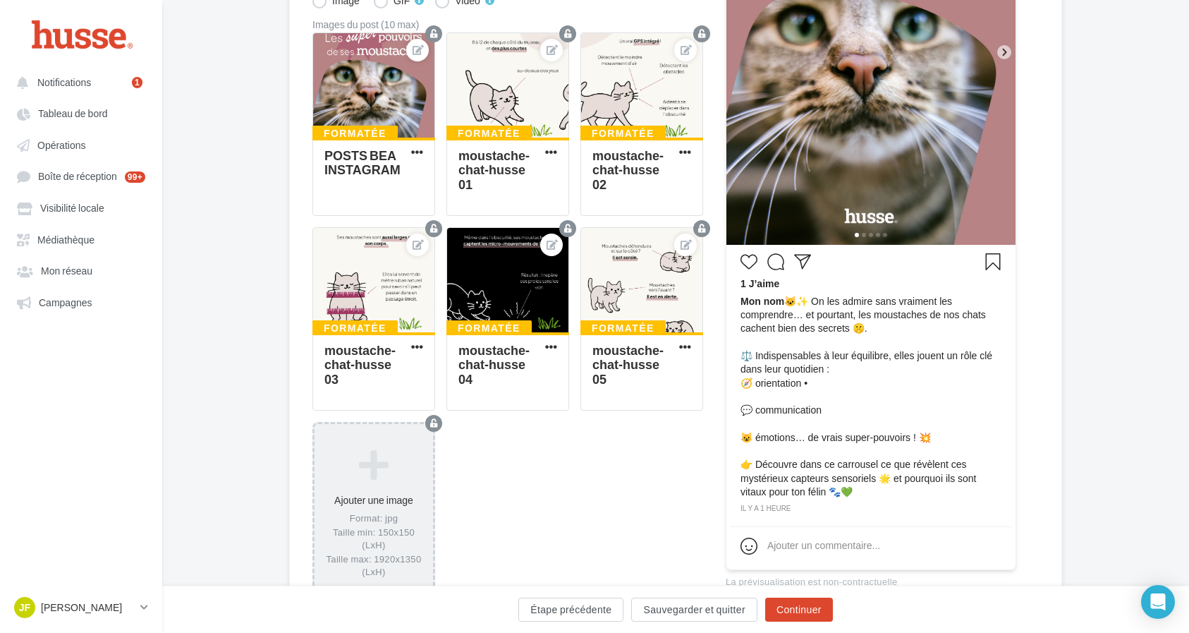
click at [375, 482] on icon at bounding box center [373, 465] width 107 height 34
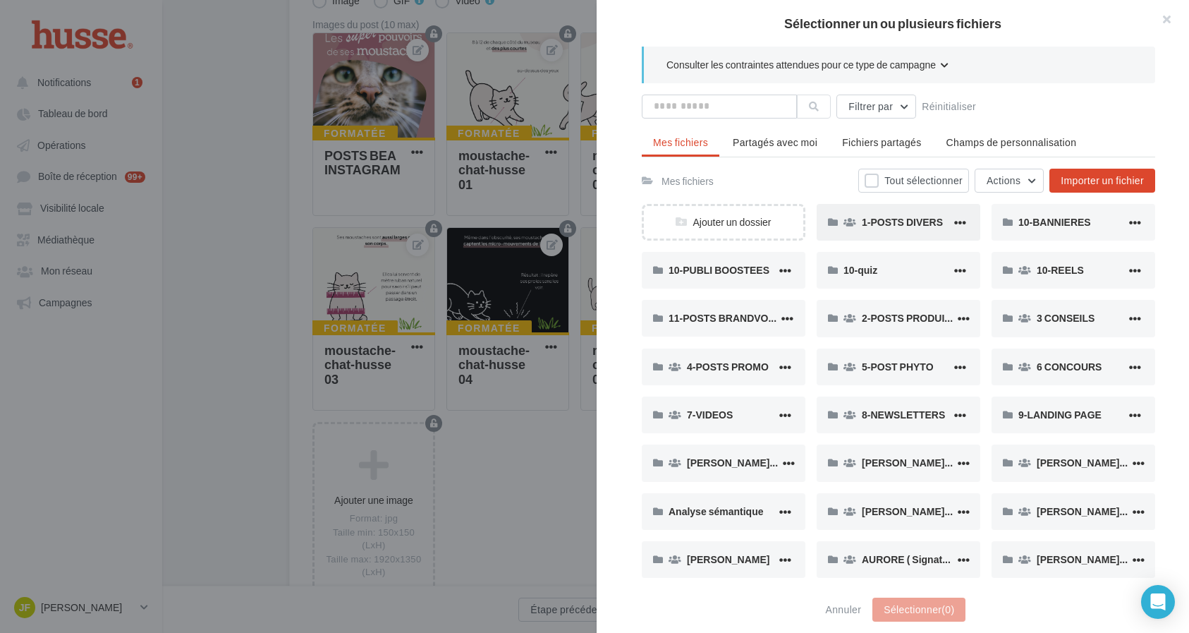
click at [895, 212] on div "1-POSTS DIVERS" at bounding box center [899, 222] width 164 height 37
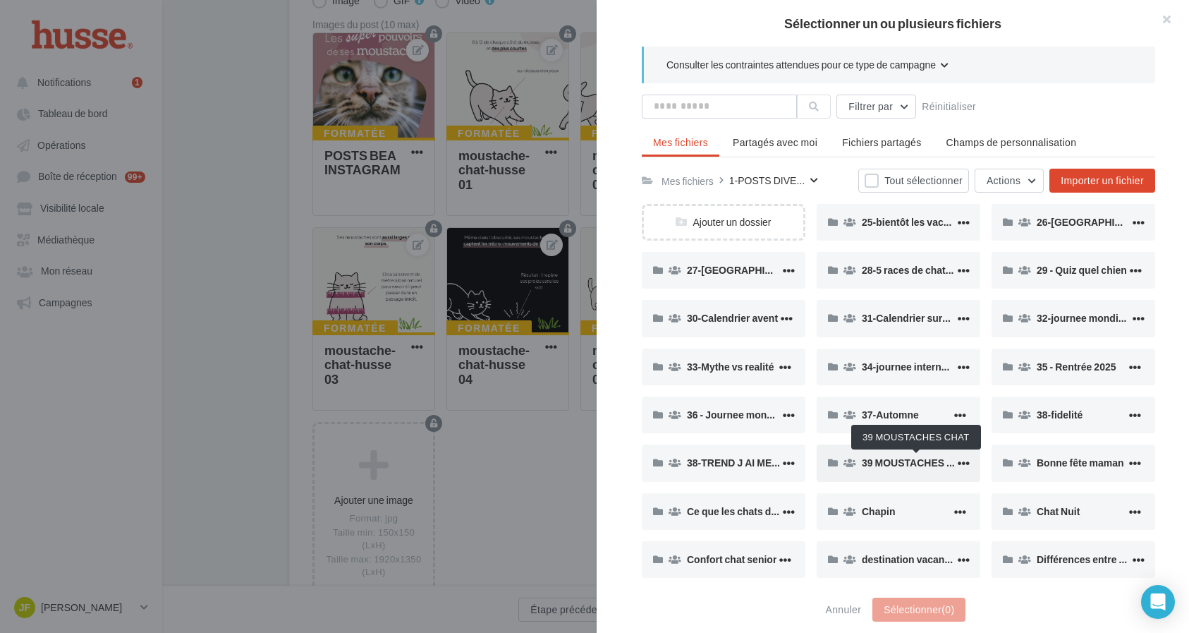
click at [889, 464] on span "39 MOUSTACHES CHAT" at bounding box center [917, 462] width 111 height 12
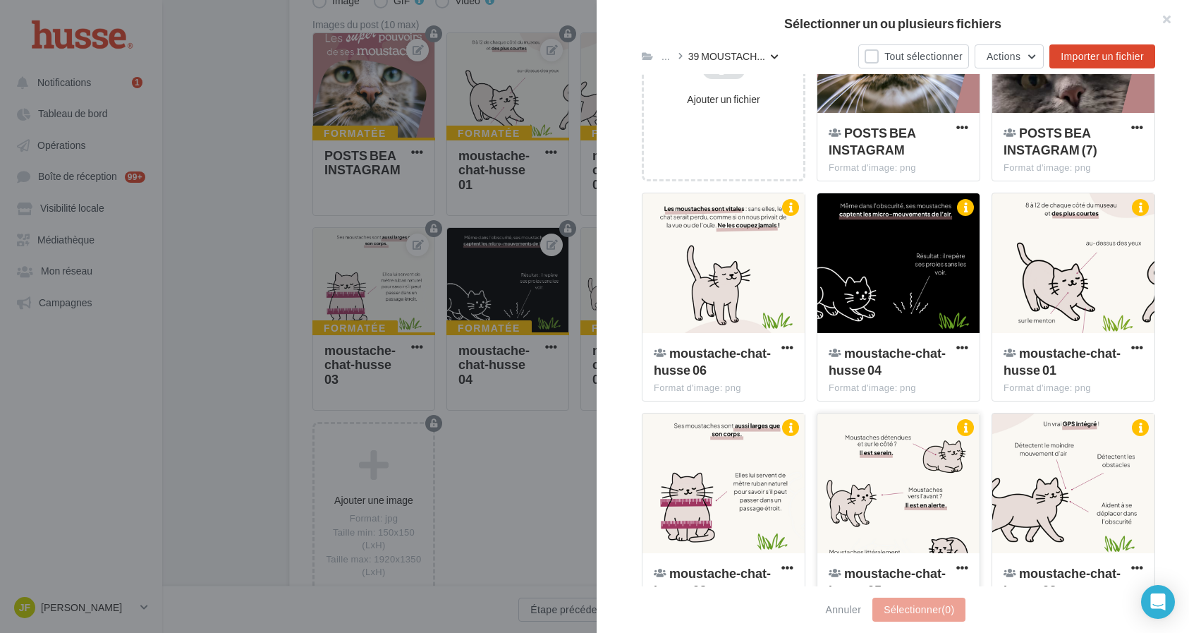
scroll to position [293, 0]
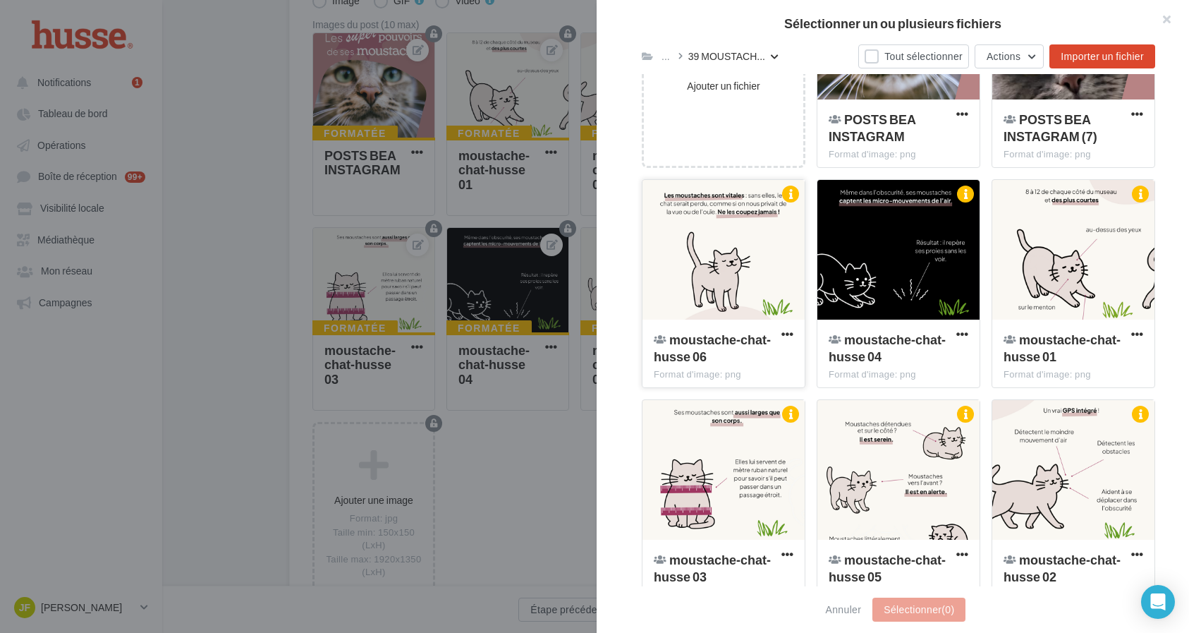
click at [760, 227] on div at bounding box center [724, 250] width 162 height 141
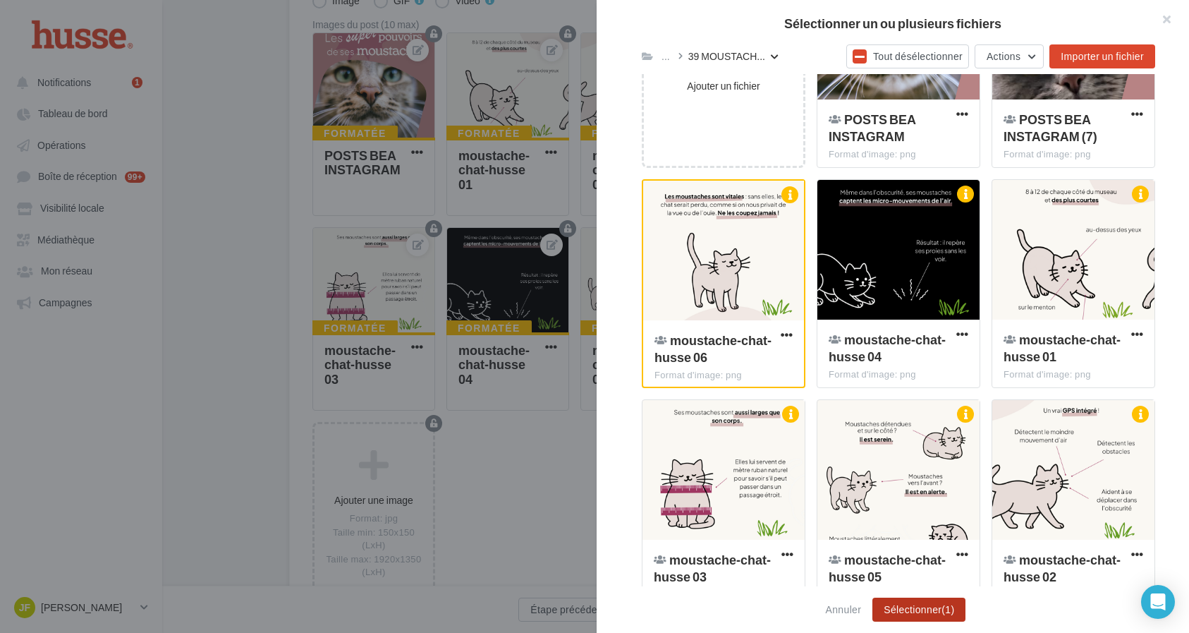
click at [917, 601] on button "Sélectionner (1)" at bounding box center [918, 609] width 93 height 24
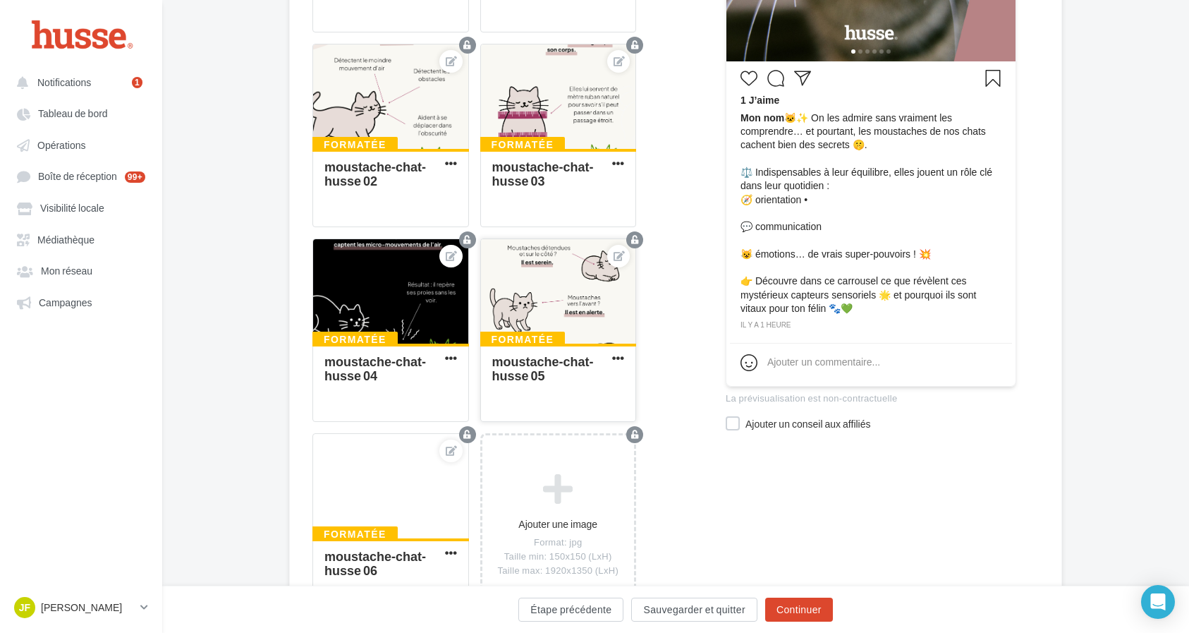
scroll to position [694, 0]
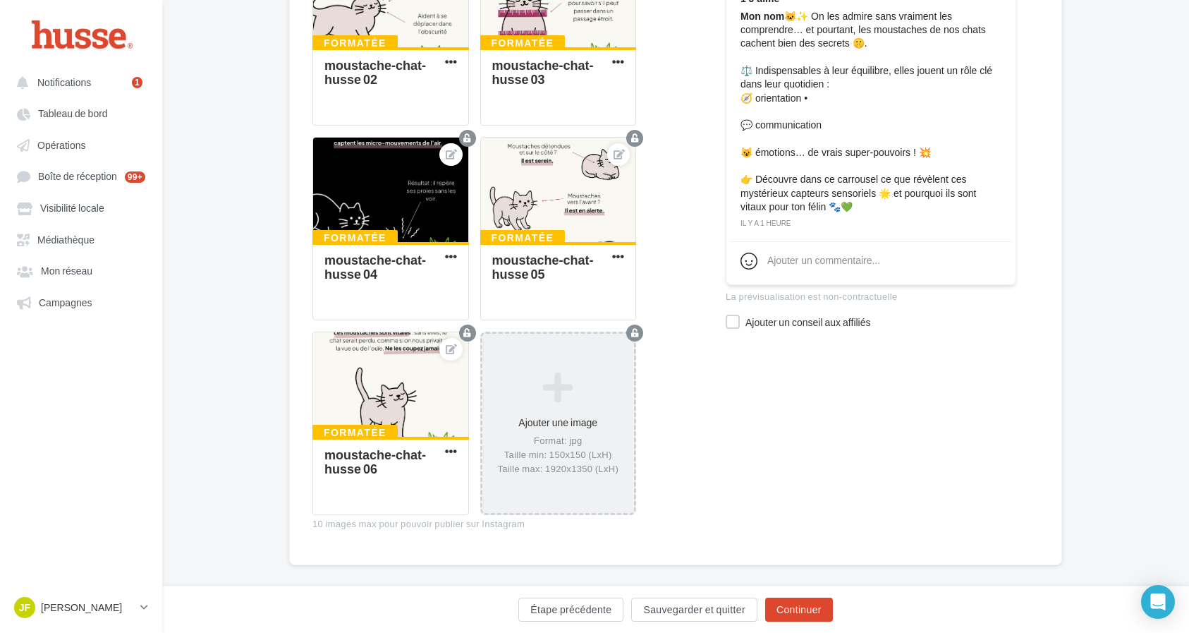
click at [534, 429] on div "Ajouter une image Format: jpg Taille min: 150x150 (LxH) Taille max: 1920x1350 (…" at bounding box center [558, 423] width 152 height 118
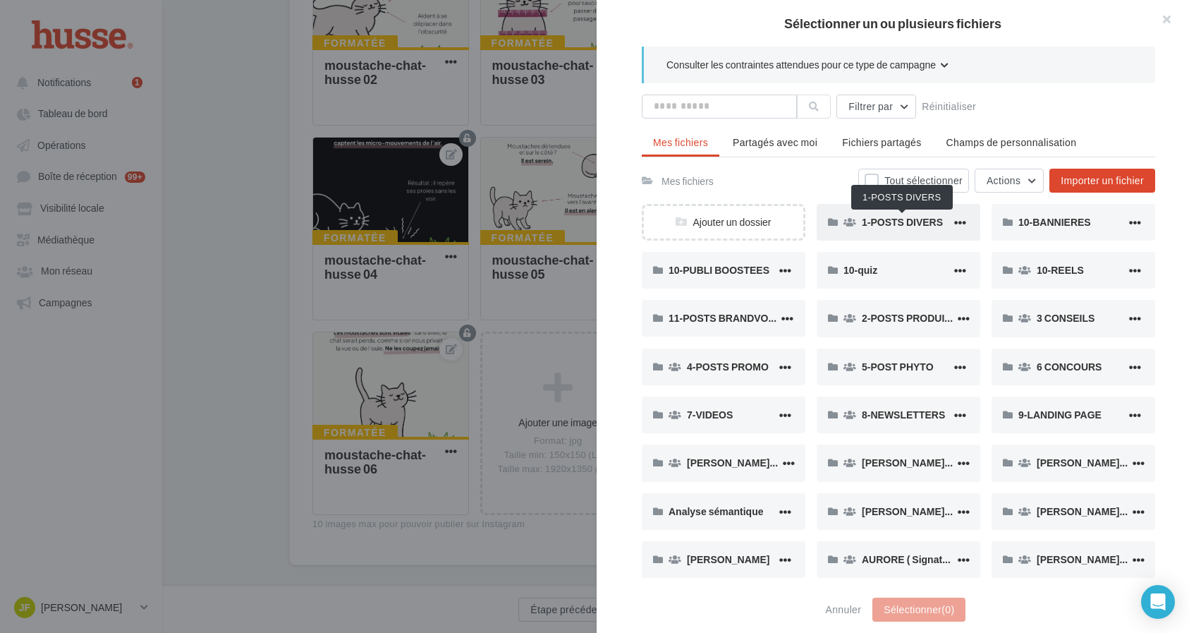
click at [904, 226] on span "1-POSTS DIVERS" at bounding box center [902, 222] width 81 height 12
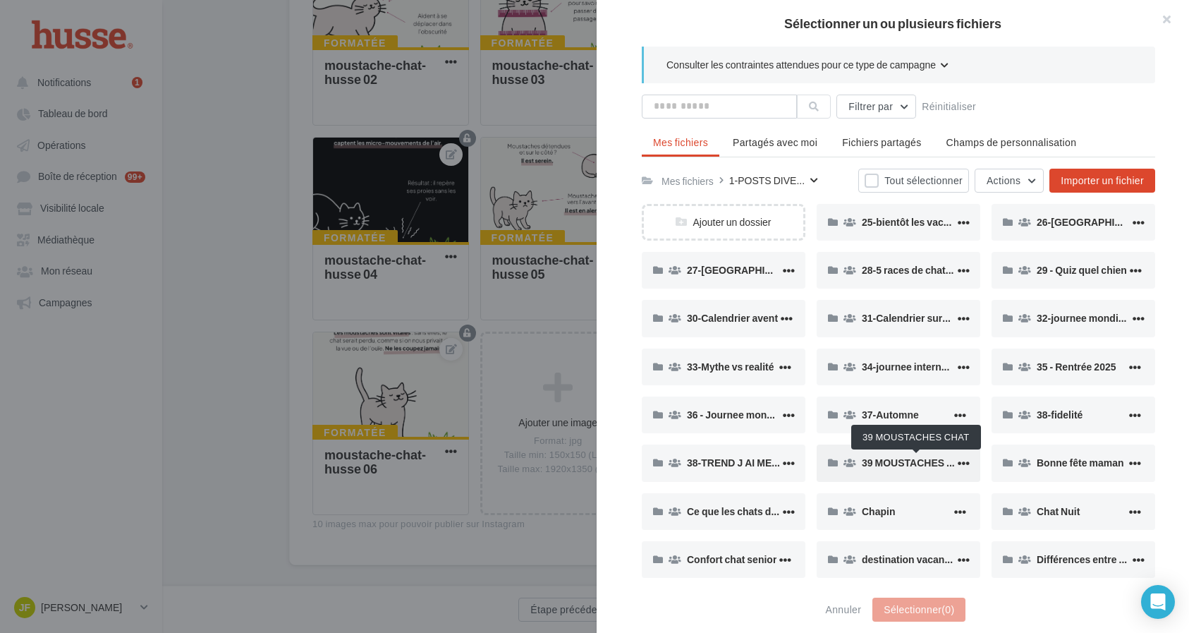
click at [884, 463] on span "39 MOUSTACHES CHAT" at bounding box center [917, 462] width 111 height 12
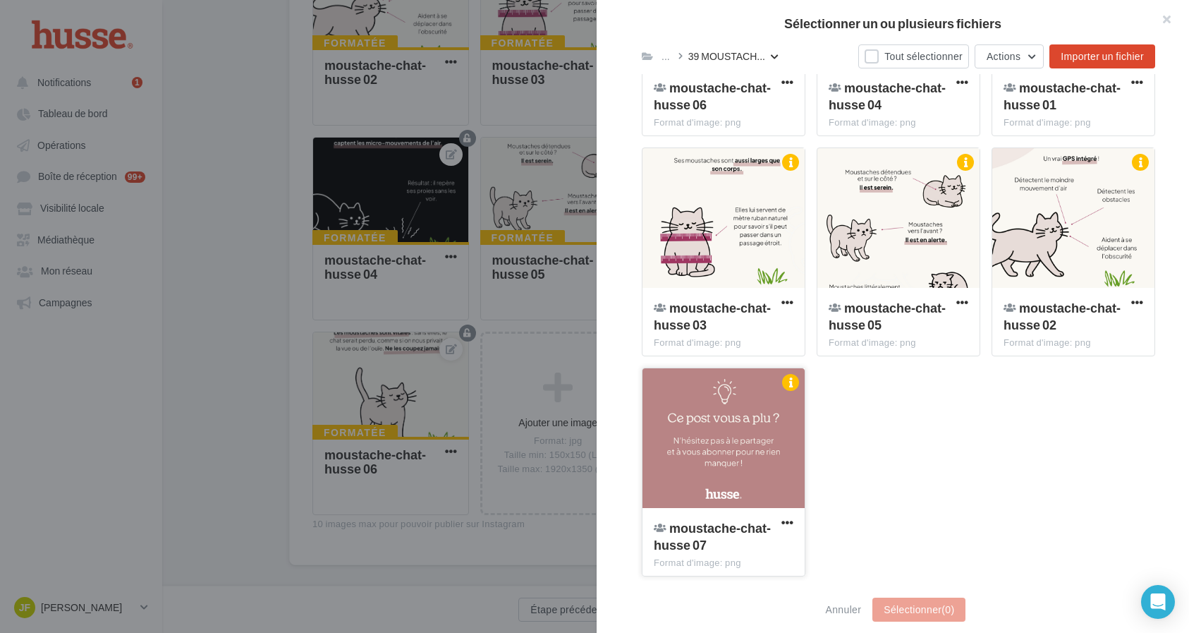
scroll to position [545, 0]
click at [770, 444] on div at bounding box center [724, 438] width 162 height 141
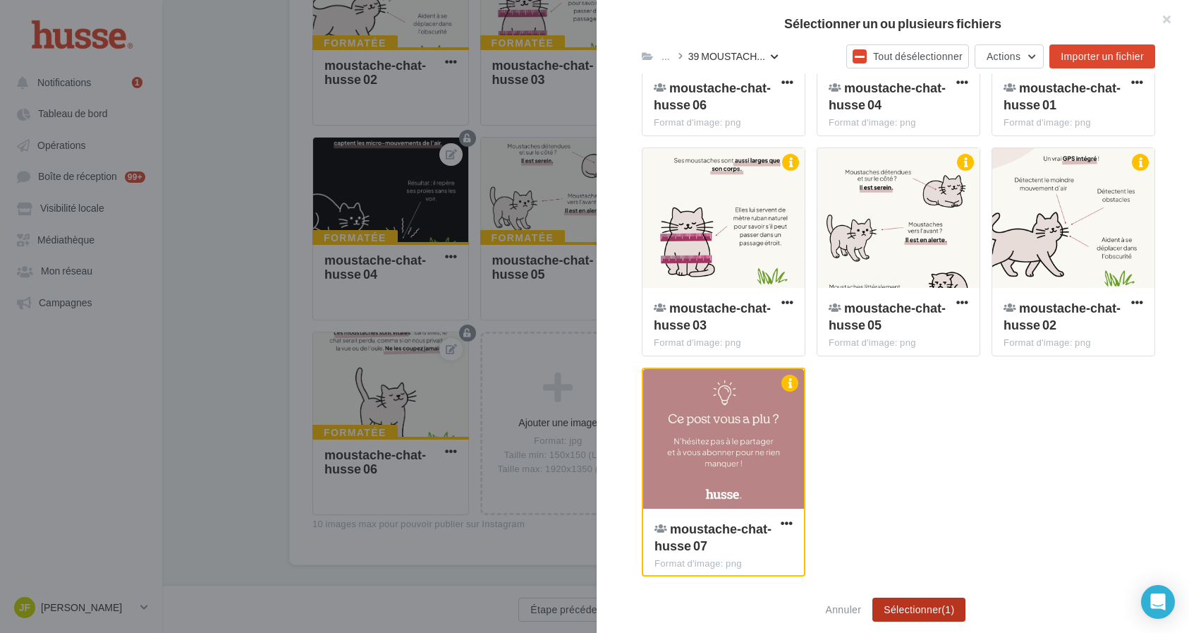
click at [923, 604] on button "Sélectionner (1)" at bounding box center [918, 609] width 93 height 24
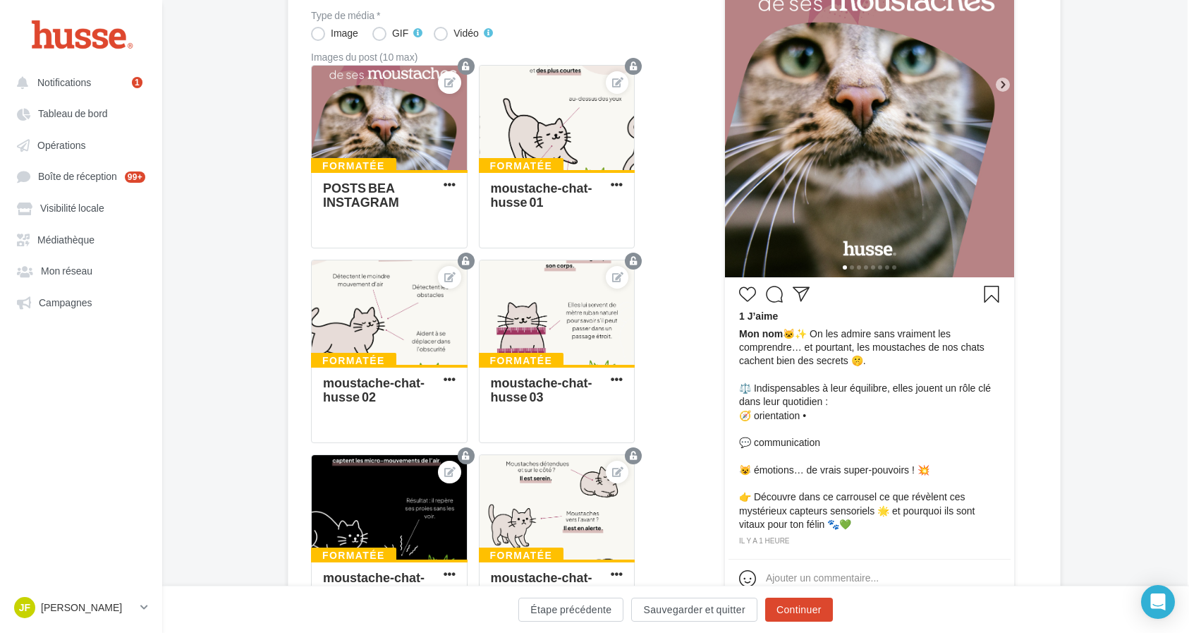
scroll to position [363, 1]
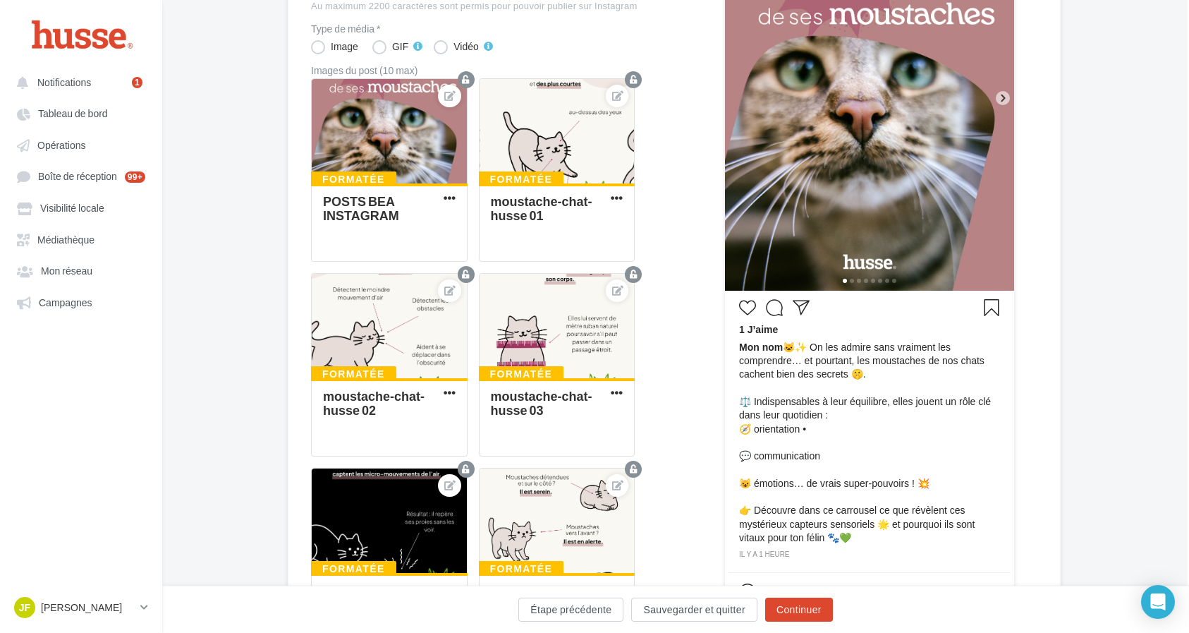
click at [1001, 99] on icon at bounding box center [1003, 98] width 13 height 13
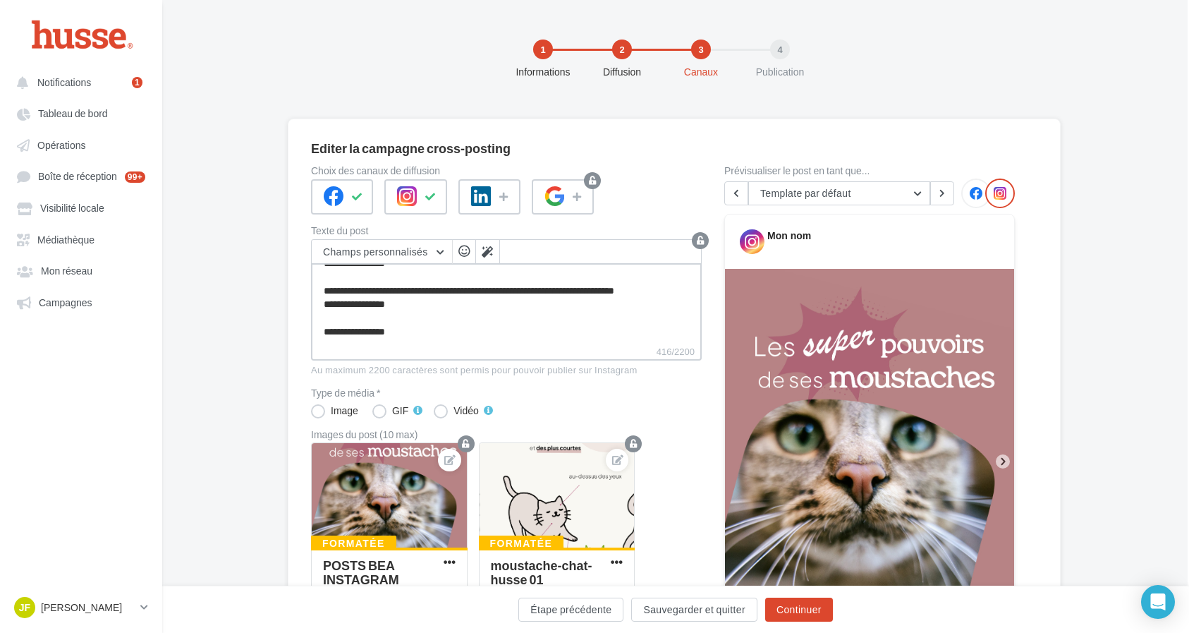
scroll to position [0, 0]
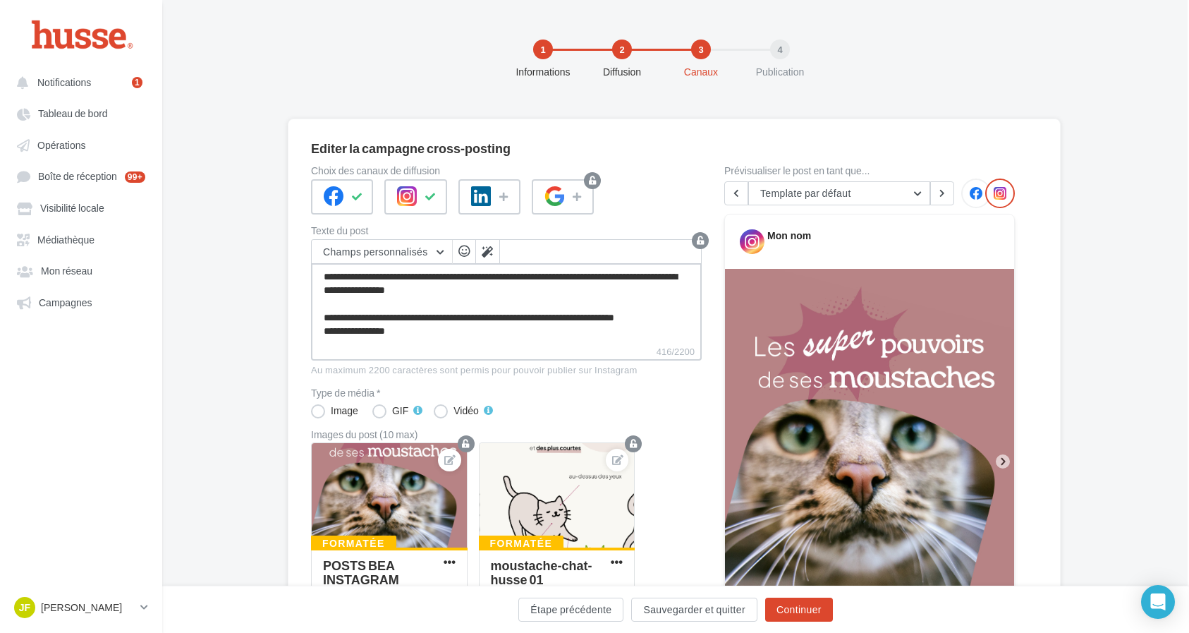
drag, startPoint x: 529, startPoint y: 332, endPoint x: 271, endPoint y: 227, distance: 278.5
type textarea "**********"
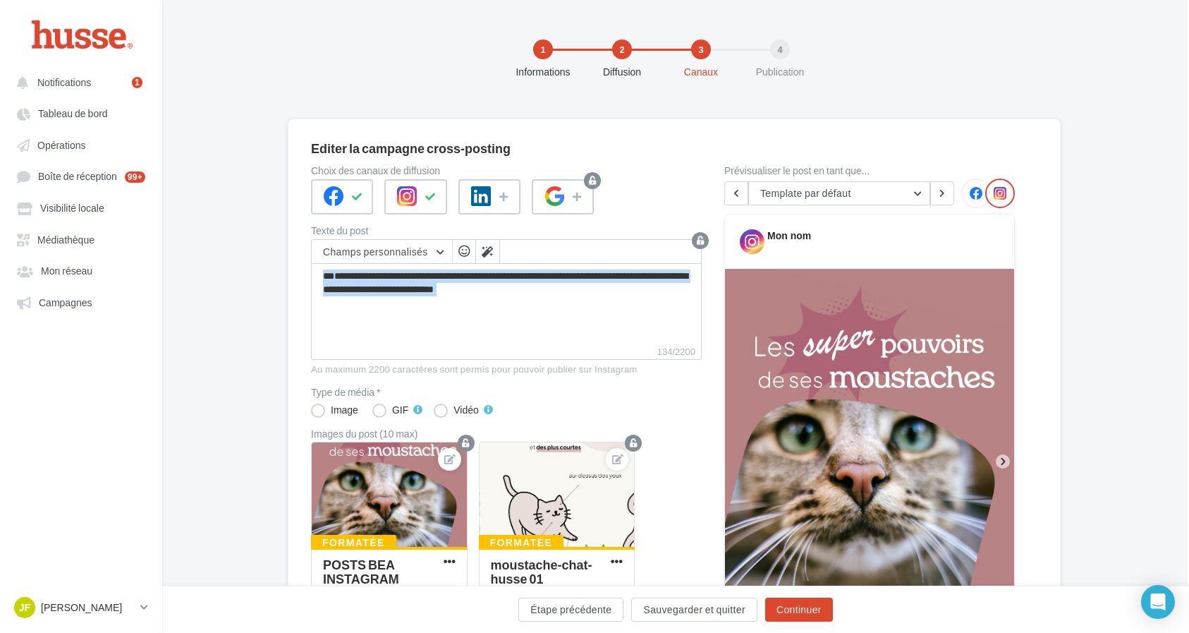
drag, startPoint x: 543, startPoint y: 346, endPoint x: 437, endPoint y: 318, distance: 110.0
click at [437, 318] on div "**********" at bounding box center [506, 299] width 391 height 121
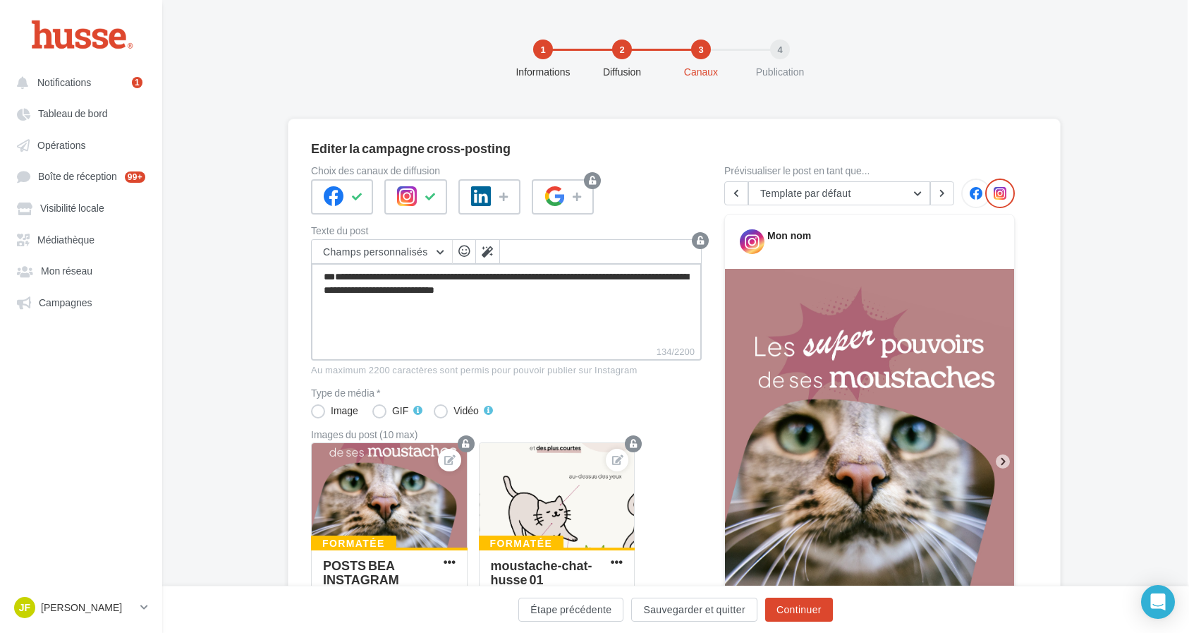
click at [466, 309] on textarea "**********" at bounding box center [506, 303] width 391 height 81
drag, startPoint x: 538, startPoint y: 336, endPoint x: 296, endPoint y: 262, distance: 253.7
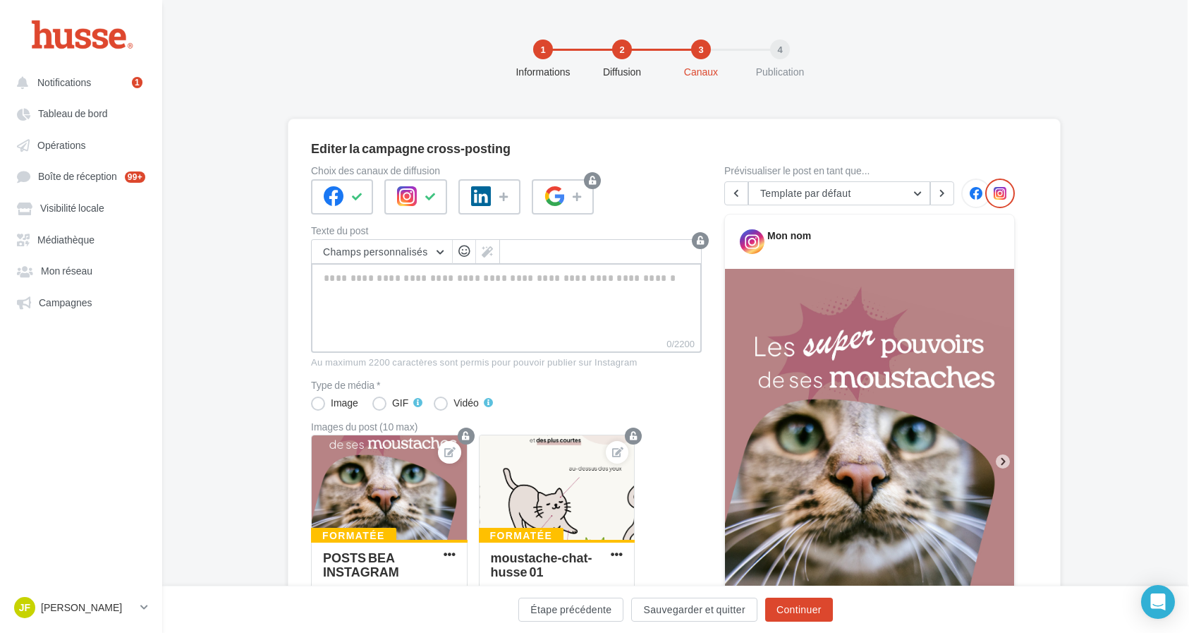
paste textarea "**********"
type textarea "**********"
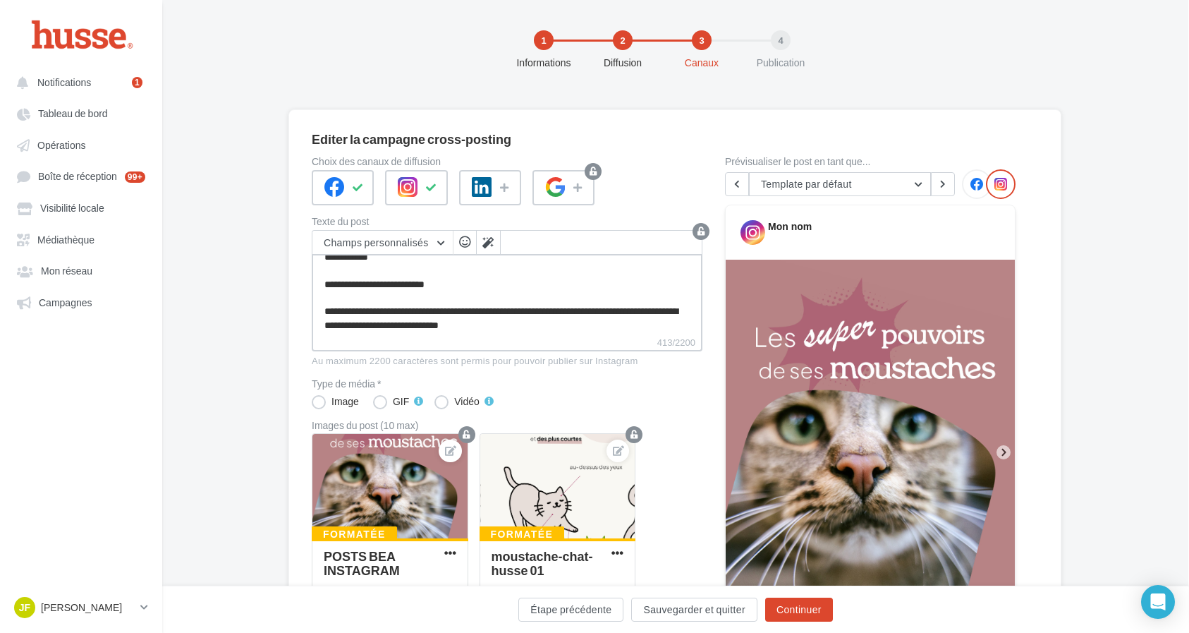
scroll to position [11, 1]
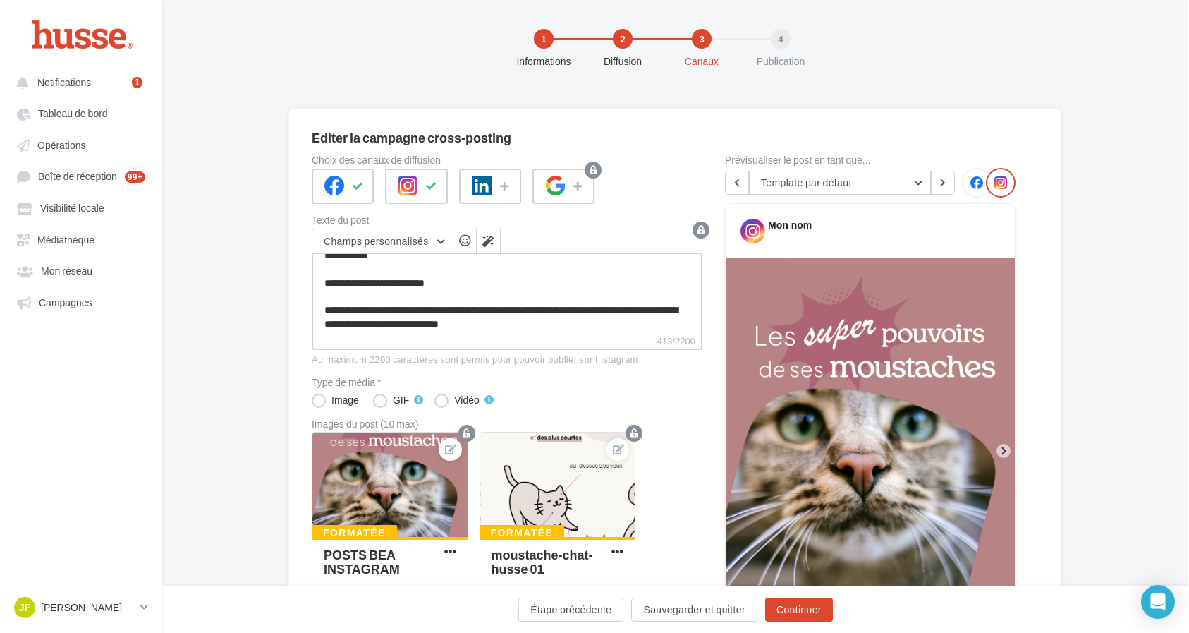
type textarea "**********"
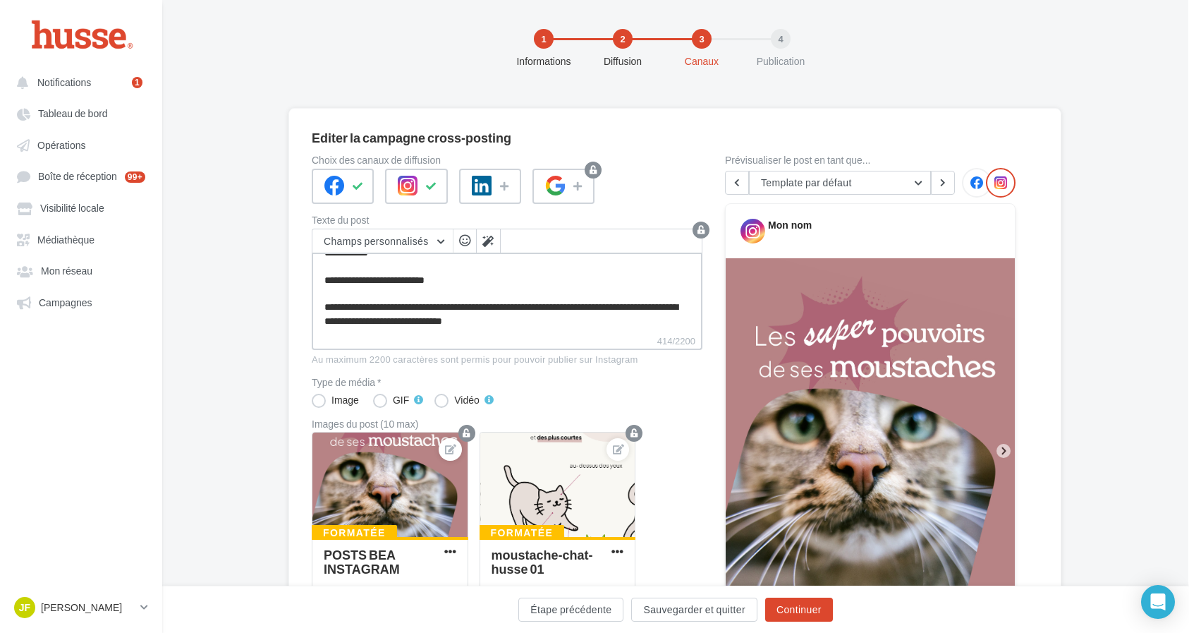
paste textarea "**********"
type textarea "**********"
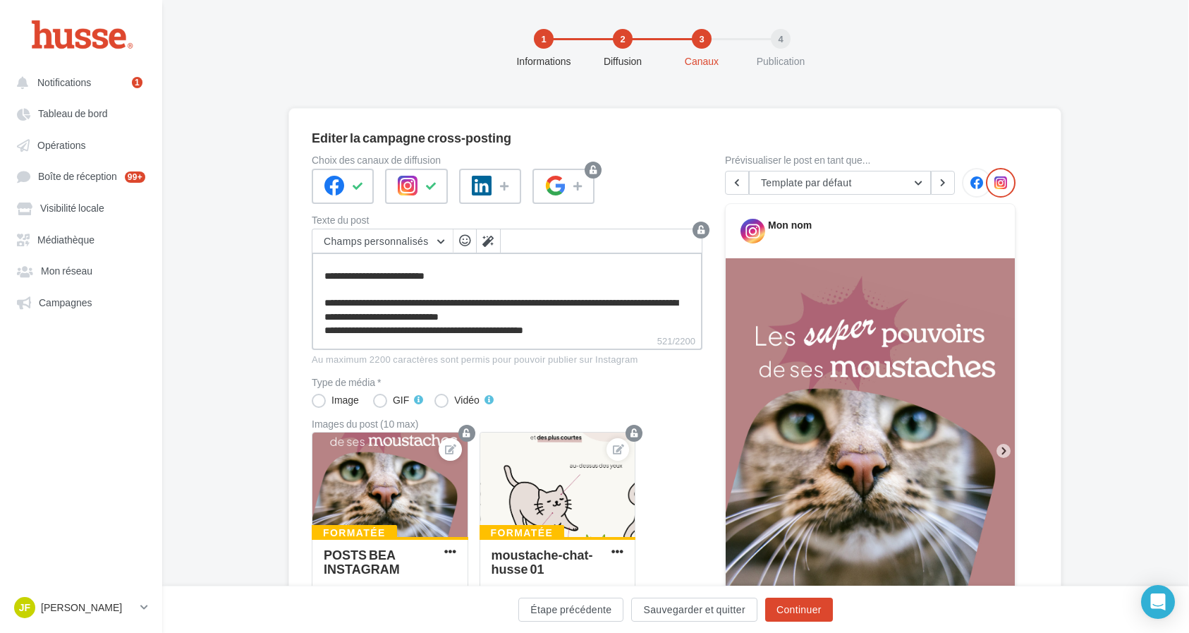
type textarea "**********"
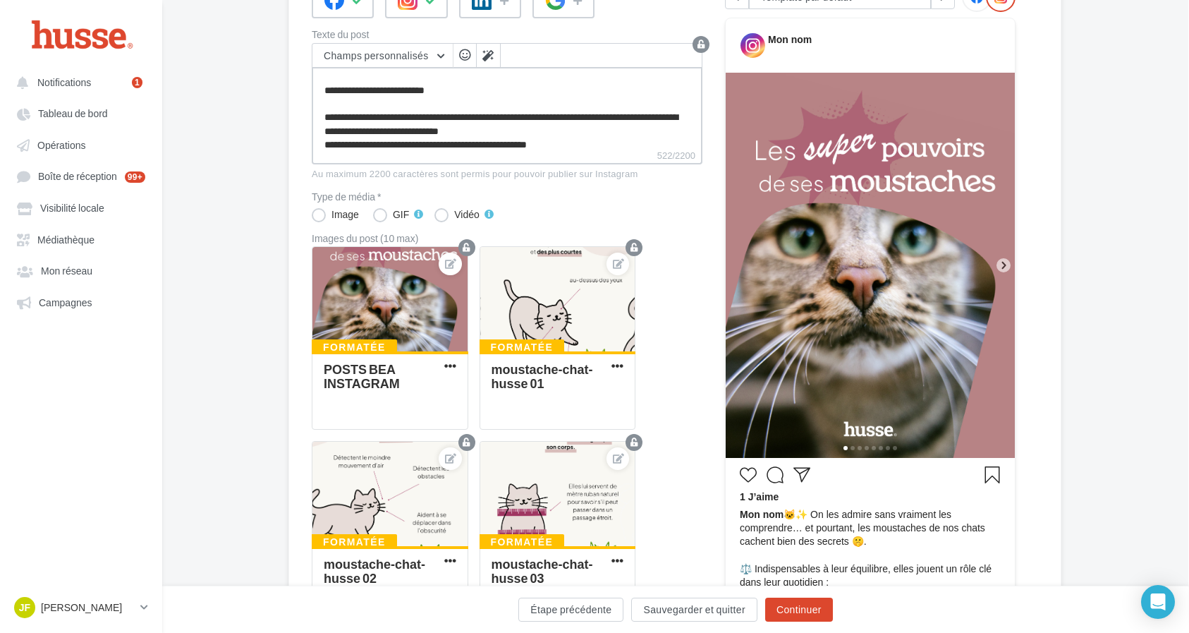
scroll to position [193, 1]
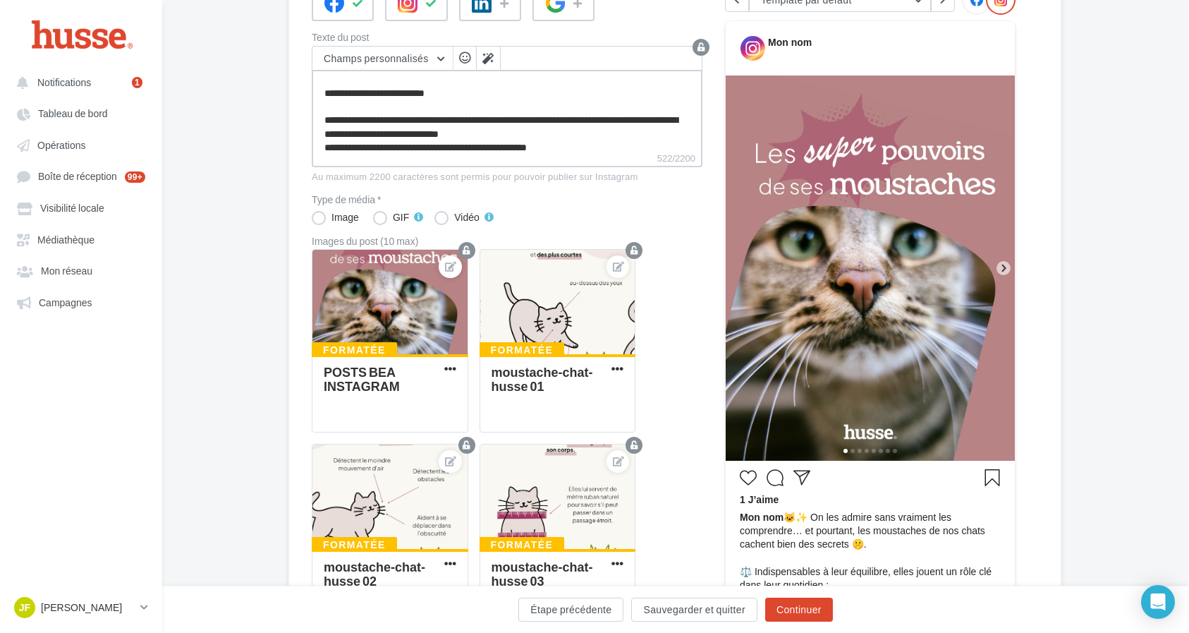
click at [537, 133] on textarea "**********" at bounding box center [507, 110] width 391 height 81
type textarea "**********"
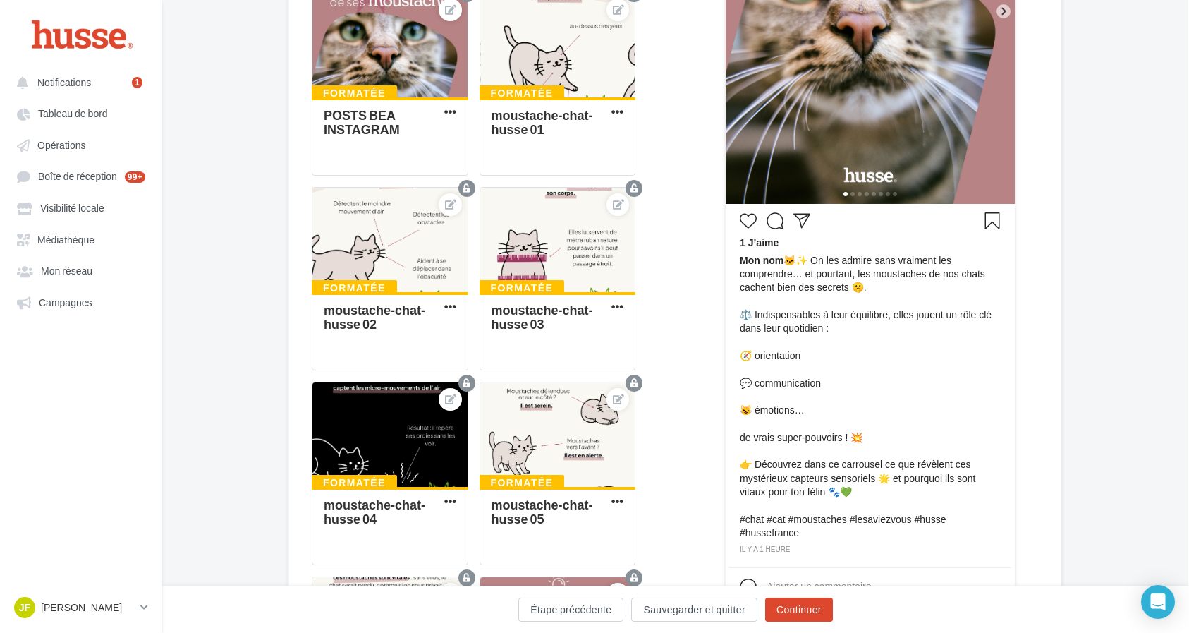
scroll to position [452, 1]
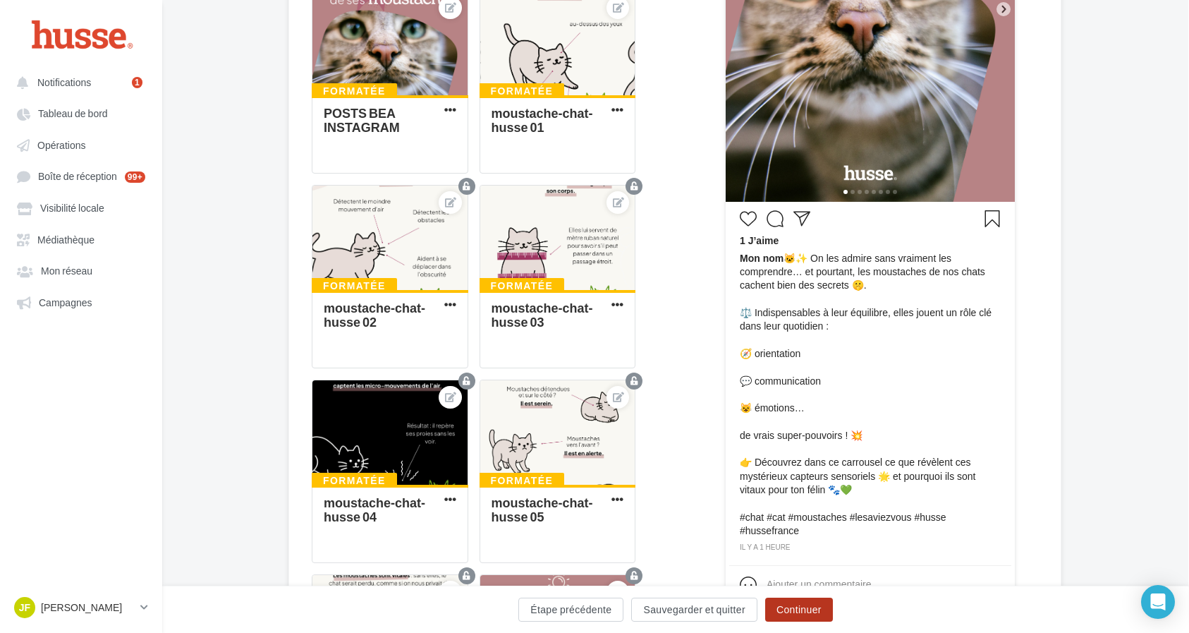
type textarea "**********"
click at [790, 606] on button "Continuer" at bounding box center [799, 609] width 68 height 24
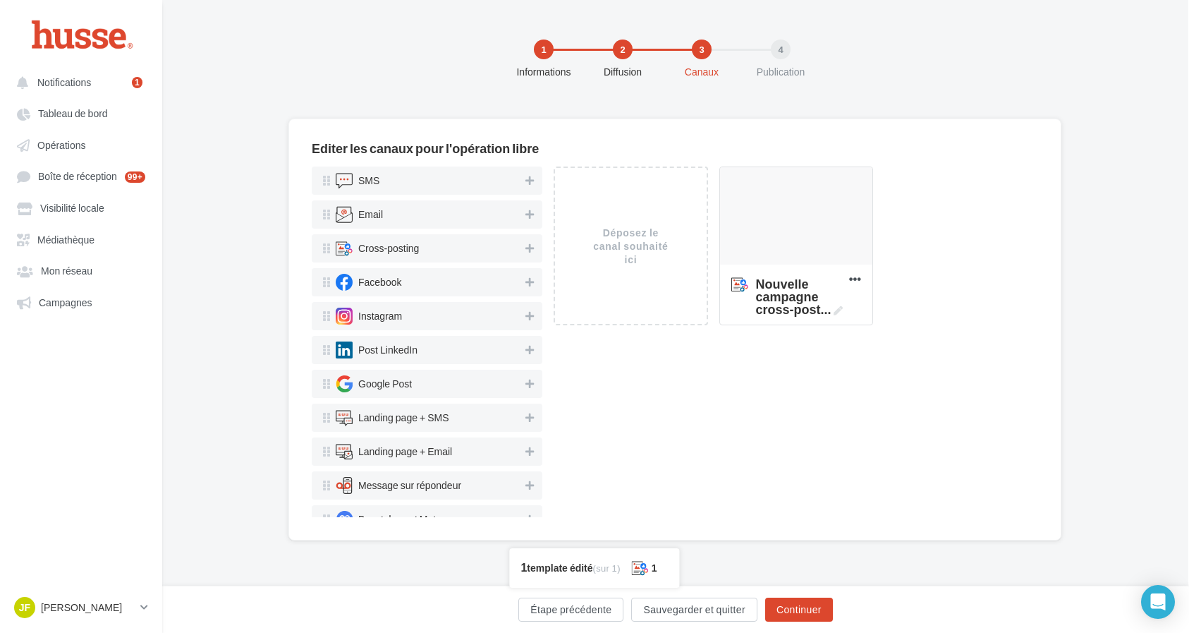
scroll to position [0, 1]
click at [839, 311] on icon at bounding box center [838, 310] width 9 height 9
click at [839, 311] on textarea "Nouvelle campagne cross-post ... Nouvelle campagne cross-posting" at bounding box center [781, 296] width 114 height 54
drag, startPoint x: 827, startPoint y: 314, endPoint x: 730, endPoint y: 312, distance: 97.4
click at [730, 312] on textarea "Nouvelle campagne cross-post ..." at bounding box center [781, 296] width 114 height 54
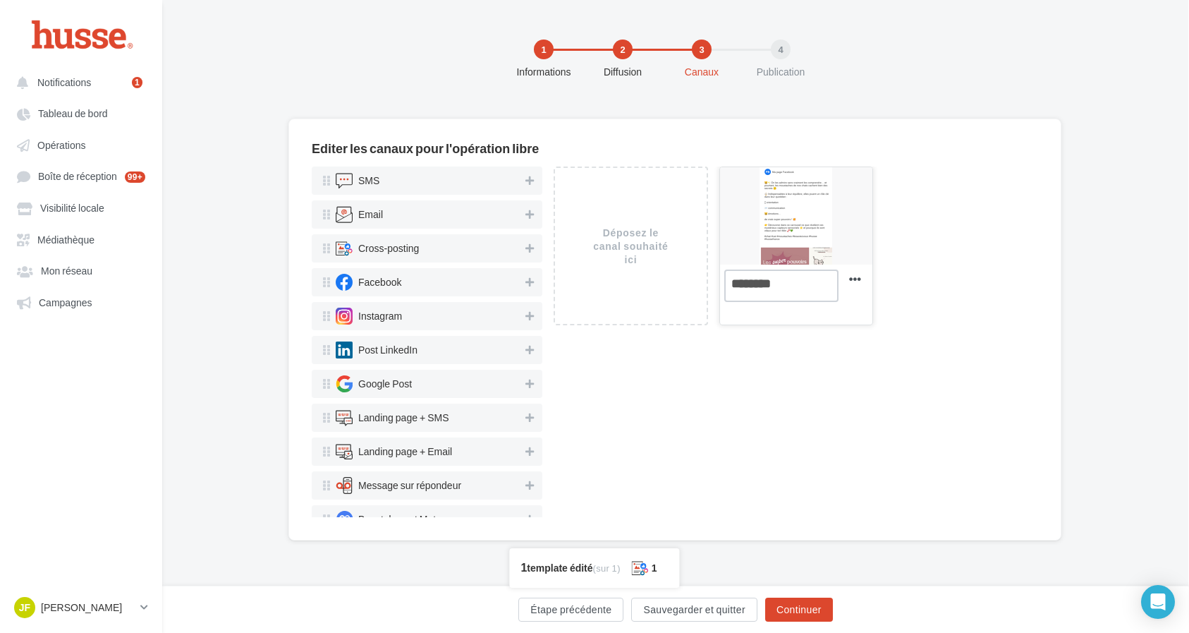
scroll to position [0, 0]
type textarea "*"
type textarea "**********"
click at [803, 604] on button "Continuer" at bounding box center [799, 609] width 68 height 24
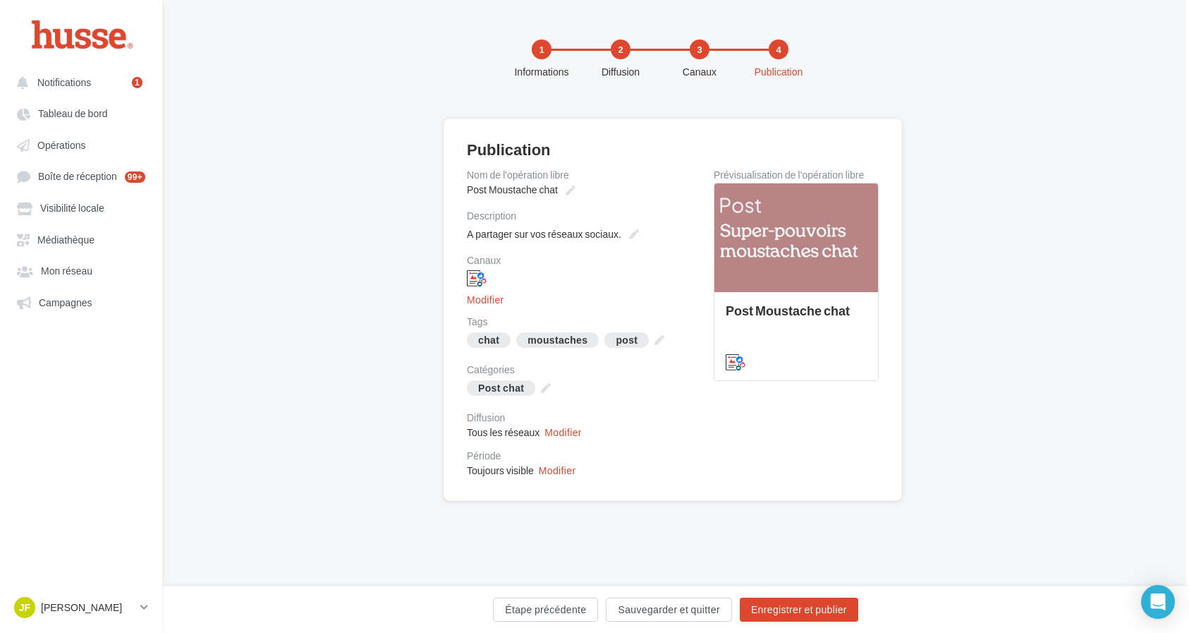
scroll to position [0, 3]
click at [803, 614] on button "Enregistrer et publier" at bounding box center [799, 609] width 118 height 24
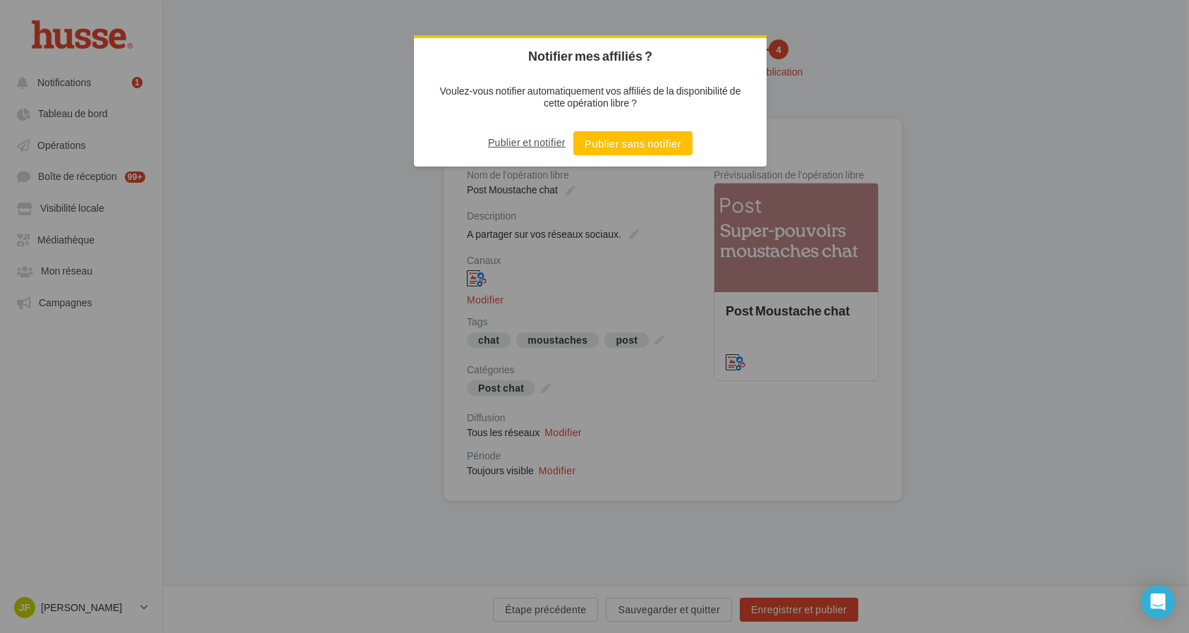
click at [543, 144] on button "Publier et notifier" at bounding box center [527, 142] width 78 height 23
